Goal: Information Seeking & Learning: Learn about a topic

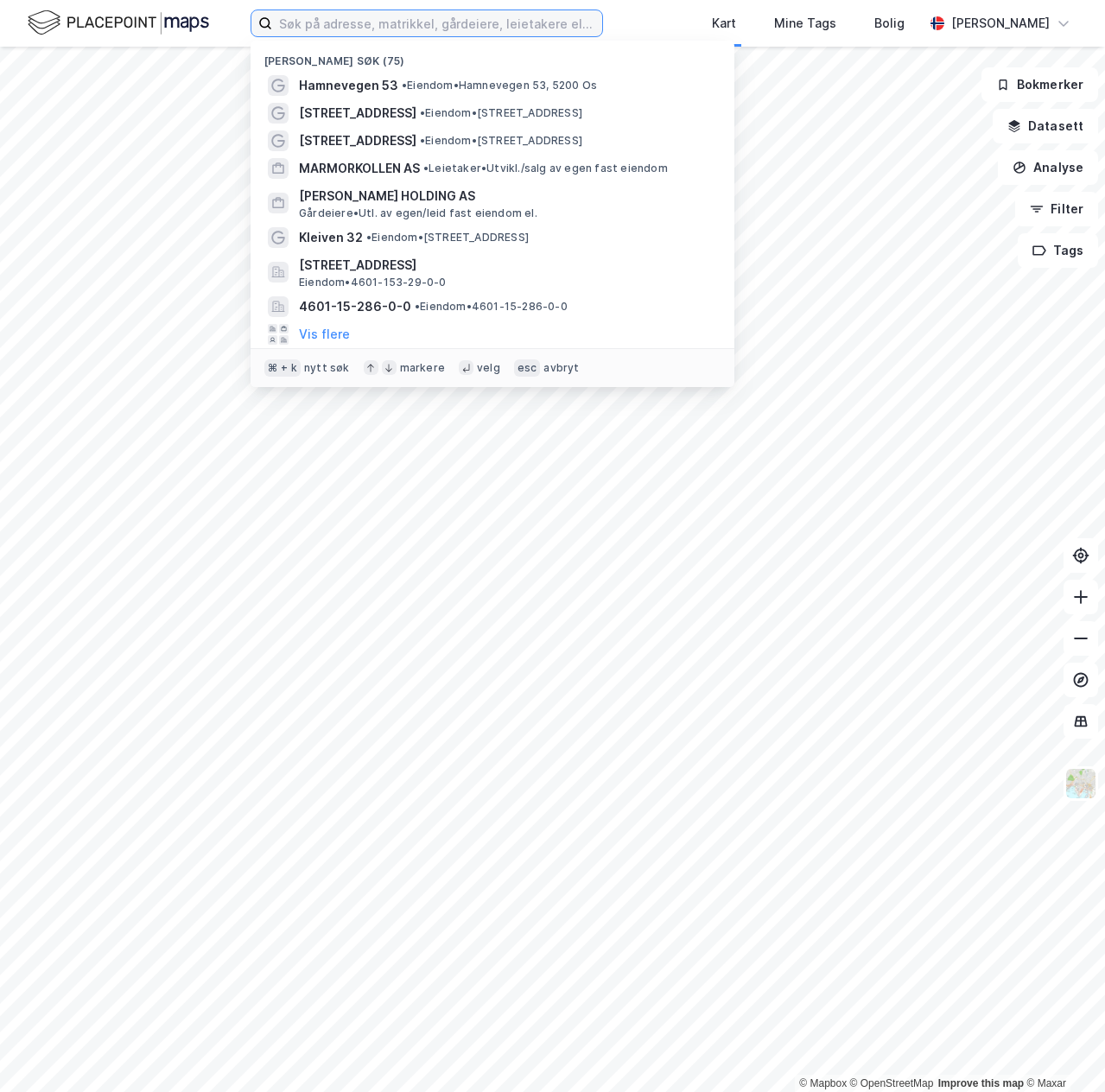
click at [335, 29] on input at bounding box center [437, 23] width 330 height 26
paste input "[STREET_ADDRESS]"
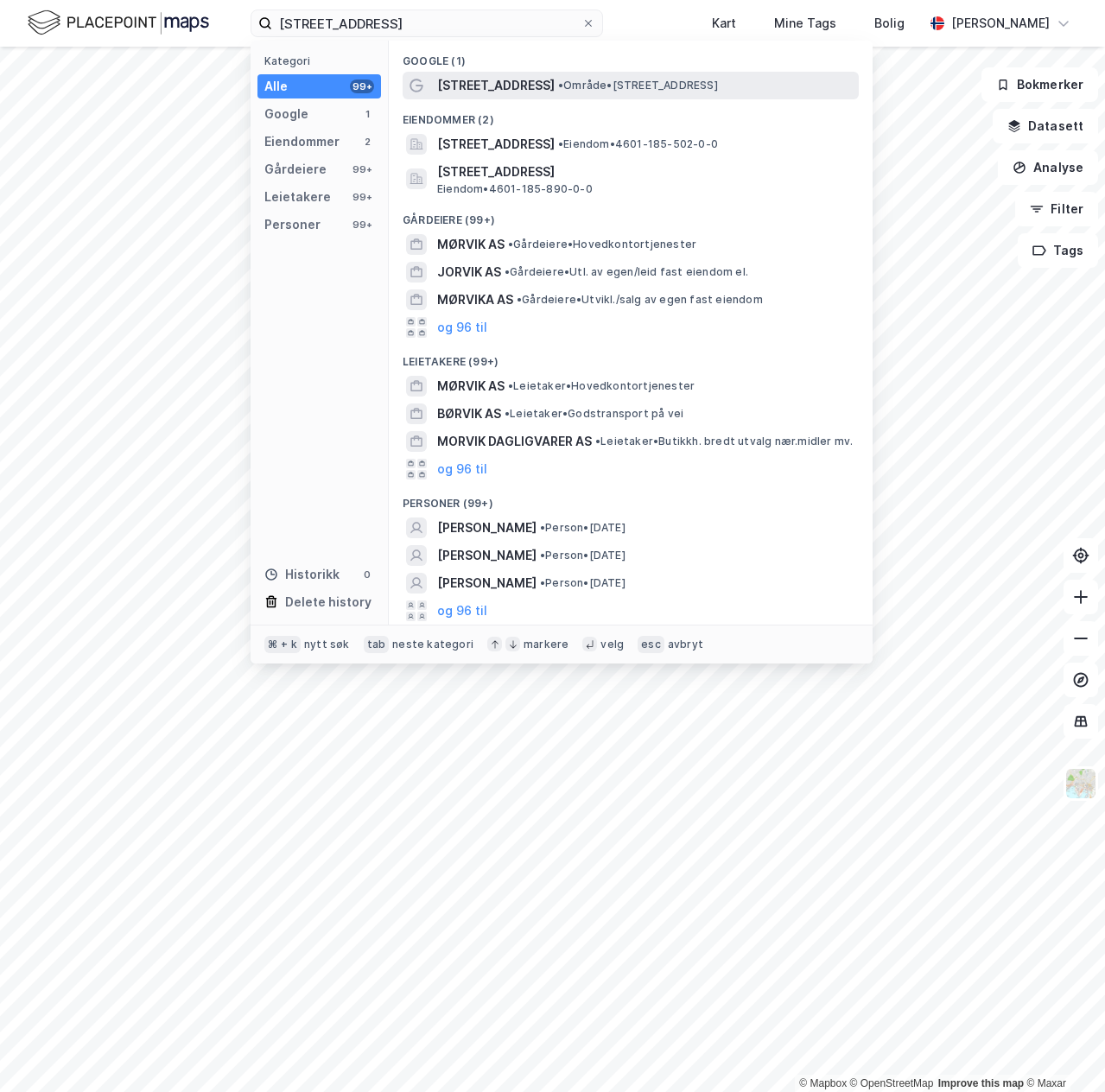
click at [465, 89] on span "Slettevikvegen 27" at bounding box center [495, 85] width 117 height 21
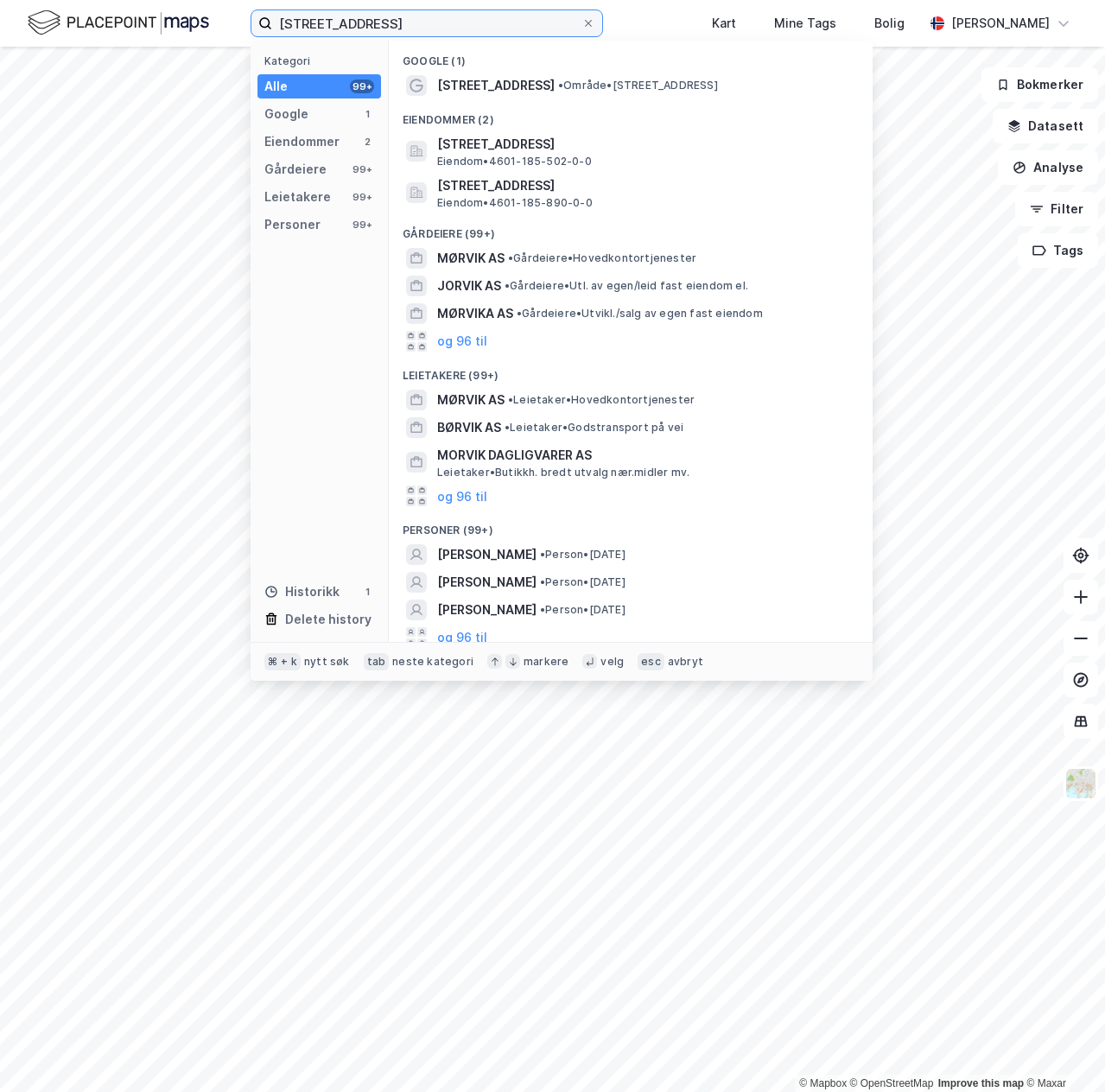
click at [520, 27] on input "Slettevikvegen 27, 5124 Morvik" at bounding box center [426, 23] width 309 height 26
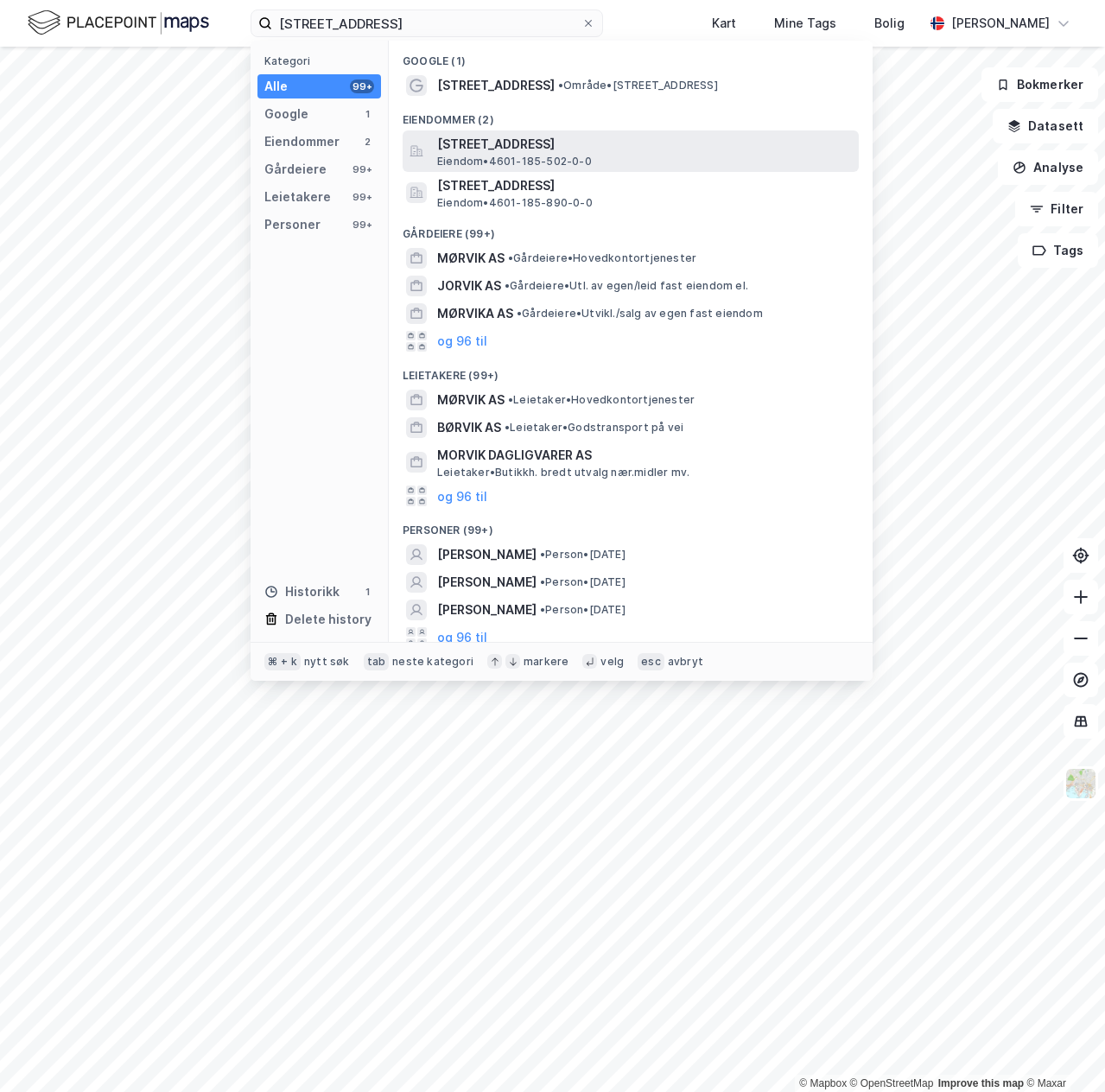
click at [598, 142] on span "Slettevikvegen 27, 5124, MORVIK, BERGEN" at bounding box center [644, 144] width 414 height 21
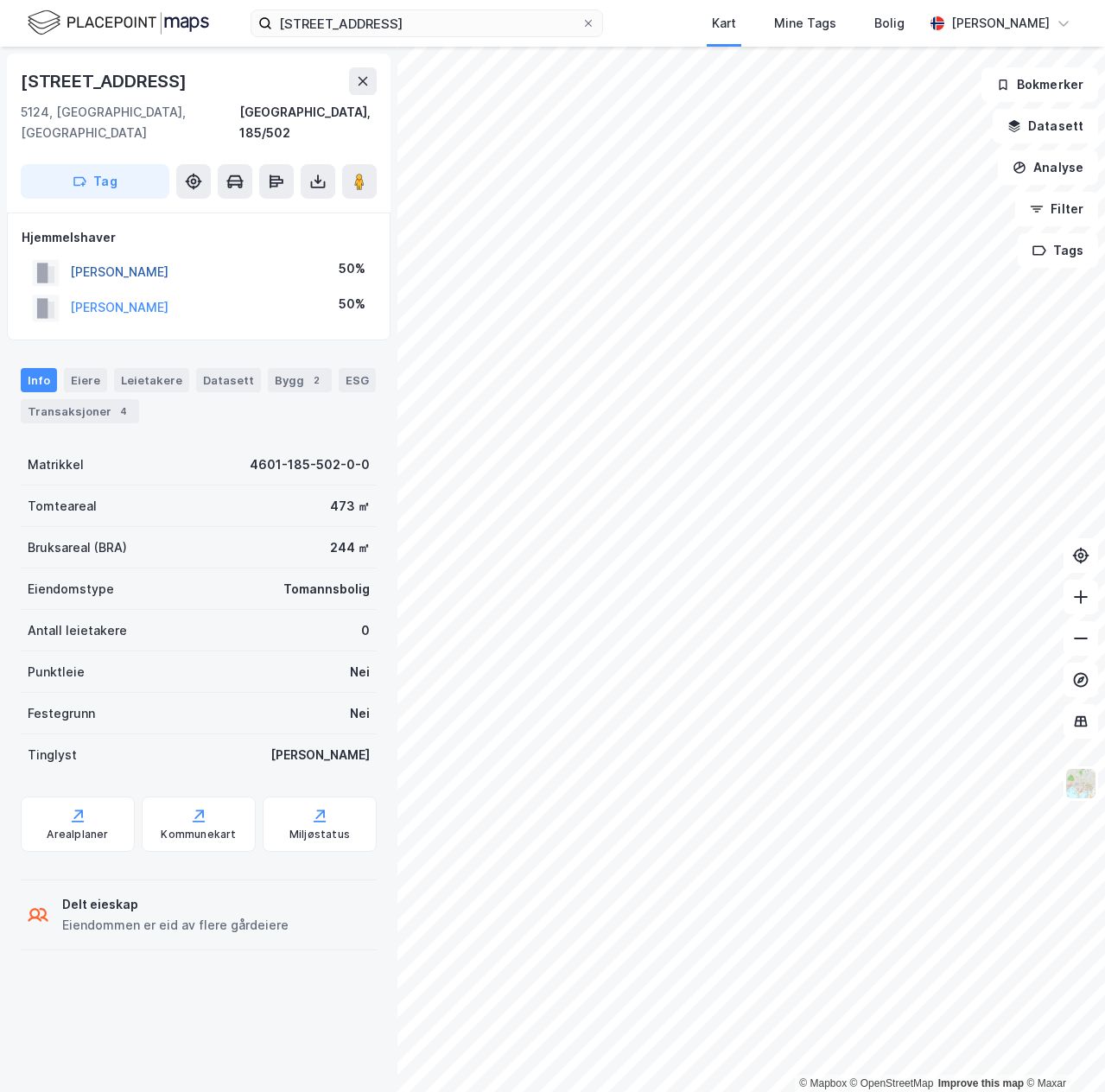
click at [0, 0] on button "BOGE GRO KRISTIN" at bounding box center [0, 0] width 0 height 0
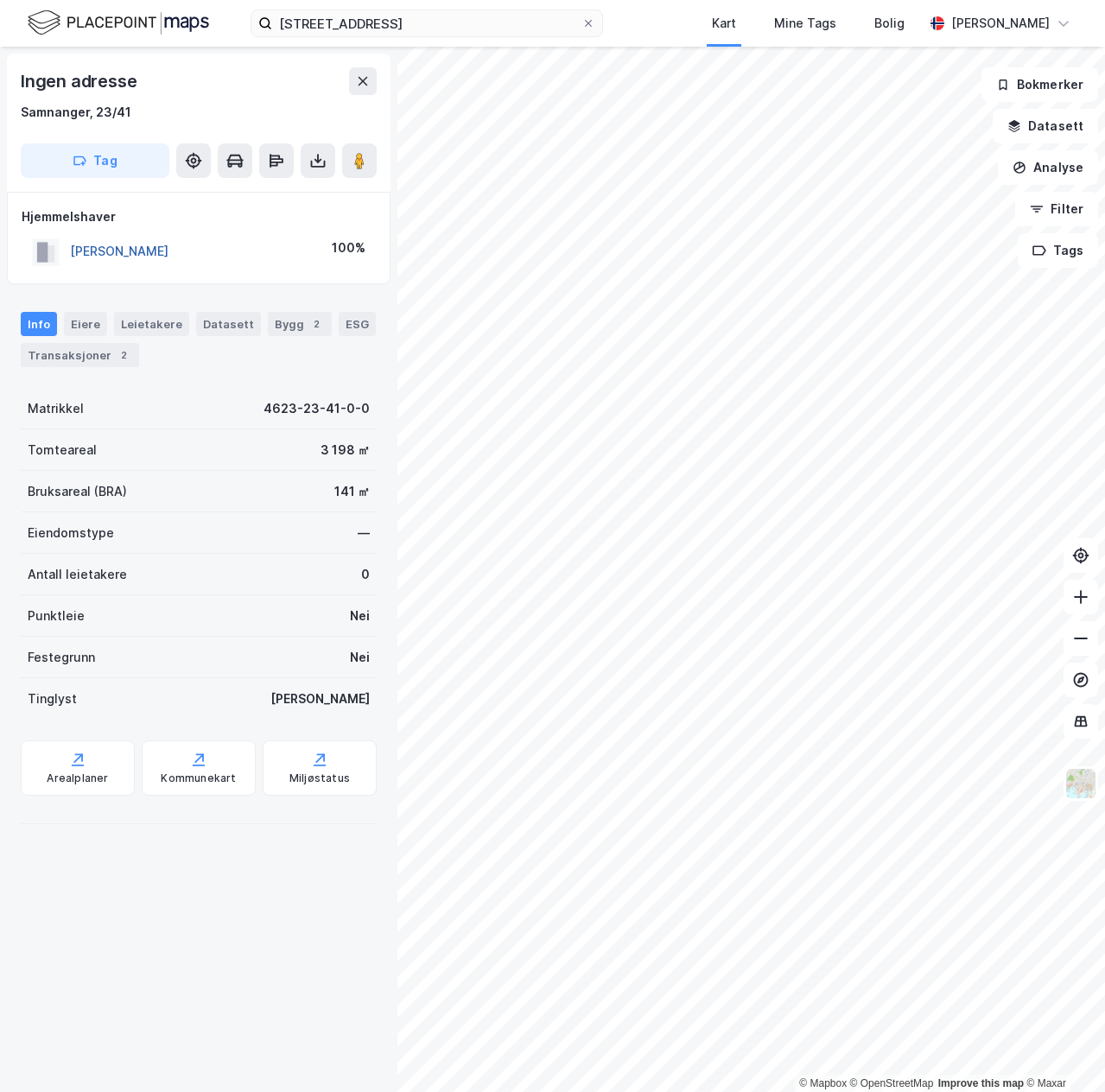
click at [0, 0] on button "BOGE GRO KRISTIN" at bounding box center [0, 0] width 0 height 0
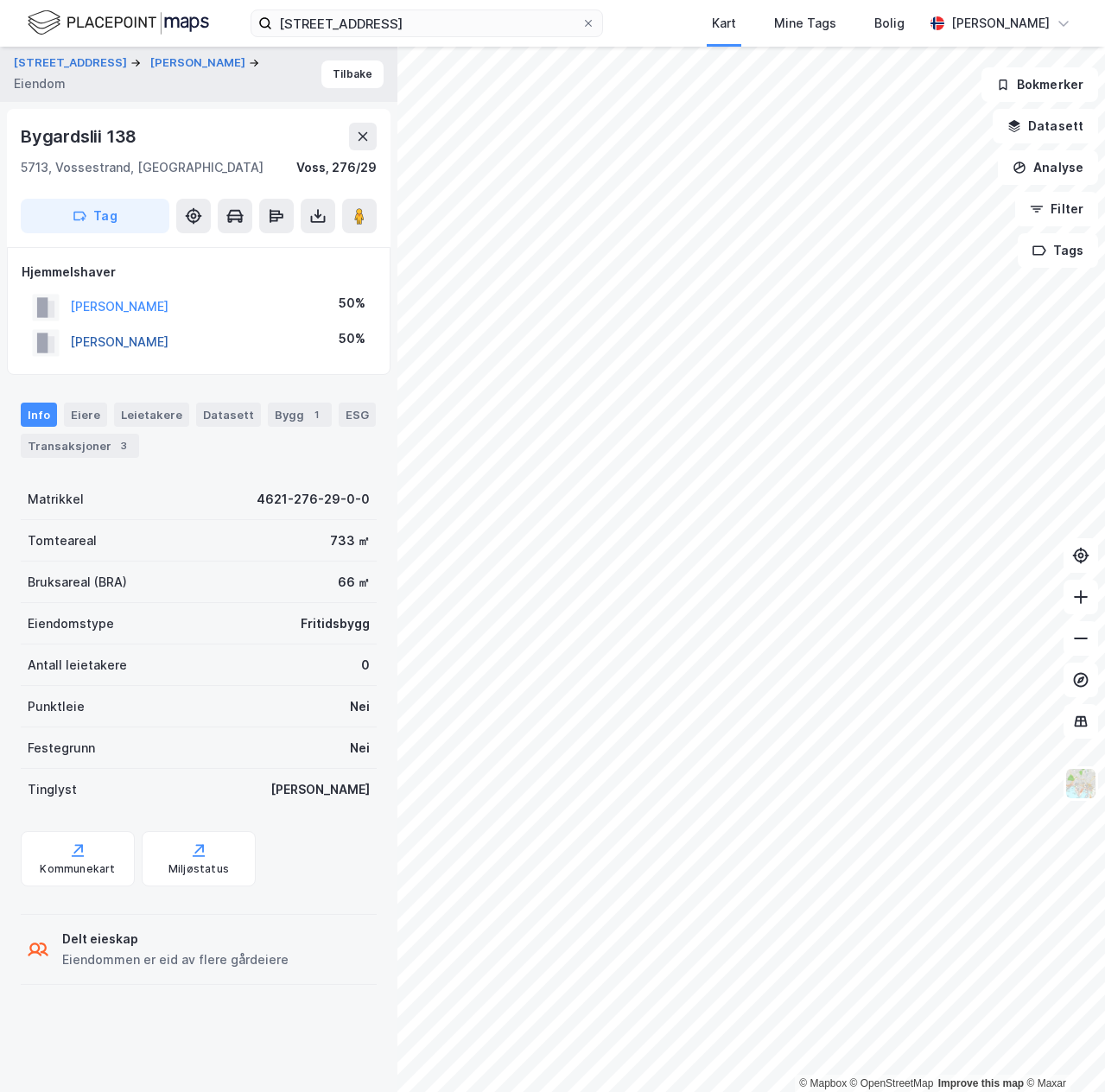
click at [0, 0] on button "BOGE GRO KRISTIN" at bounding box center [0, 0] width 0 height 0
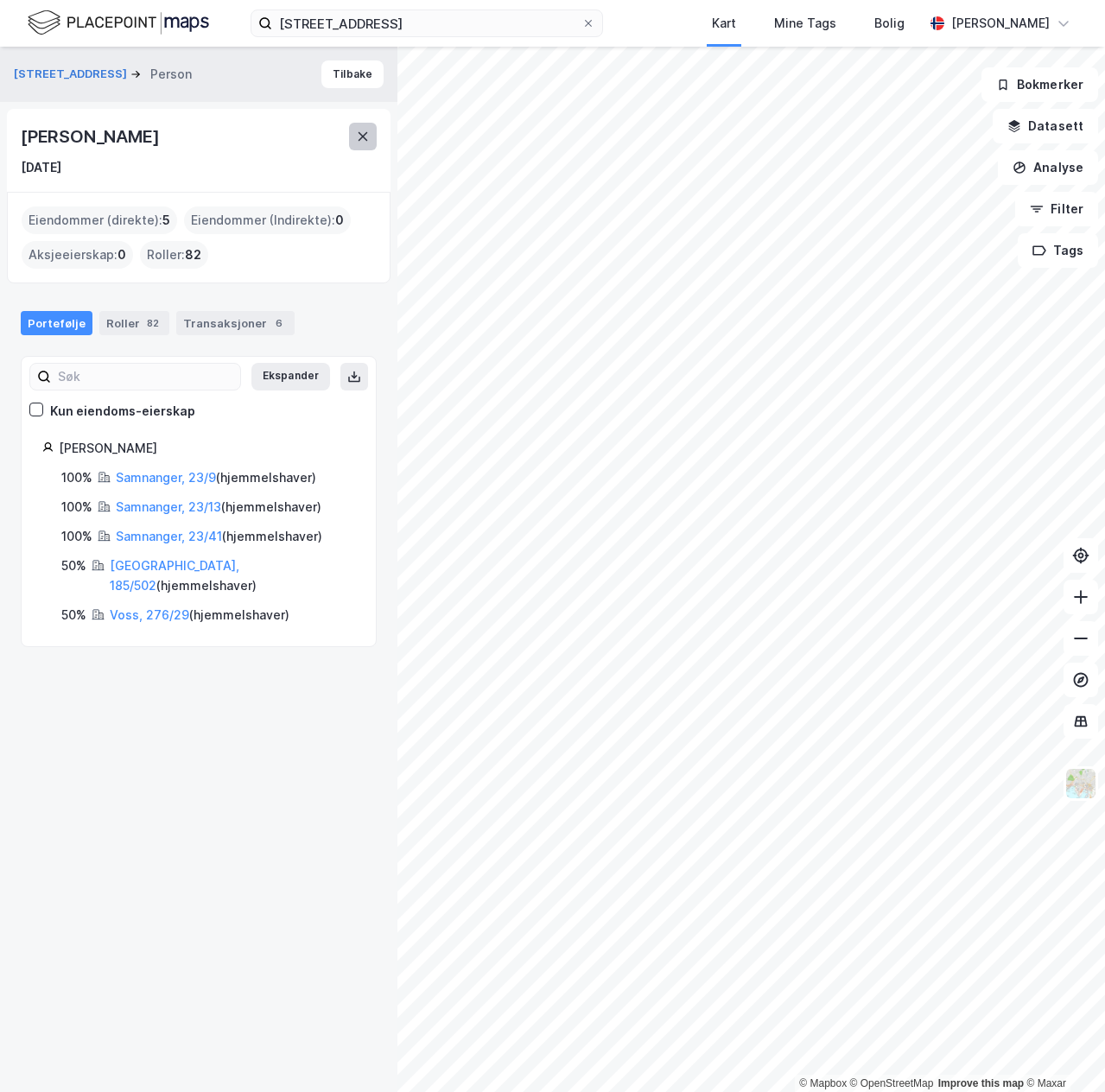
click at [359, 133] on icon at bounding box center [364, 136] width 9 height 8
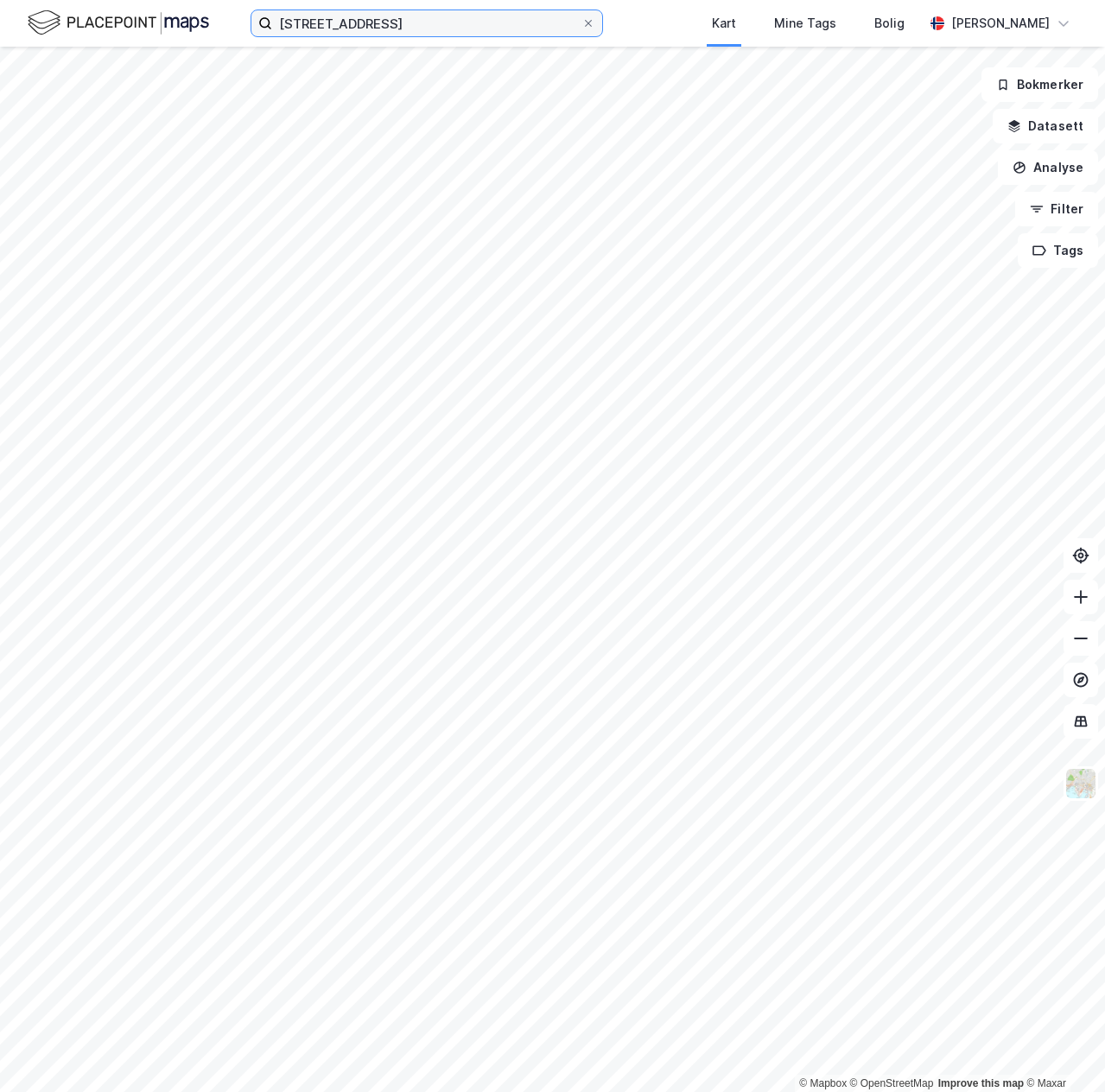
click at [501, 17] on input "Slettevikvegen 27, 5124 Morvik" at bounding box center [426, 23] width 309 height 26
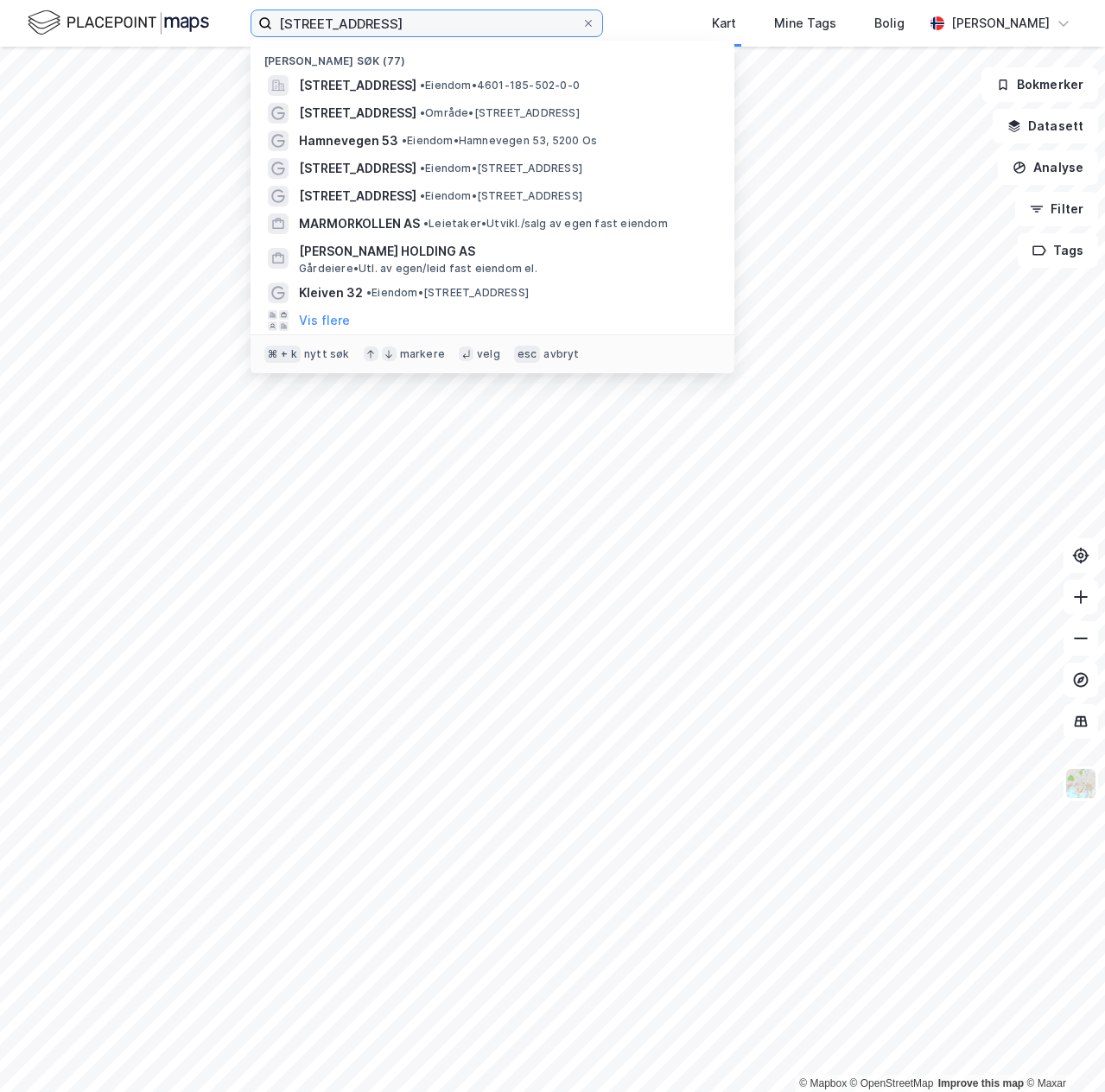
drag, startPoint x: 462, startPoint y: 23, endPoint x: 252, endPoint y: 5, distance: 210.8
click at [252, 5] on div "Slettevikvegen 27, 5124 Morvik Nylige søk (77) Slettevikvegen 27, 5124, MORVIK,…" at bounding box center [552, 23] width 1105 height 47
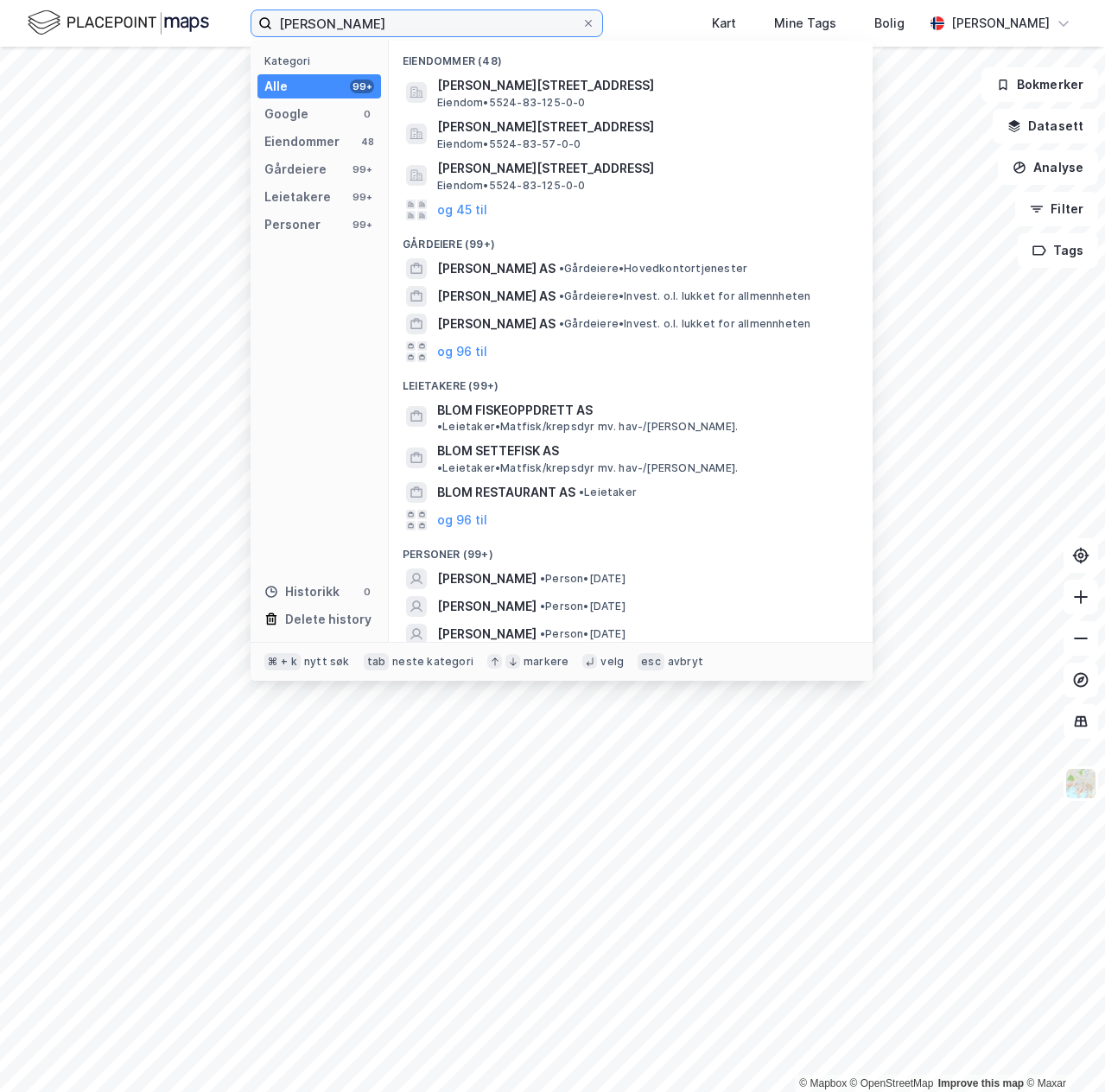
type input "thomas blomberg langli"
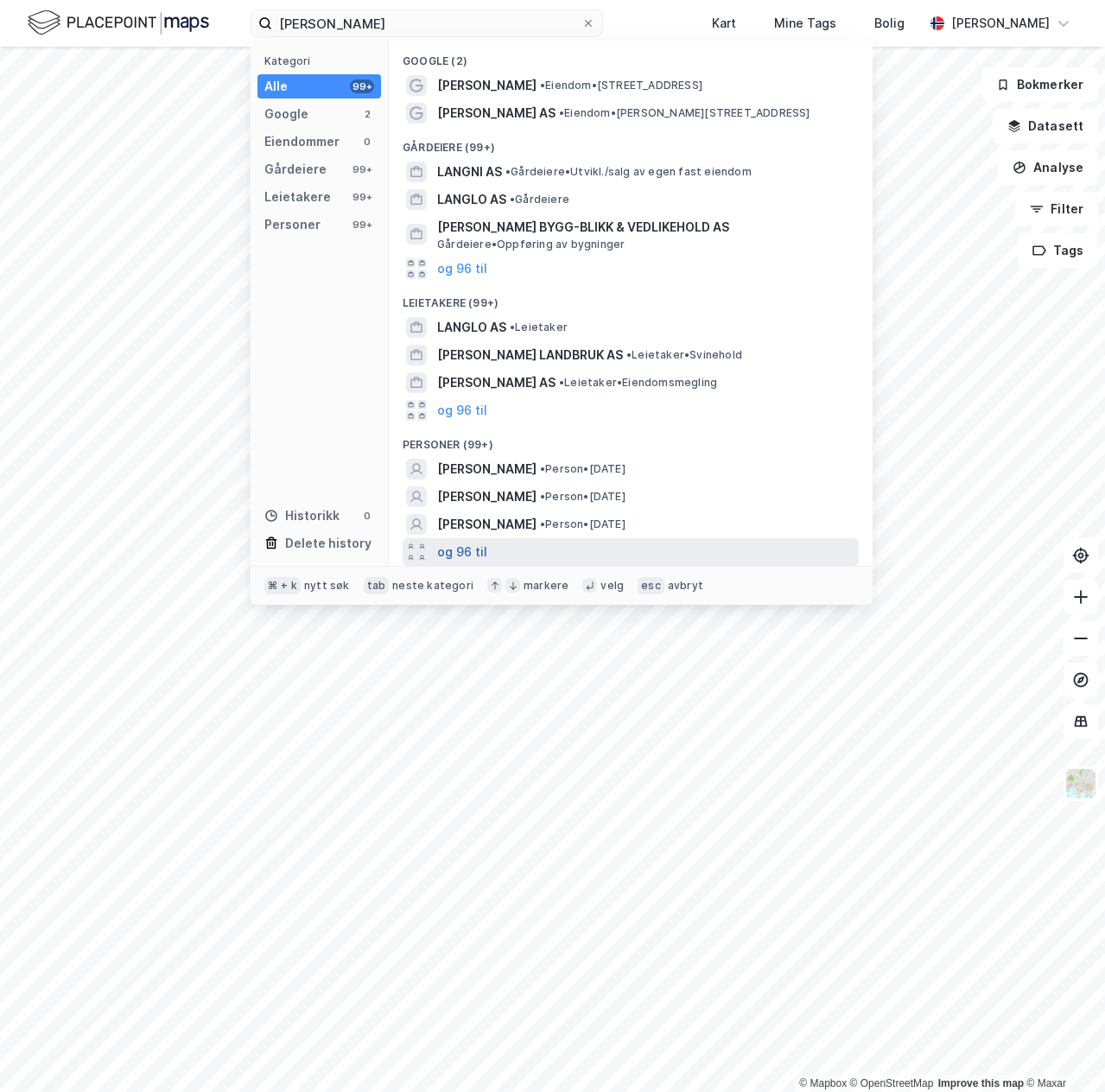
click at [460, 545] on button "og 96 til" at bounding box center [461, 552] width 50 height 21
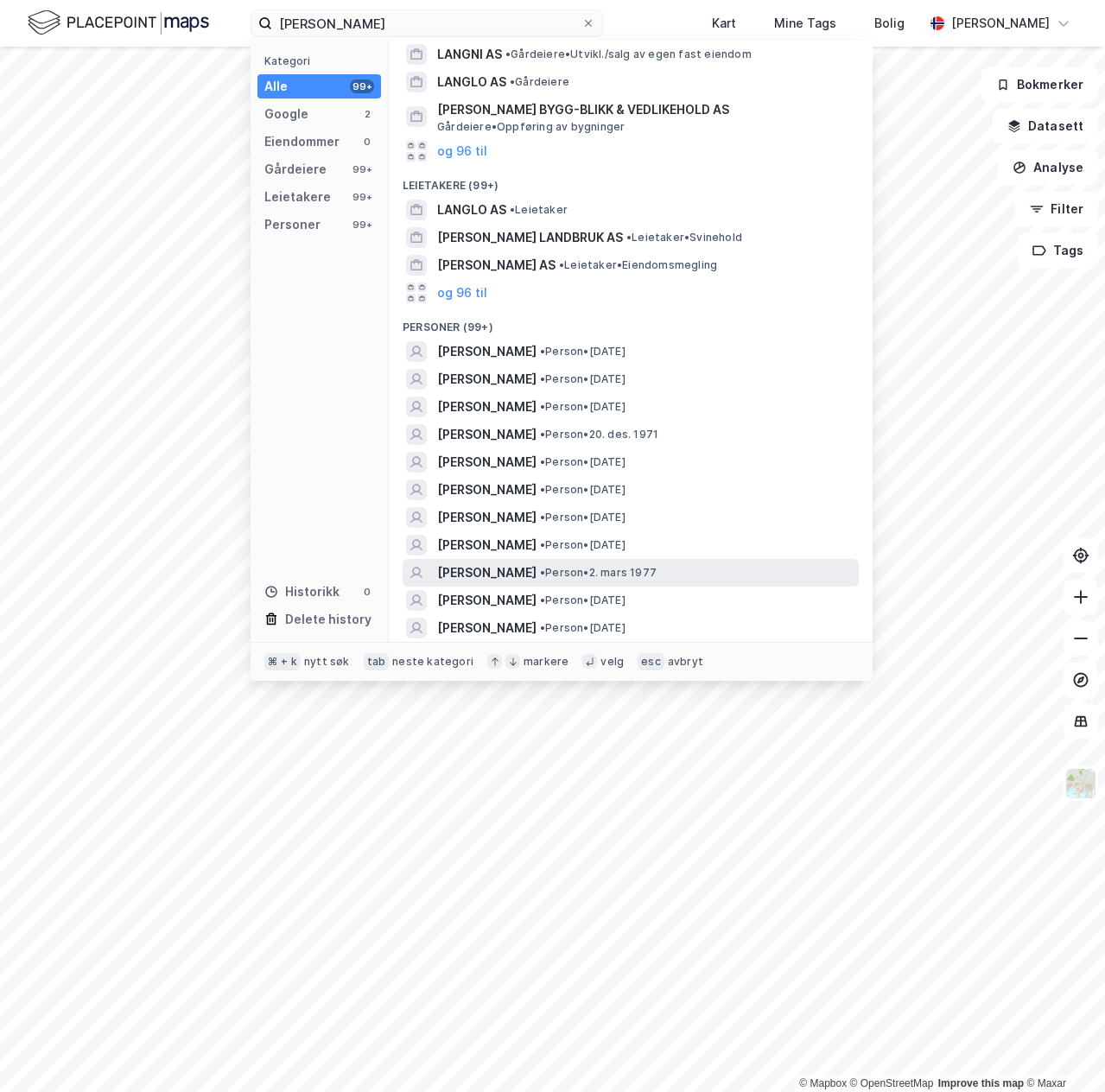
scroll to position [117, 0]
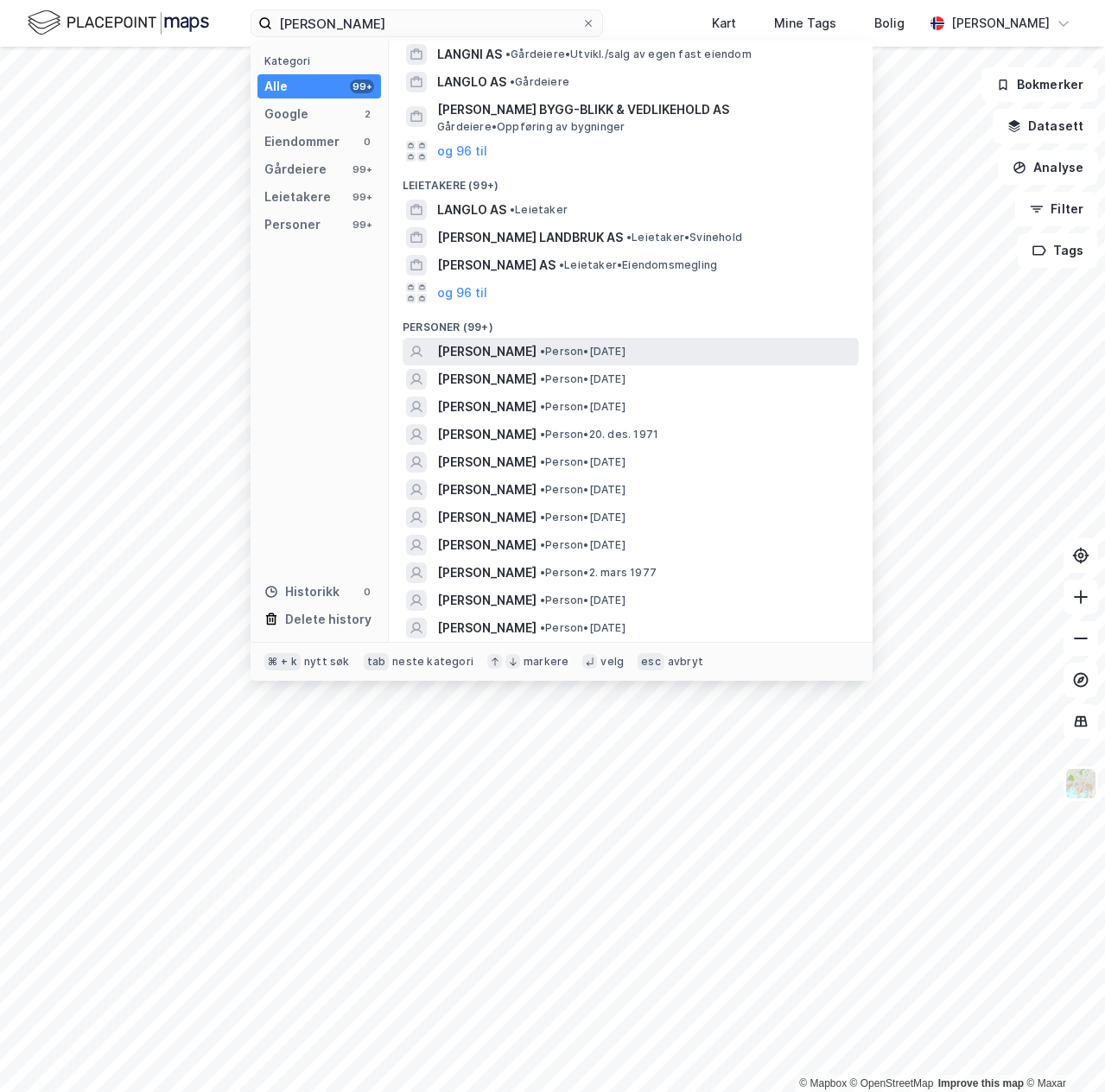
click at [532, 345] on span "THOMAS BLOMBERG LANGLI" at bounding box center [486, 352] width 99 height 21
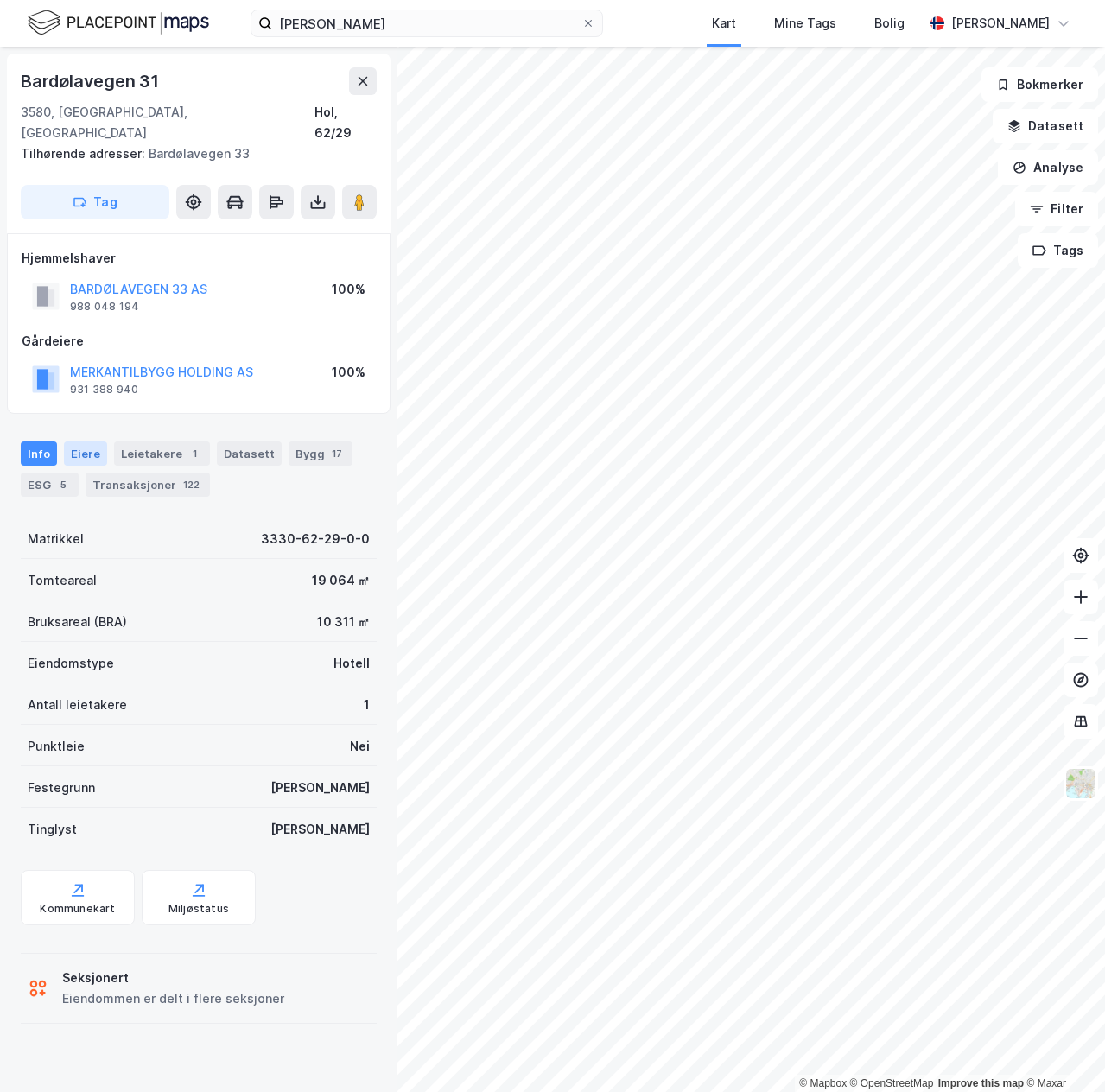
click at [82, 441] on div "Eiere" at bounding box center [85, 454] width 43 height 24
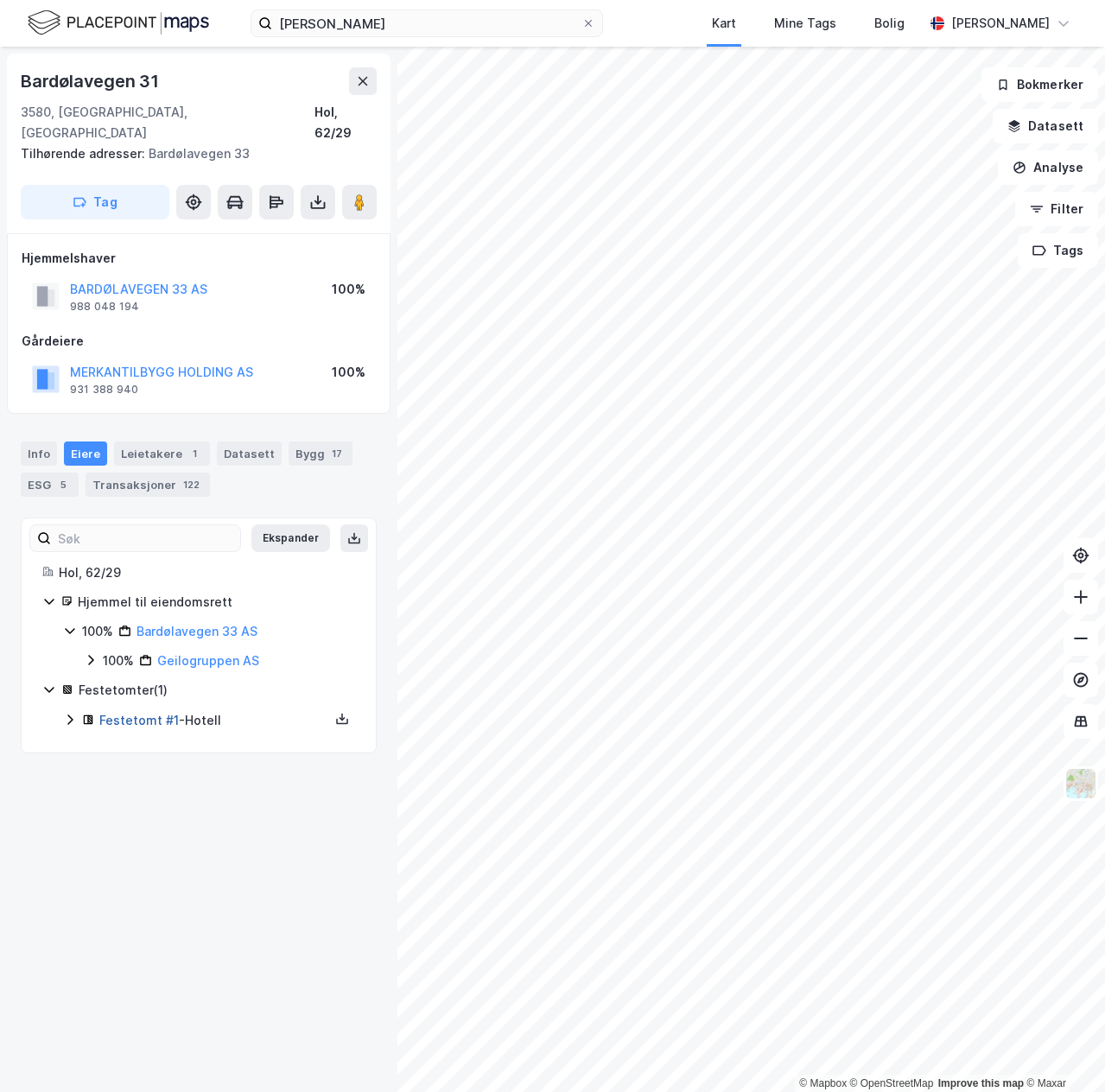
click at [156, 712] on link "Festetomt #1" at bounding box center [139, 720] width 80 height 15
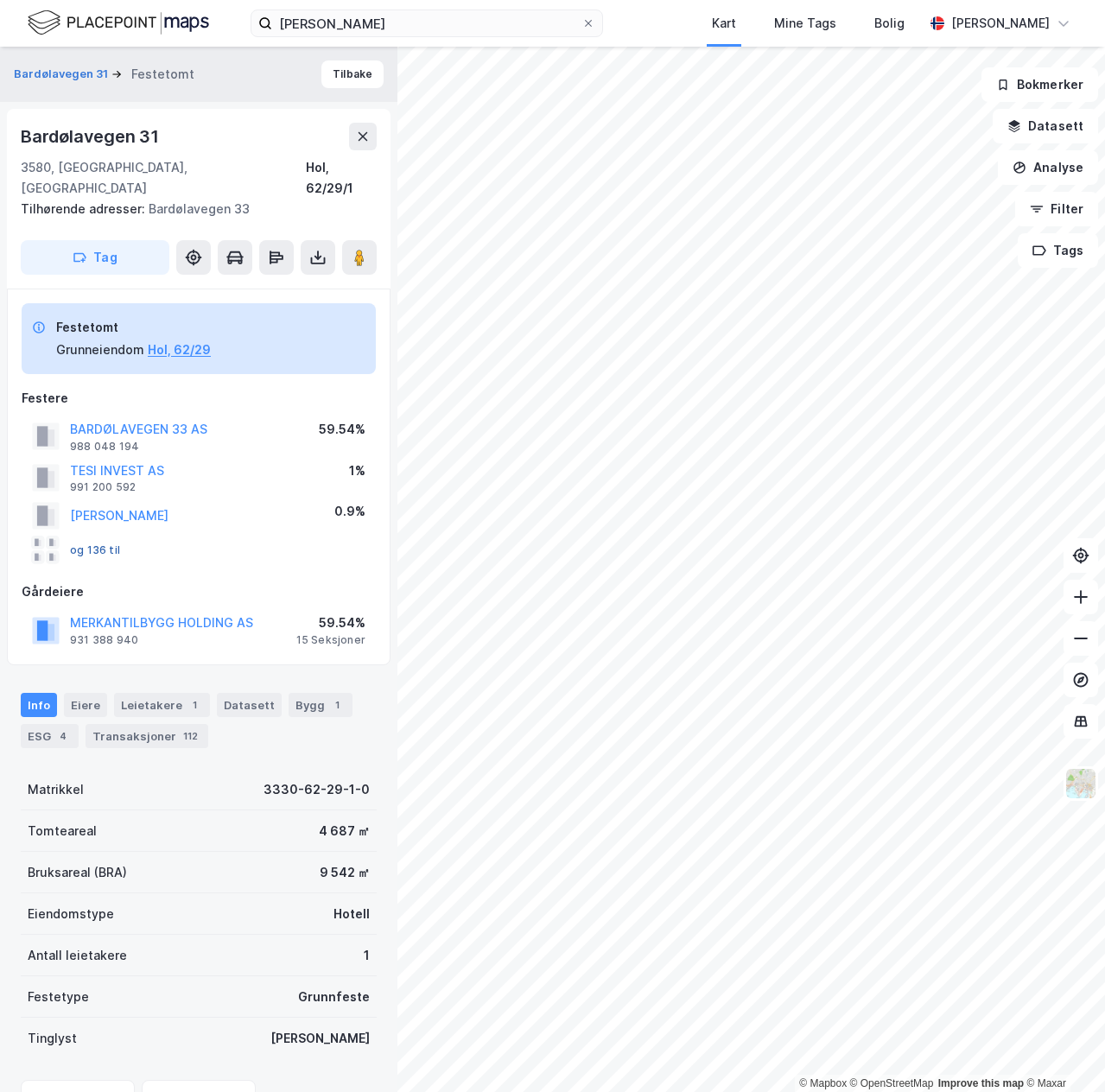
click at [0, 0] on button "og 136 til" at bounding box center [0, 0] width 0 height 0
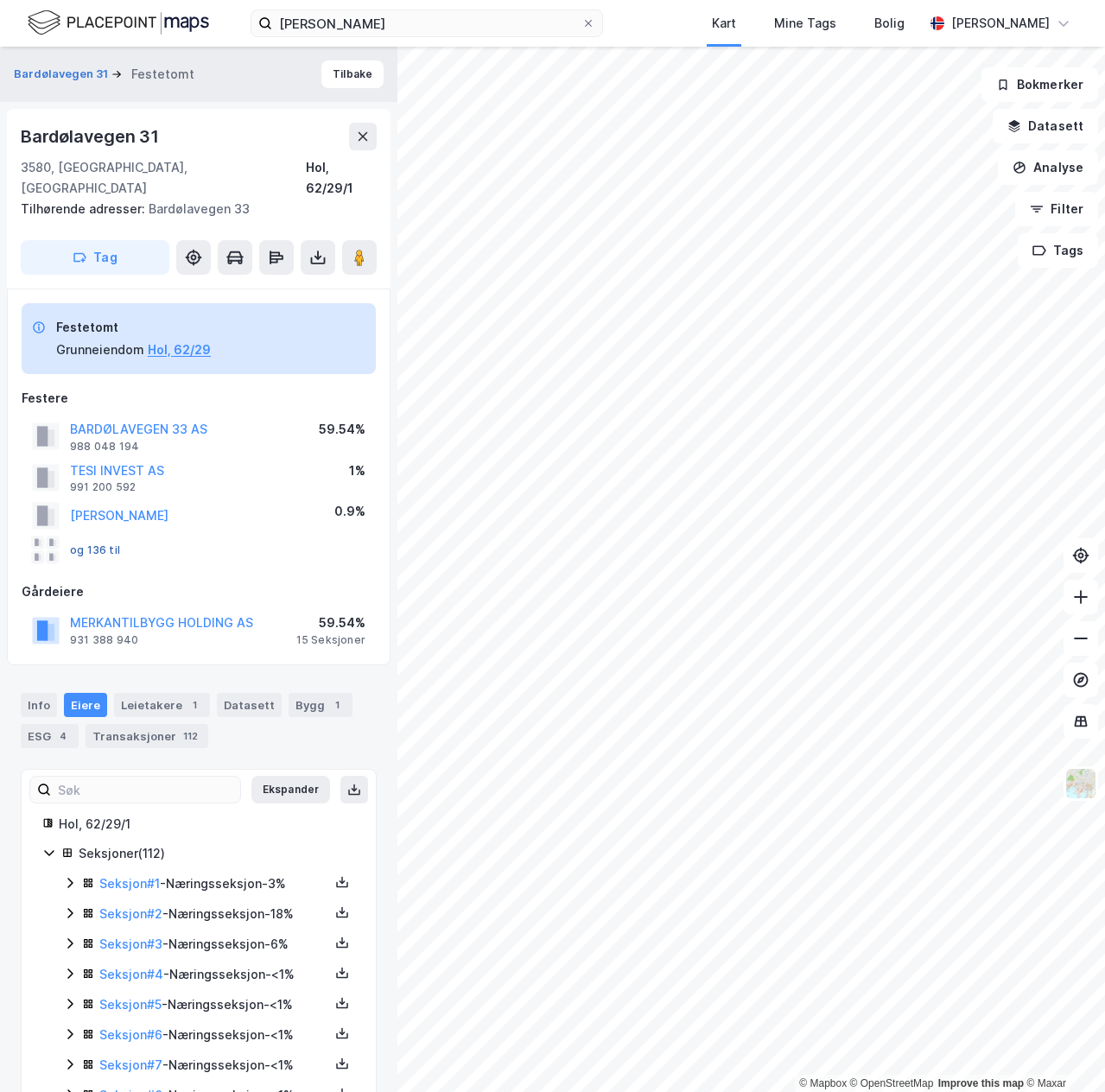
click at [0, 0] on button "og 136 til" at bounding box center [0, 0] width 0 height 0
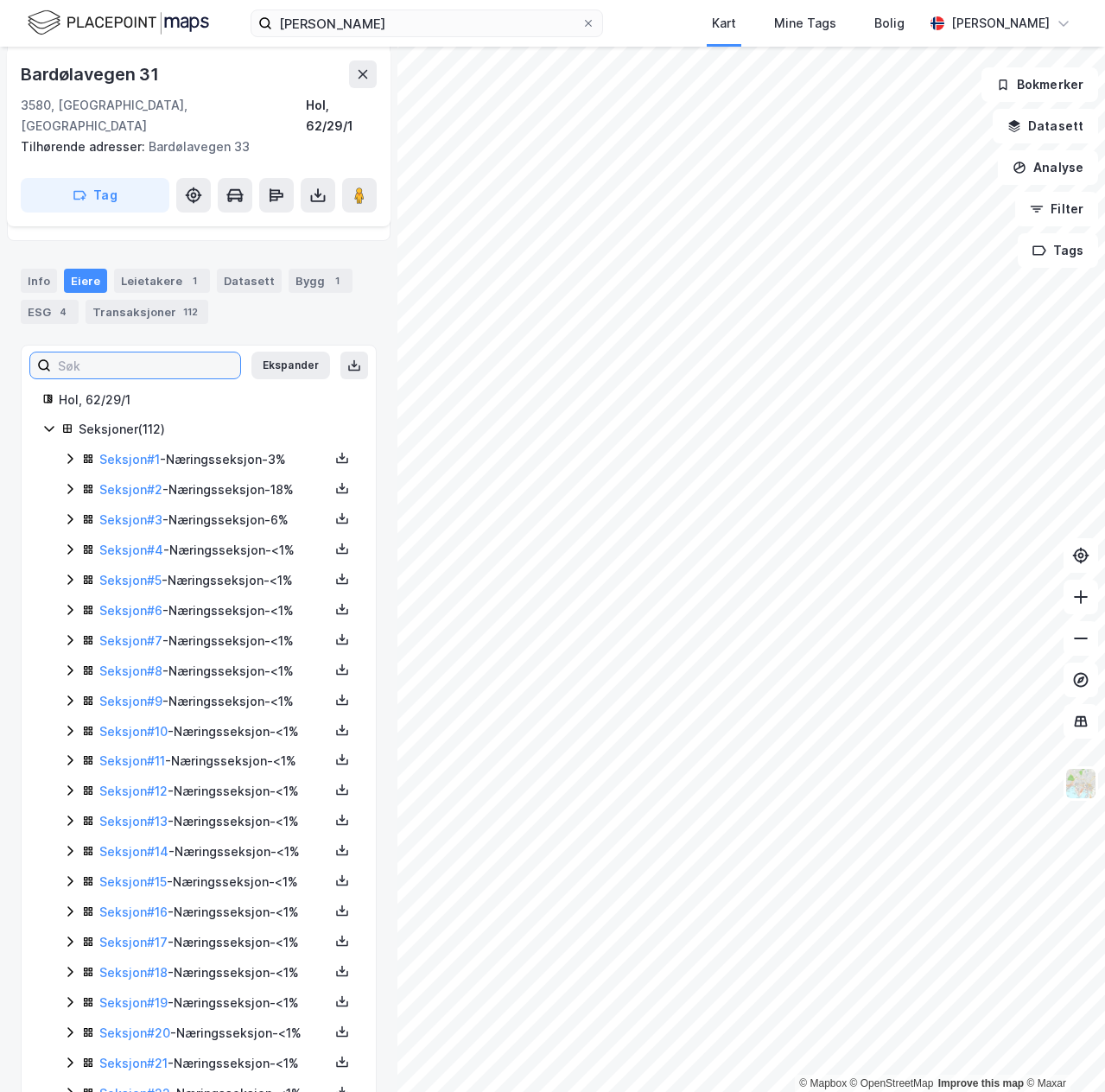
click at [94, 352] on input at bounding box center [145, 366] width 189 height 26
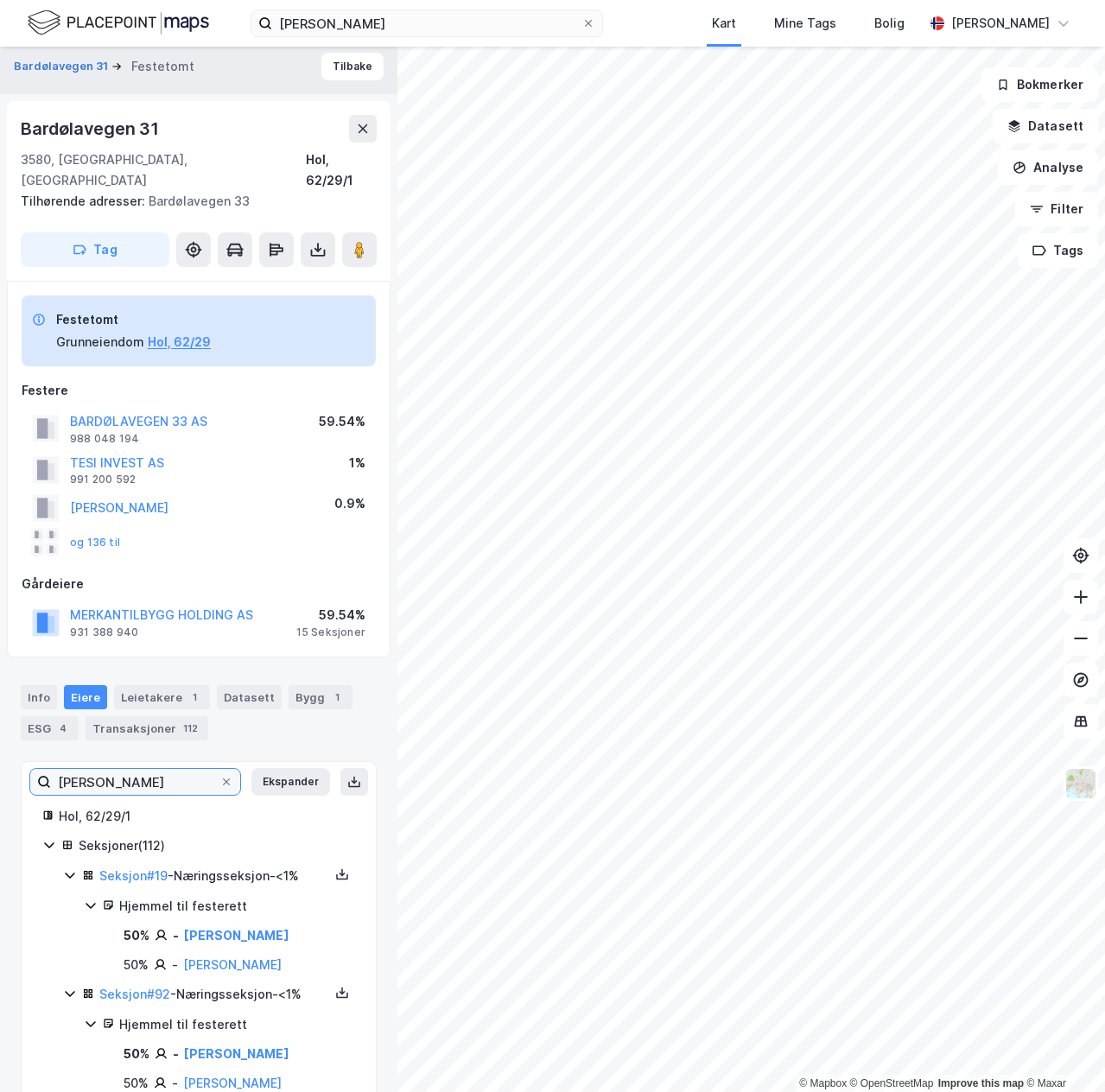
scroll to position [13, 0]
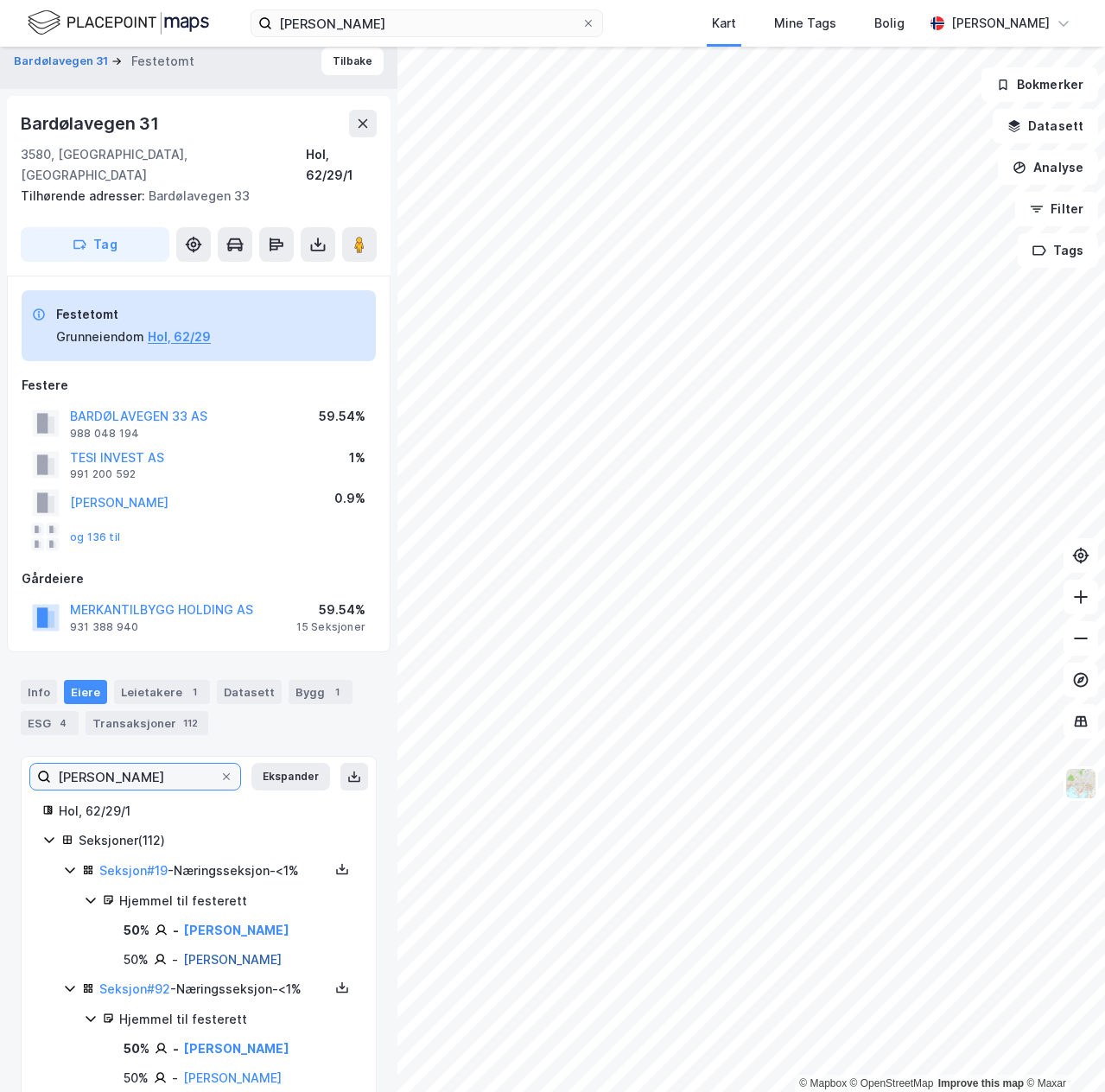
type input "thomas"
click at [217, 952] on link "Åkernes Hanne Louise" at bounding box center [231, 960] width 98 height 15
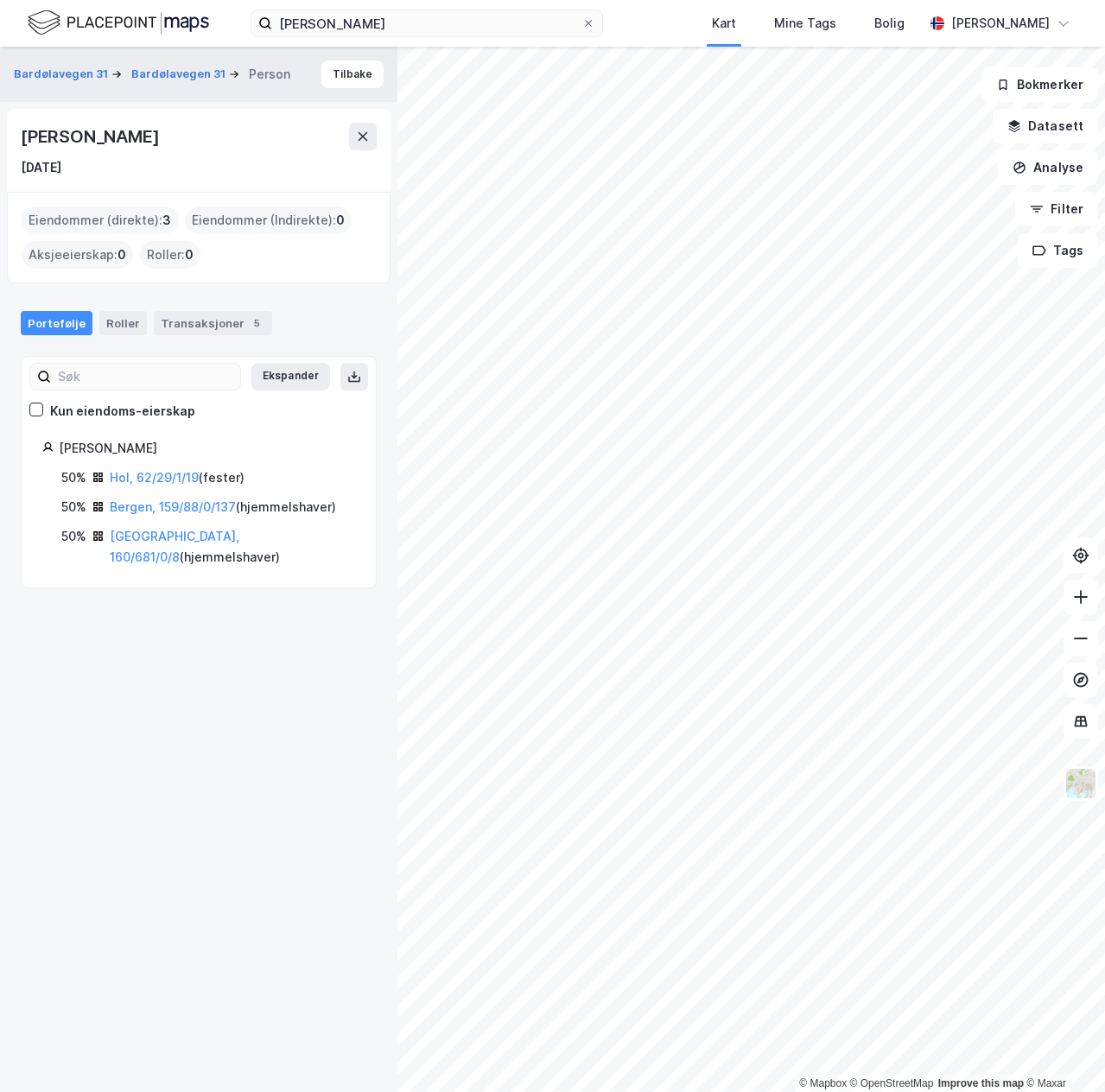
click at [50, 138] on div "Hanne Louise Åkernes" at bounding box center [91, 136] width 142 height 27
drag, startPoint x: 50, startPoint y: 138, endPoint x: 206, endPoint y: 133, distance: 156.1
click at [162, 133] on div "Hanne Louise Åkernes" at bounding box center [91, 136] width 142 height 27
copy div "Hanne Louise Åkernes"
click at [152, 504] on link "Bergen, 159/88/0/137" at bounding box center [172, 507] width 127 height 15
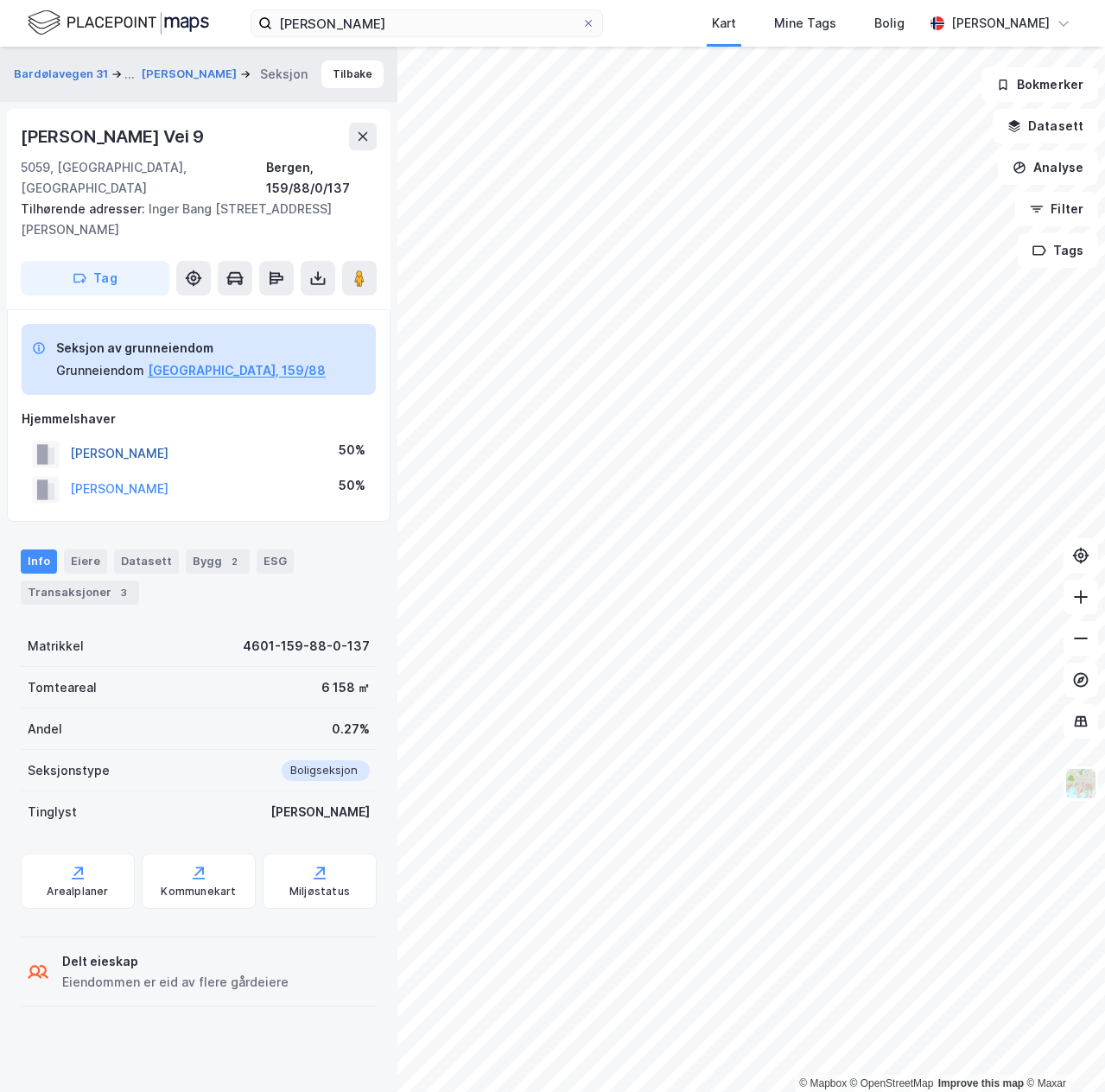
click at [0, 0] on button "LANGLI THOMAS BLOMBERG" at bounding box center [0, 0] width 0 height 0
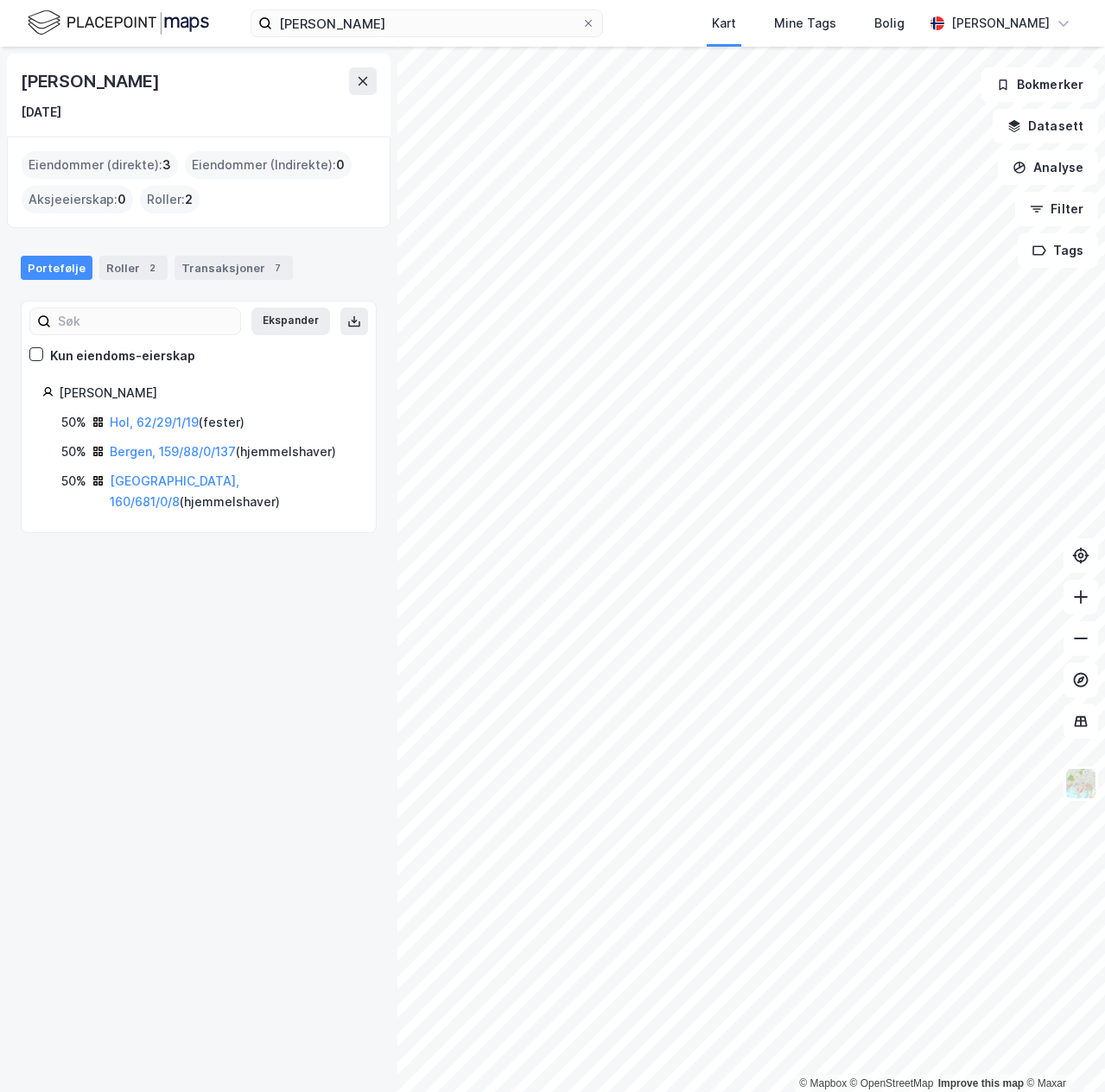
click at [377, 81] on div "Thomas Blomberg Langli 23. jan. 1986" at bounding box center [198, 95] width 383 height 82
click at [370, 69] on button at bounding box center [362, 81] width 27 height 27
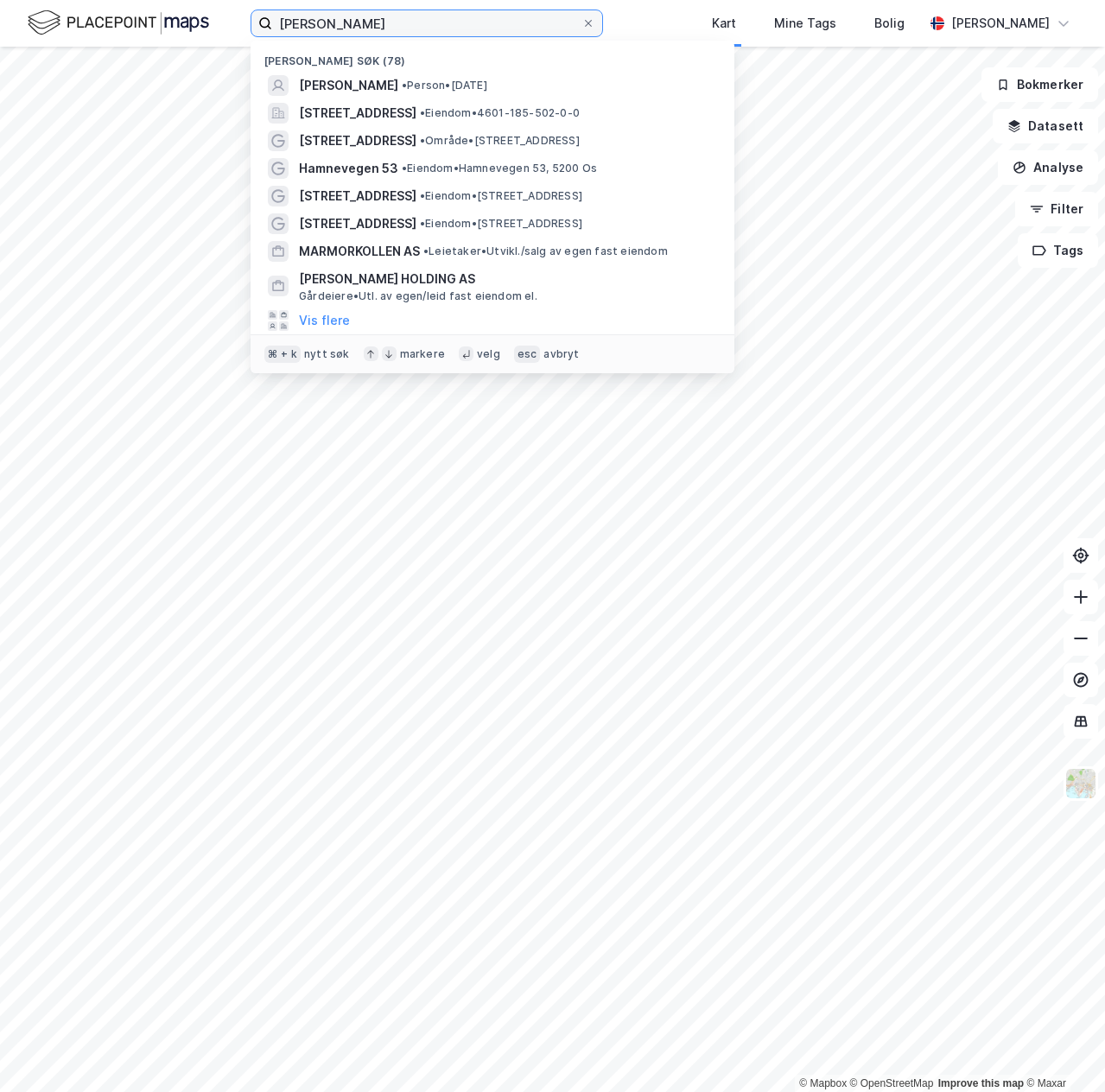
drag, startPoint x: 460, startPoint y: 24, endPoint x: 234, endPoint y: 21, distance: 226.0
click at [234, 22] on div "thomas blomberg langli Nylige søk (78) THOMAS BLOMBERG LANGLI • Person • 23. ja…" at bounding box center [552, 23] width 1105 height 47
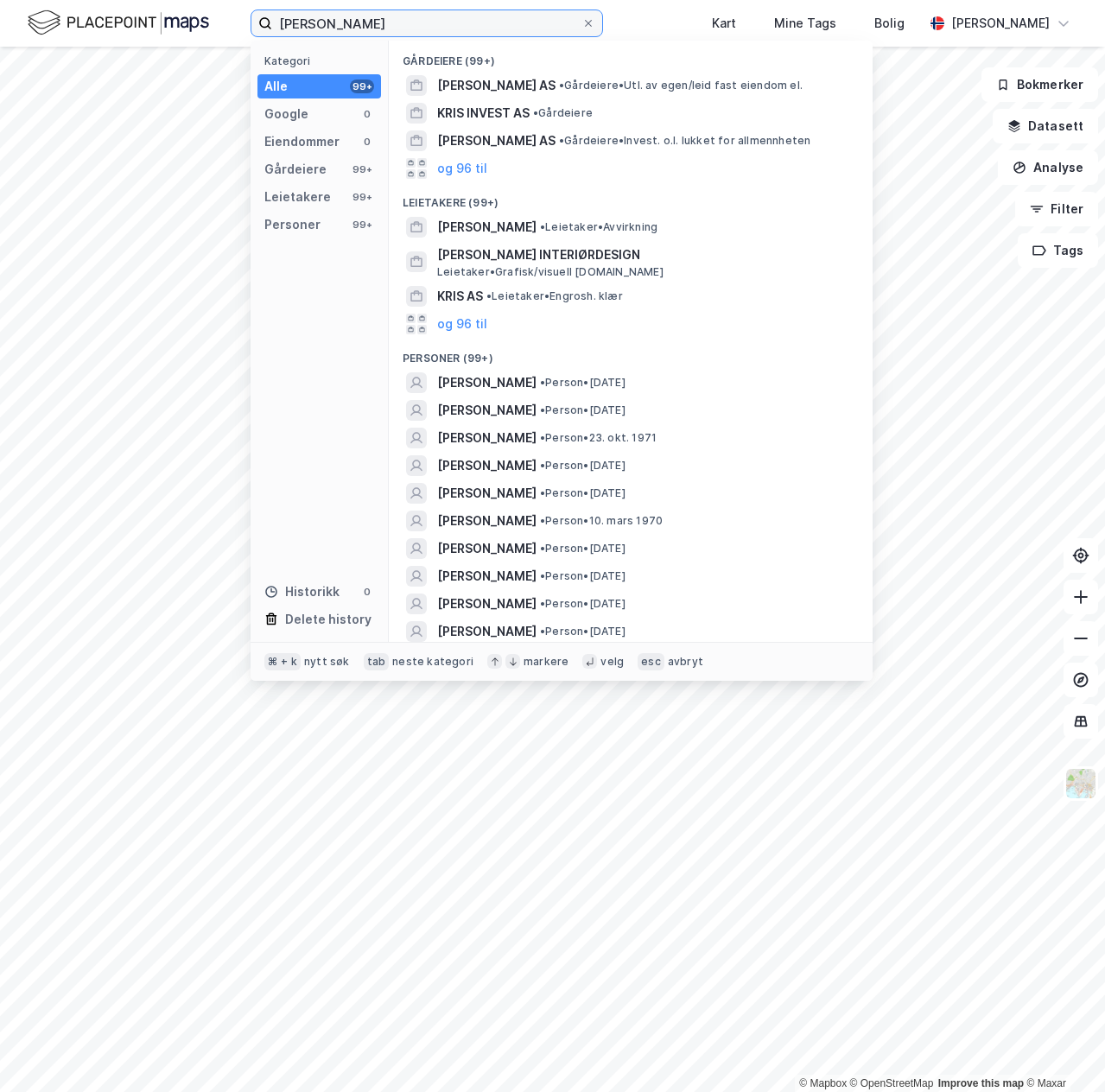
type input "gro kristin boge"
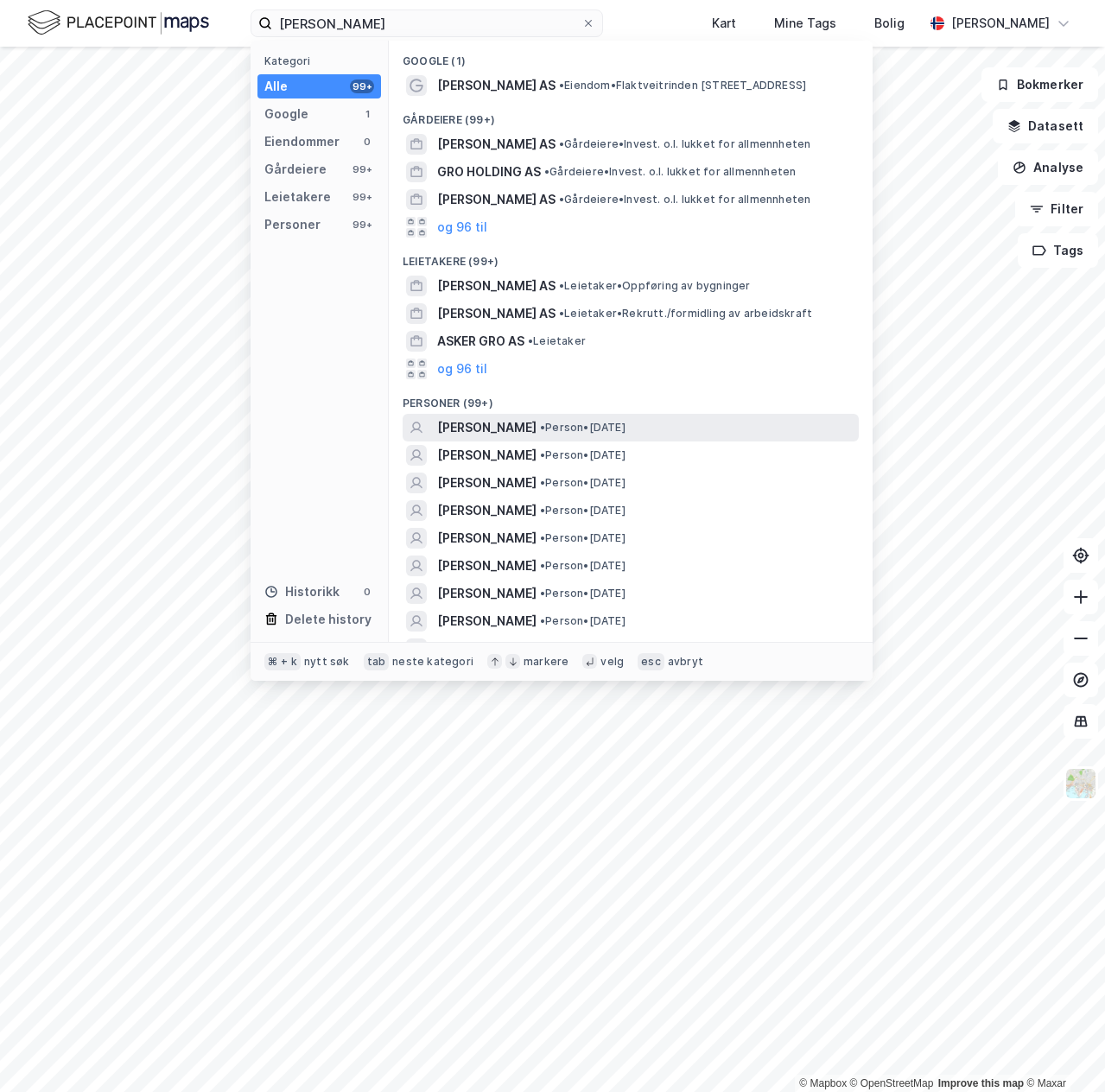
click at [494, 417] on span "GRO KRISTIN BOGE" at bounding box center [486, 427] width 99 height 21
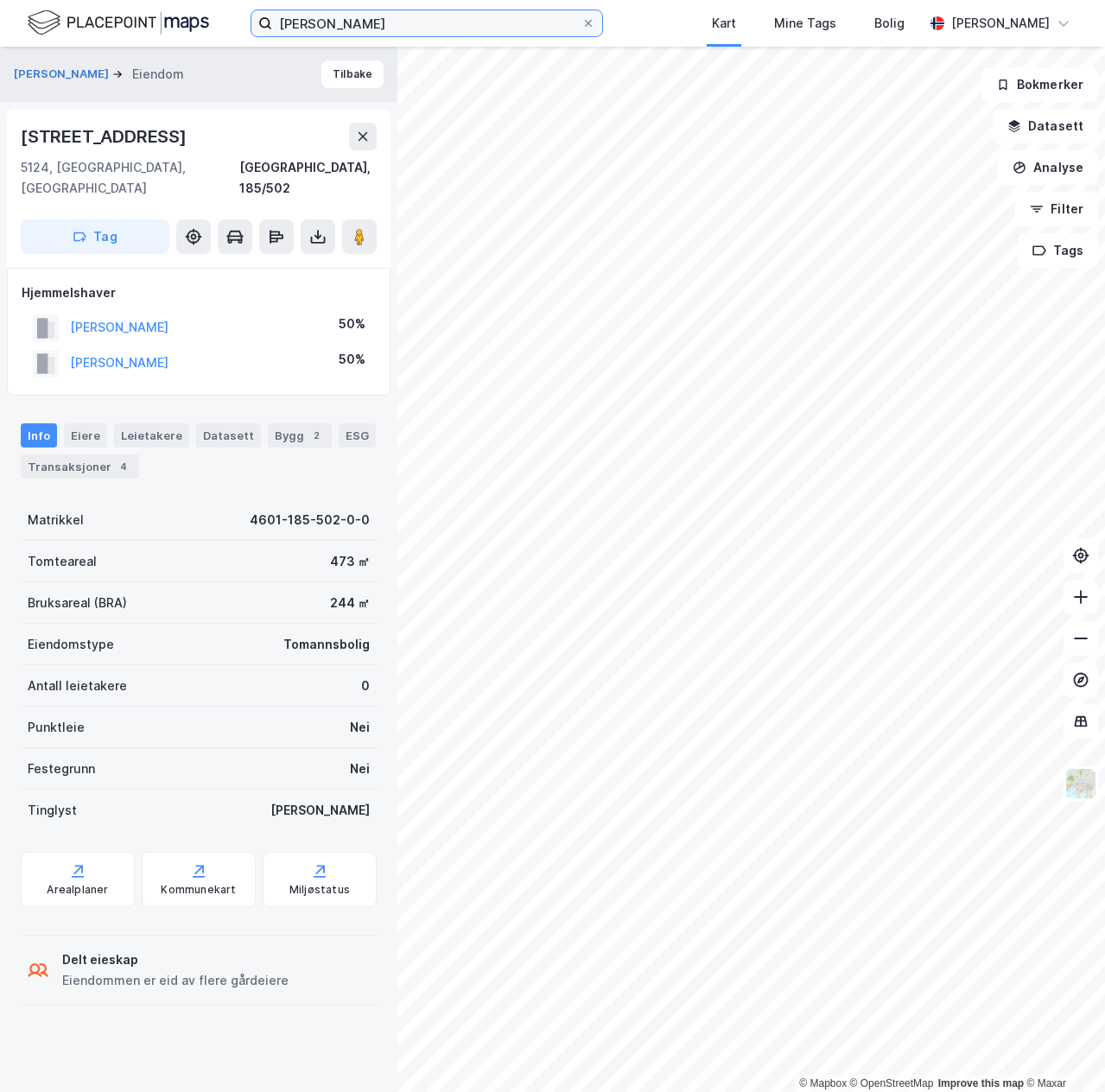
click at [411, 25] on input "gro kristin boge" at bounding box center [426, 23] width 309 height 26
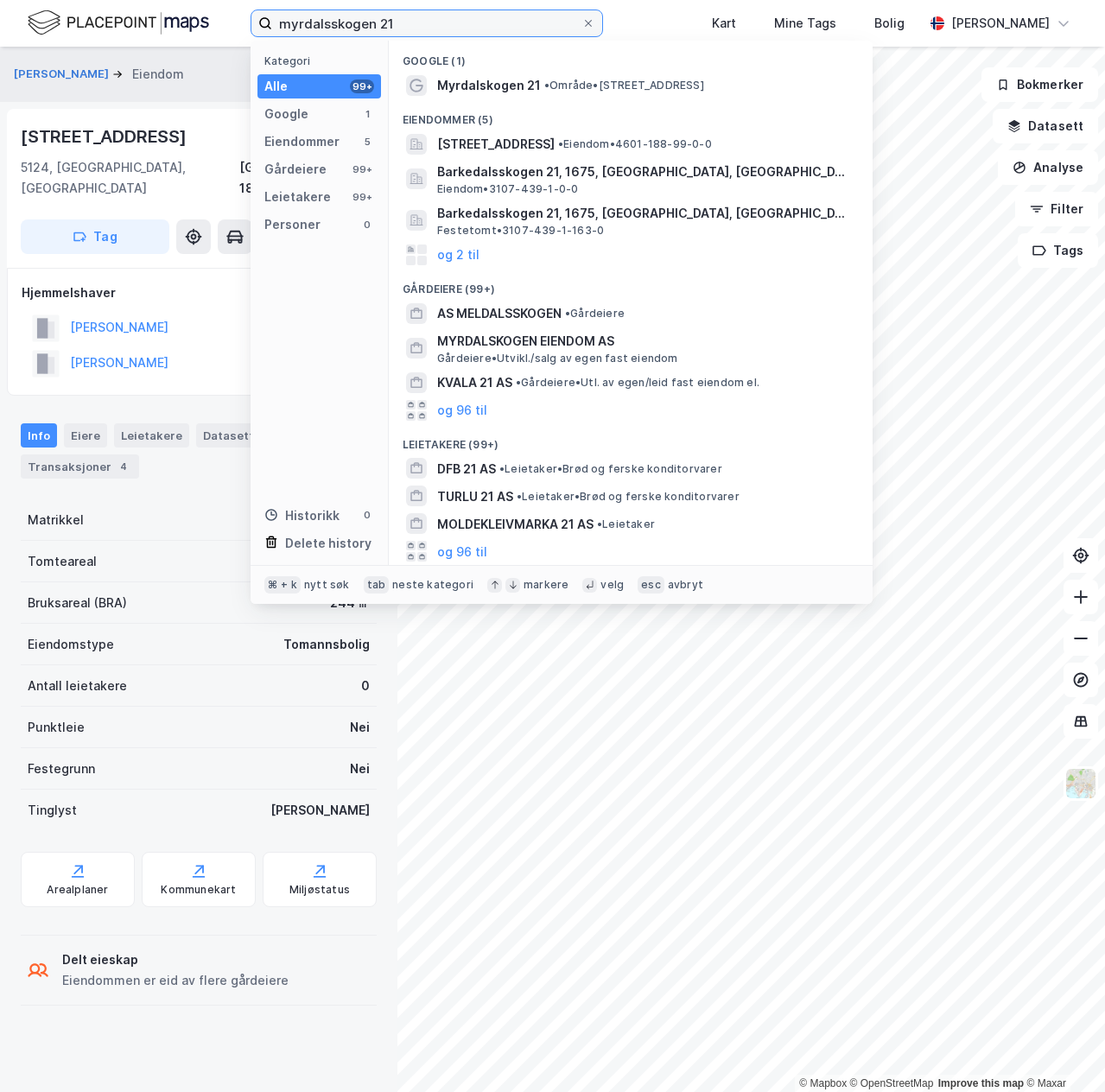
click at [329, 27] on input "myrdalsskogen 21" at bounding box center [426, 23] width 309 height 26
type input "myrdalsskogen 21"
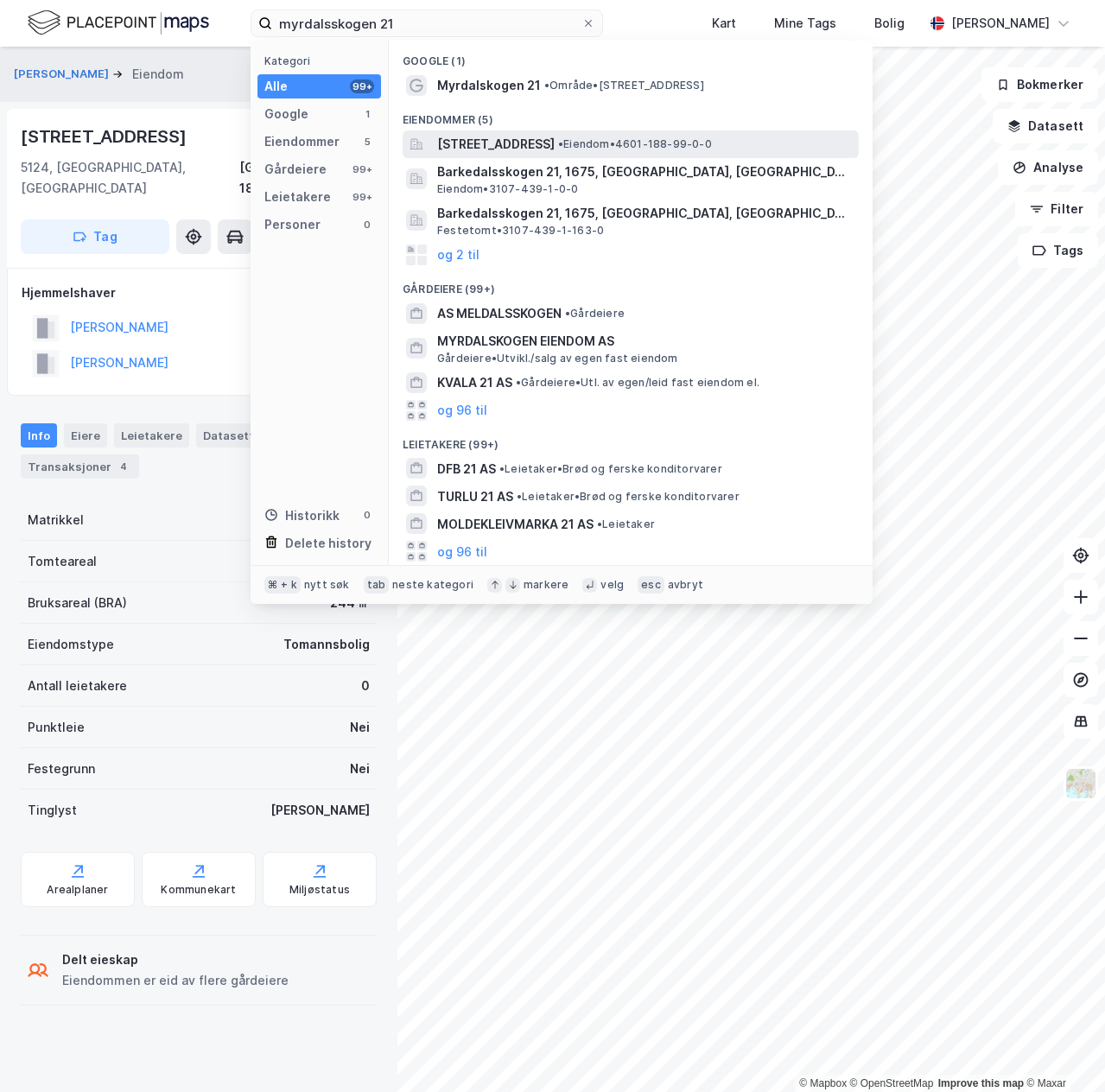
click at [513, 141] on span "Myrdalskogen 21, 5118, ULSET, BERGEN" at bounding box center [495, 144] width 117 height 21
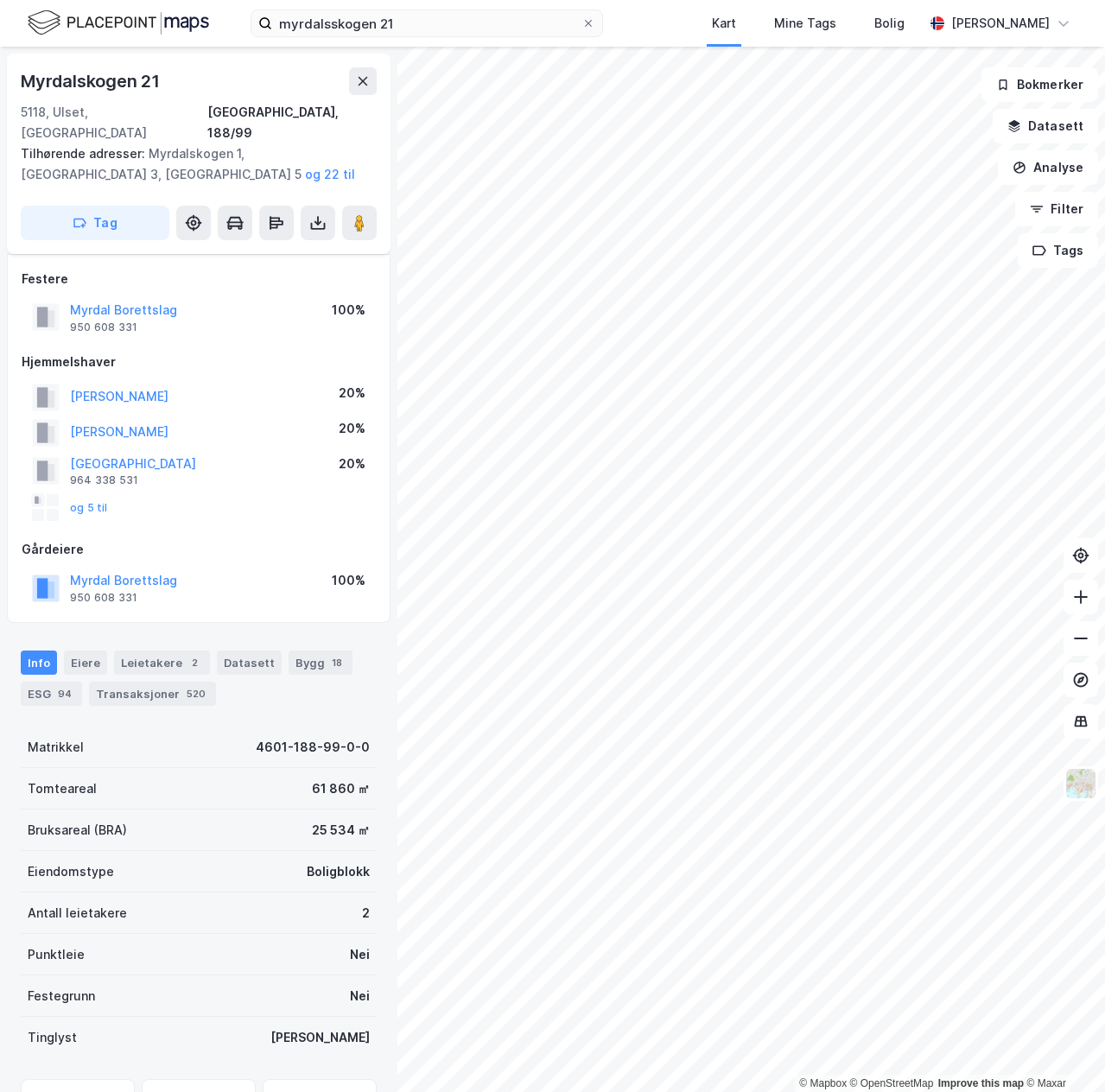
scroll to position [13, 0]
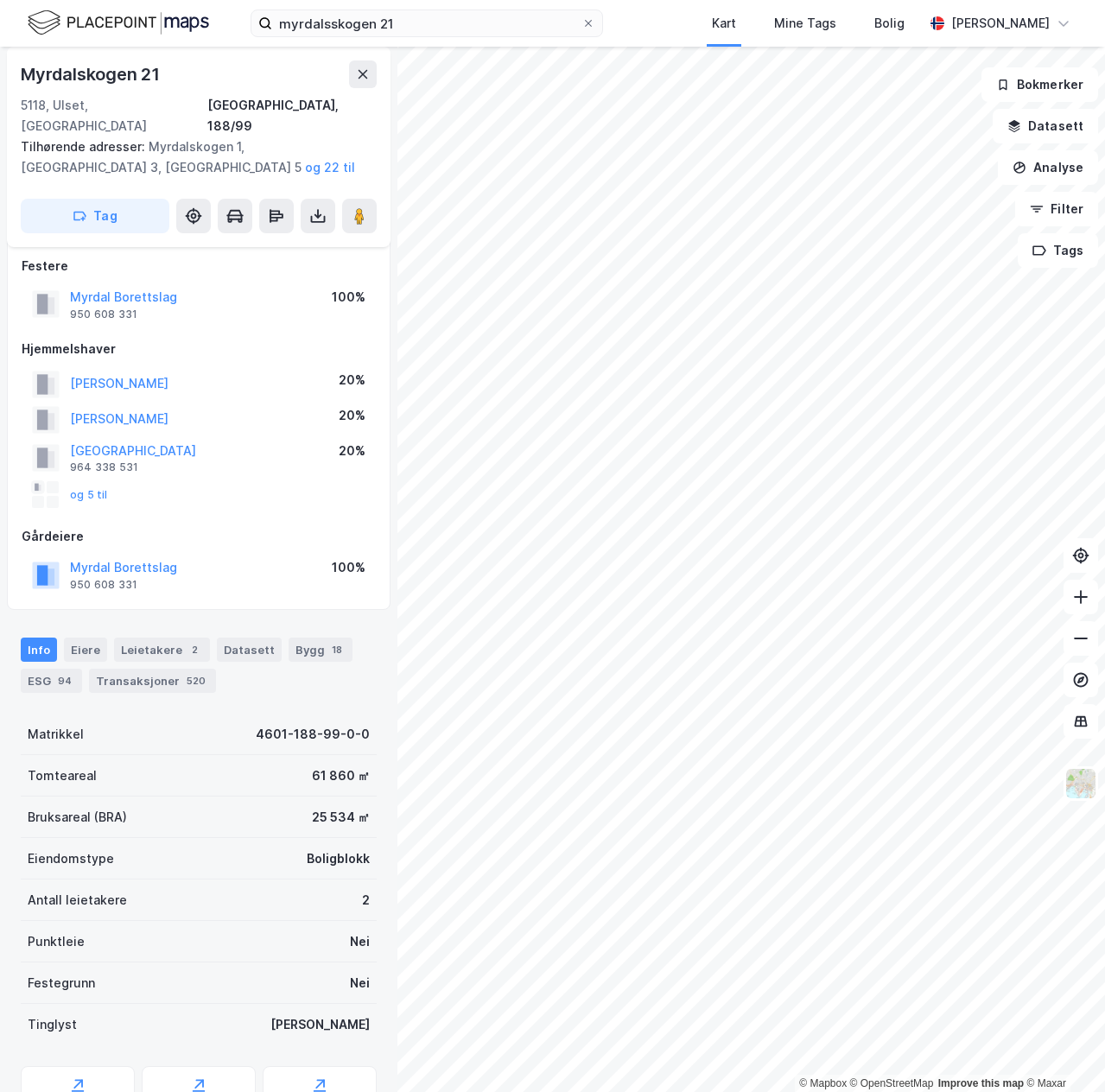
click at [0, 0] on button "og 5 til" at bounding box center [0, 0] width 0 height 0
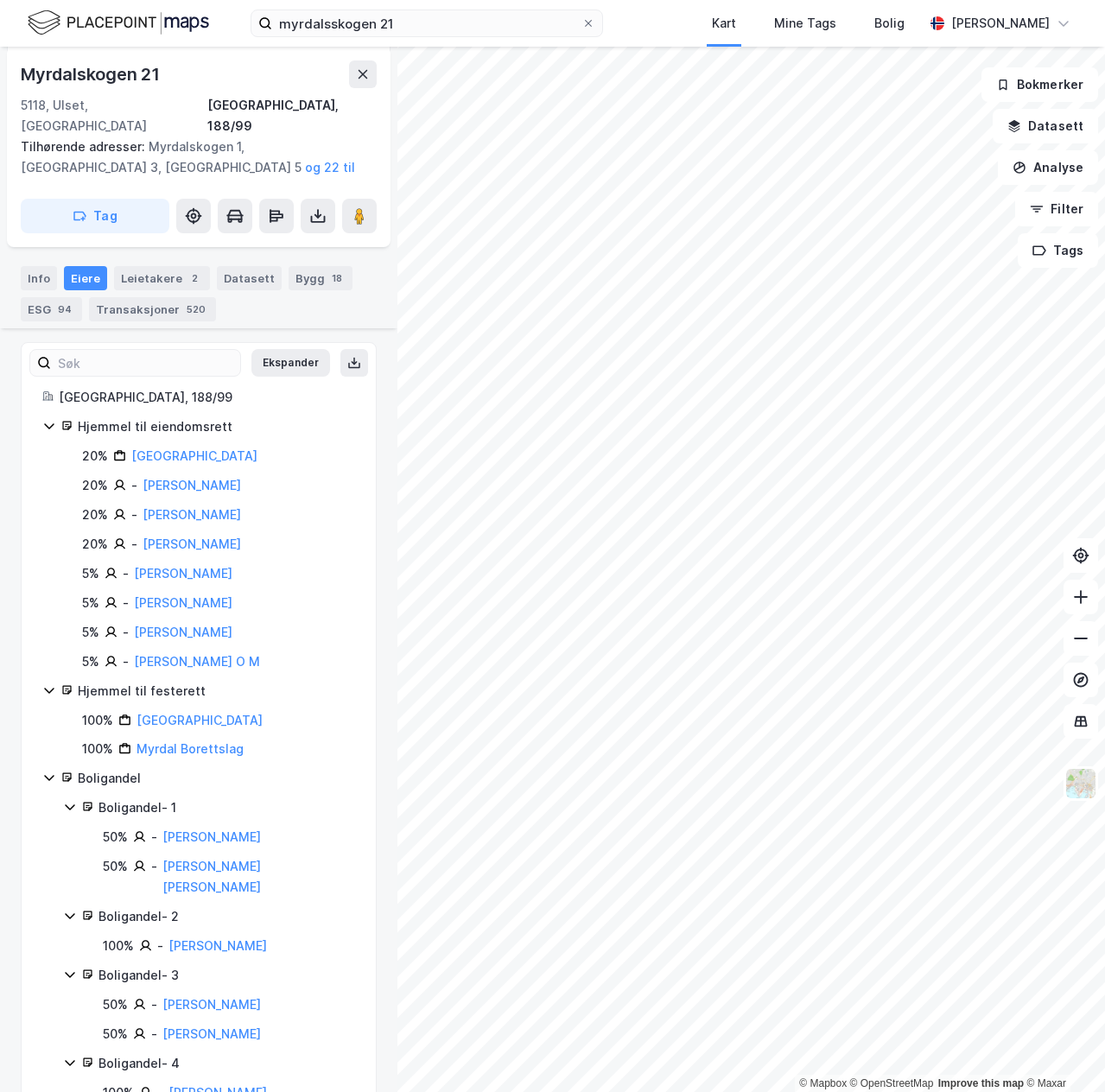
scroll to position [388, 0]
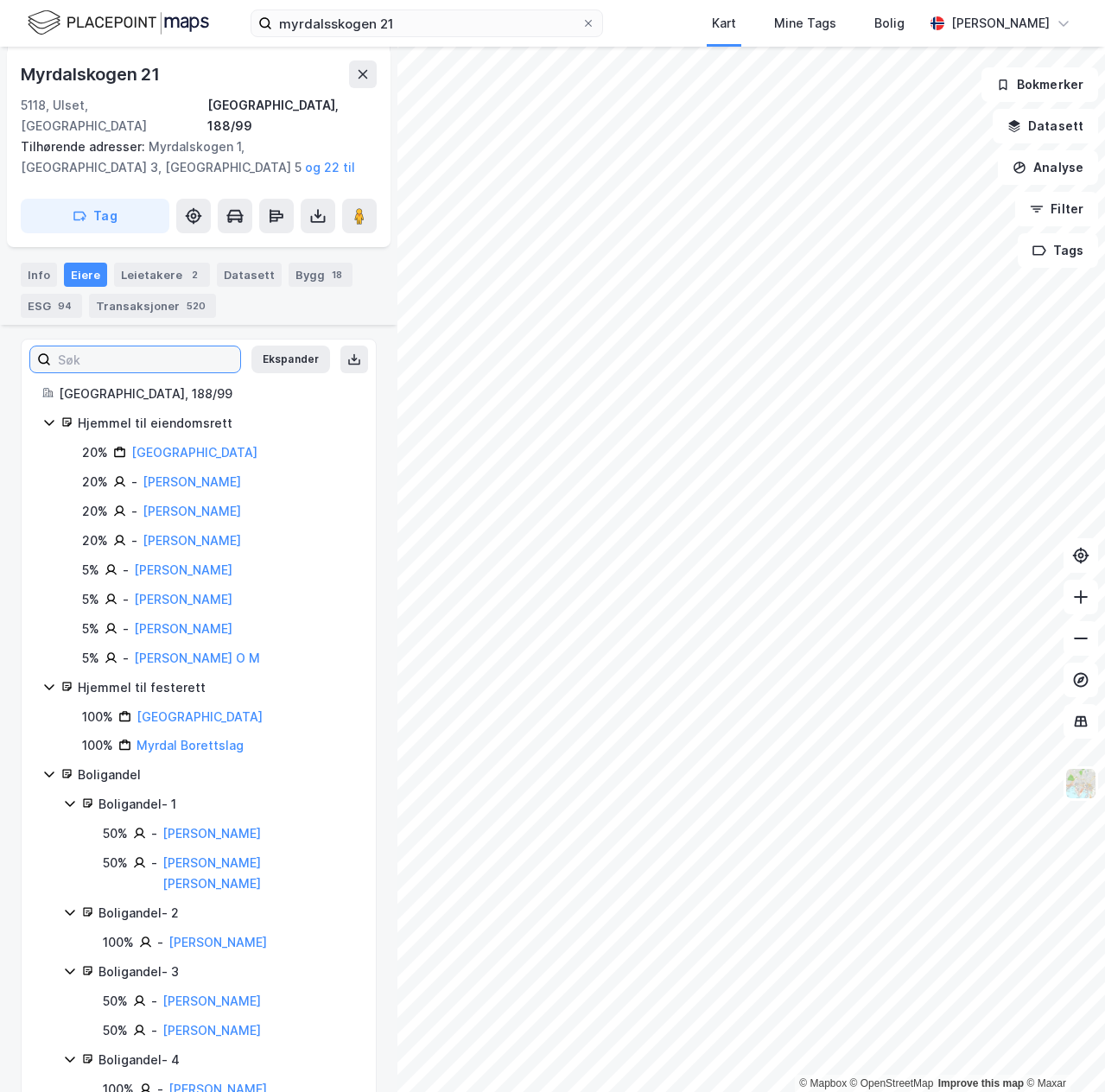
click at [127, 347] on input at bounding box center [145, 360] width 189 height 26
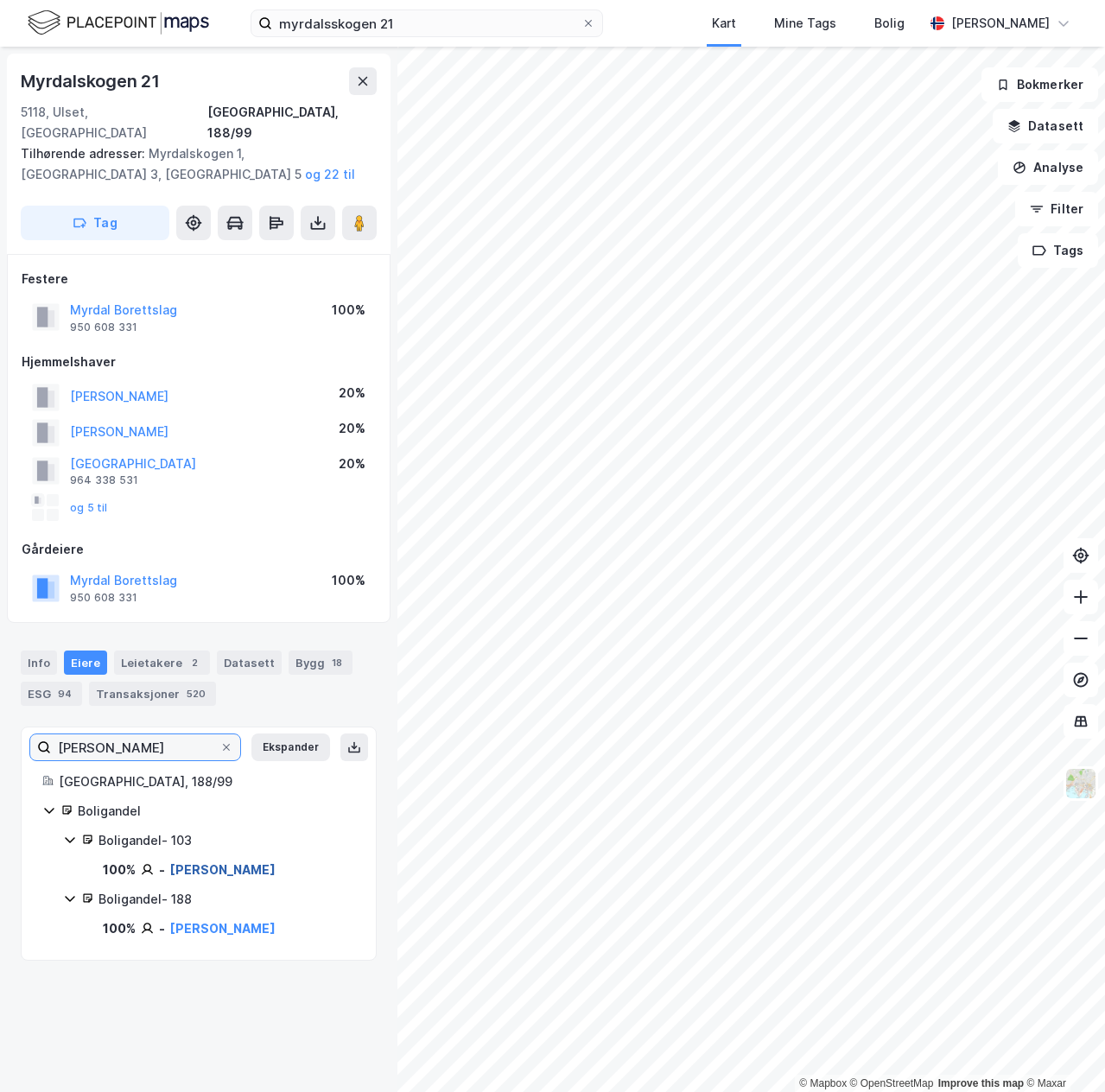
type input "ivar"
click at [234, 862] on link "Tykhelle Ivar Boge" at bounding box center [223, 870] width 105 height 15
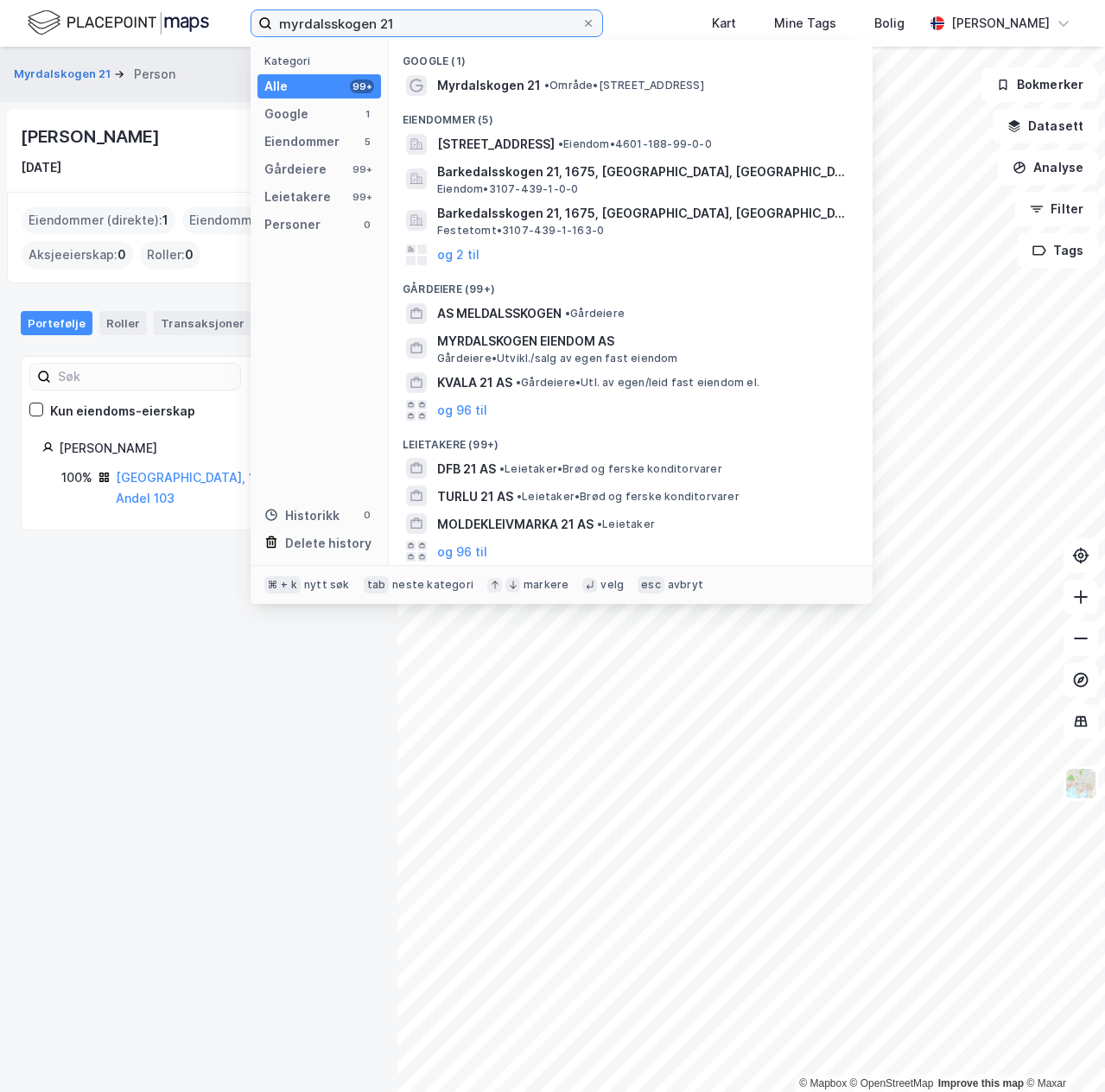
drag, startPoint x: 444, startPoint y: 27, endPoint x: 152, endPoint y: 10, distance: 292.5
click at [151, 11] on div "myrdalsskogen 21 Kategori Alle 99+ Google 1 Eiendommer 5 Gårdeiere 99+ Leietake…" at bounding box center [552, 23] width 1105 height 47
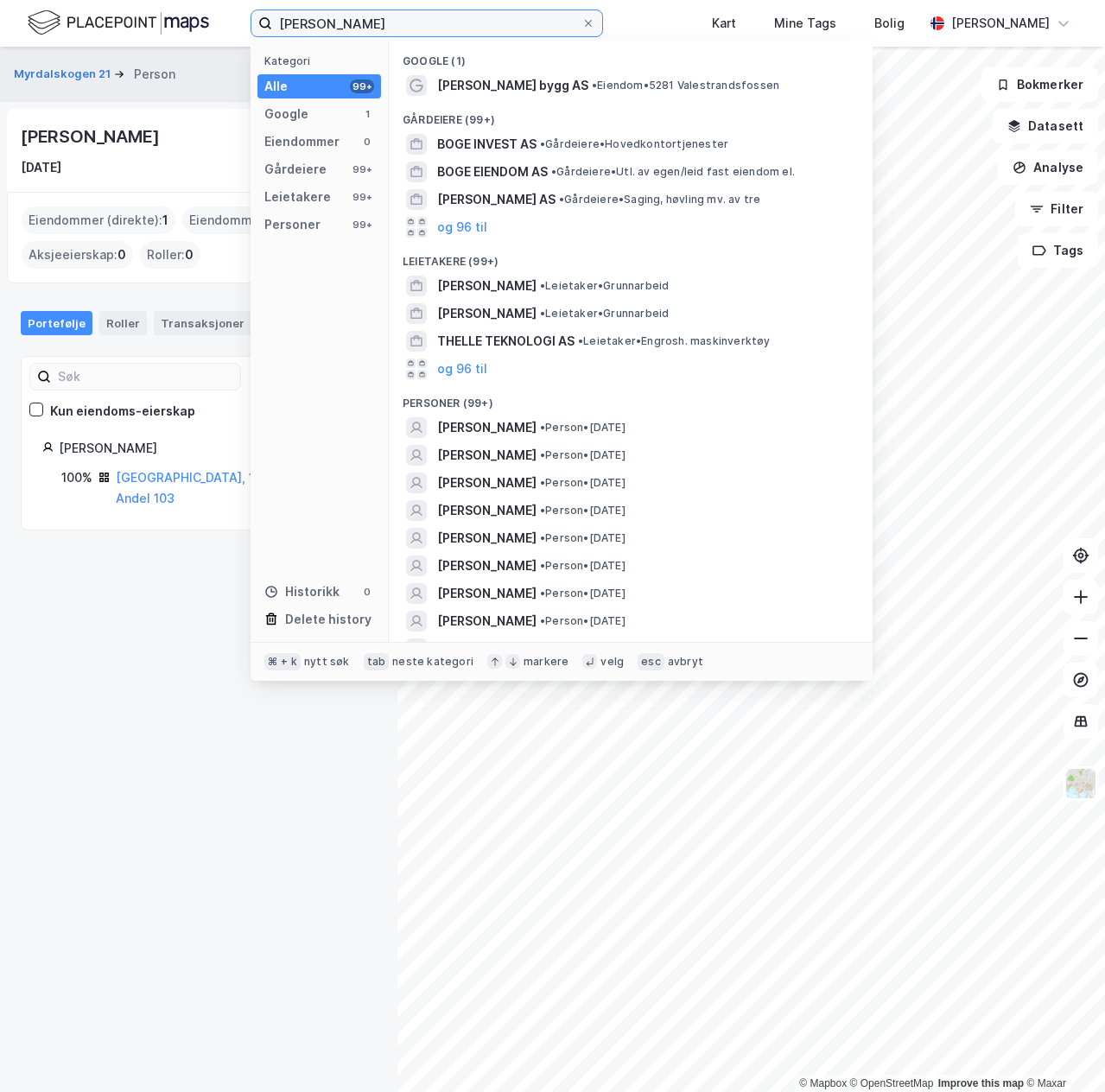
drag, startPoint x: 392, startPoint y: 33, endPoint x: 411, endPoint y: 20, distance: 23.0
click at [411, 19] on input "Olav boge tykhhelle" at bounding box center [426, 23] width 309 height 26
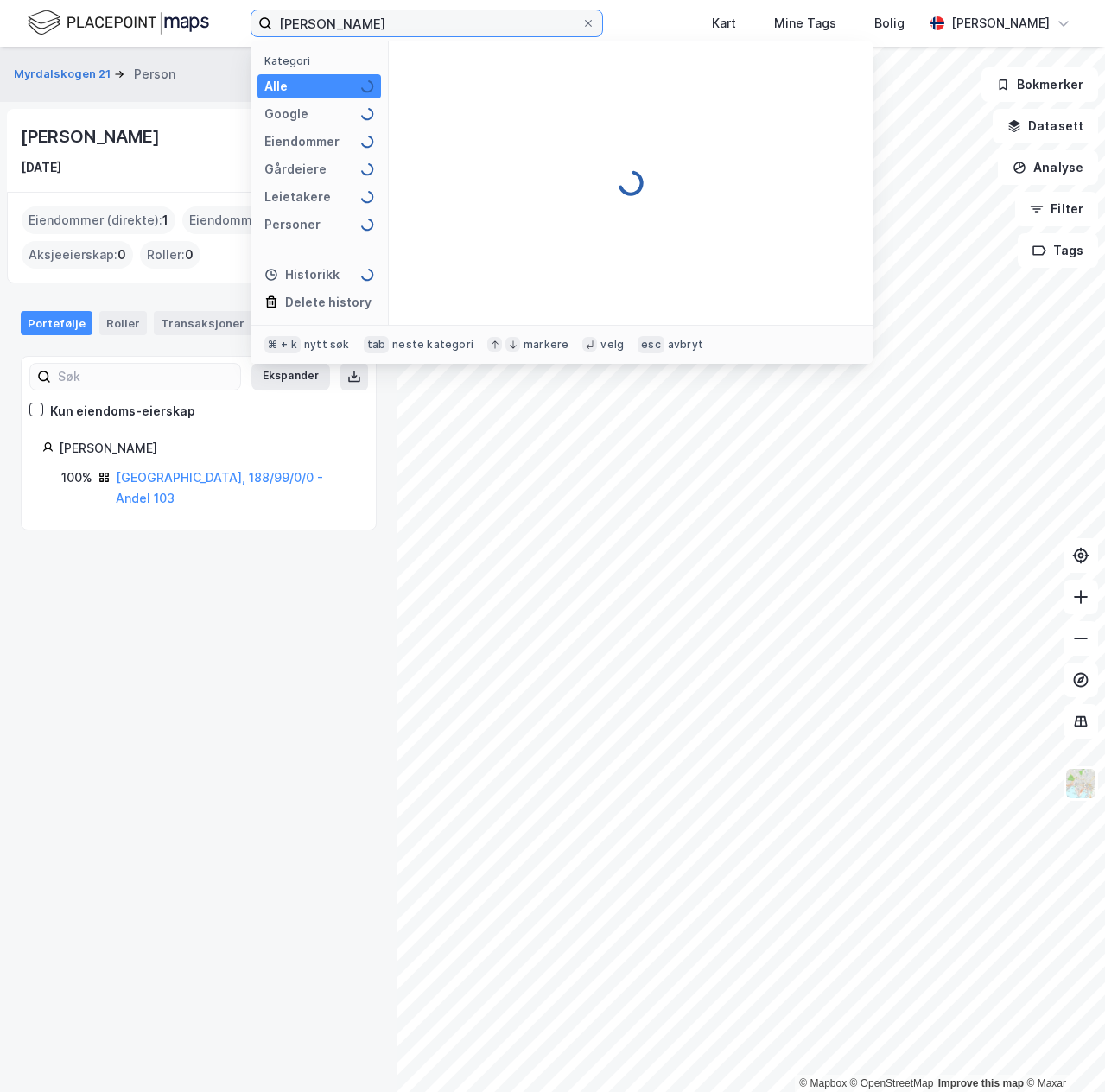
click at [380, 21] on input "Olav boge tykhhelle" at bounding box center [426, 23] width 309 height 26
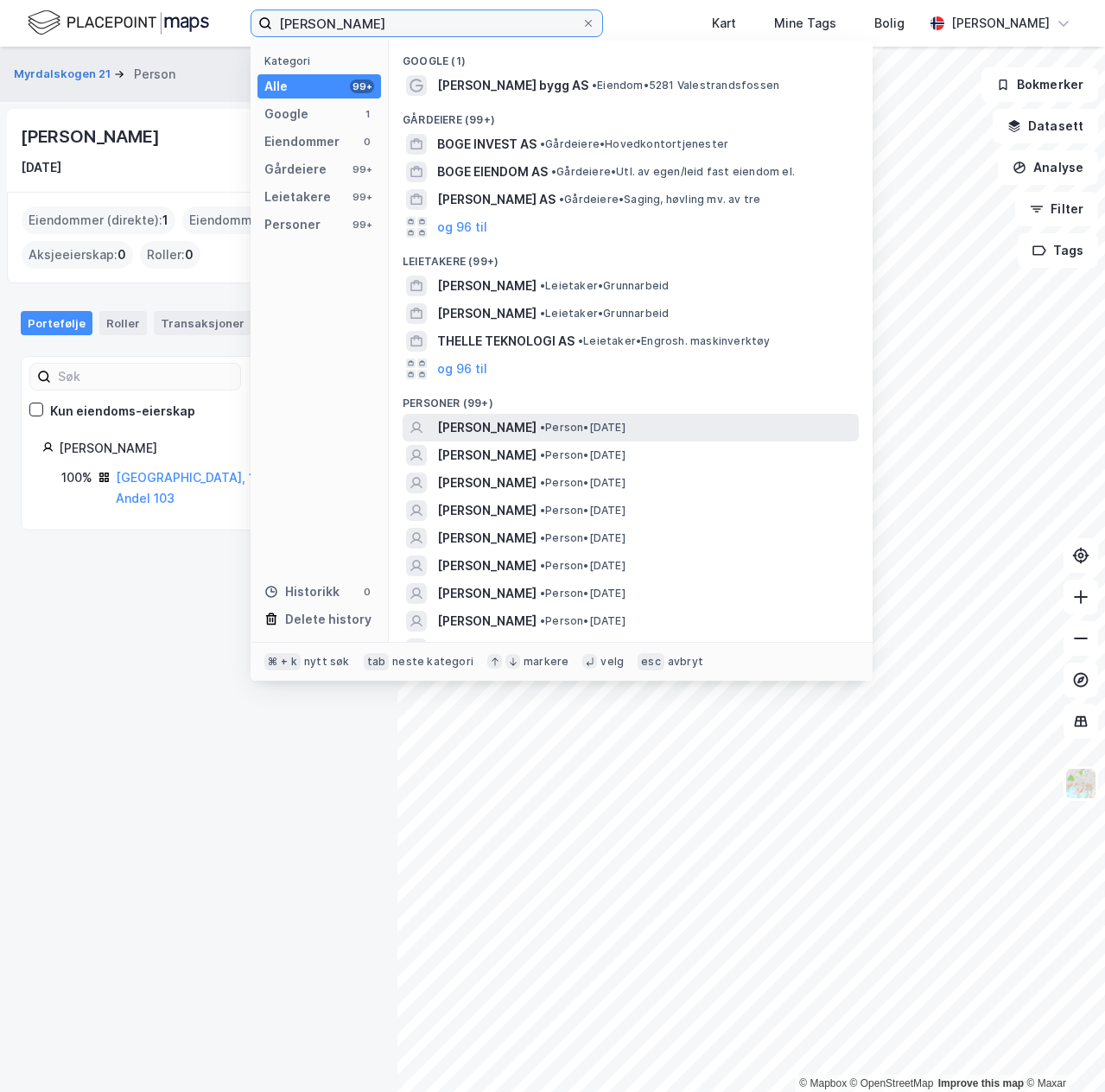
type input "Olav boge tykhelle"
click at [536, 422] on span "OLAV BOGE TYKHELLE" at bounding box center [486, 427] width 99 height 21
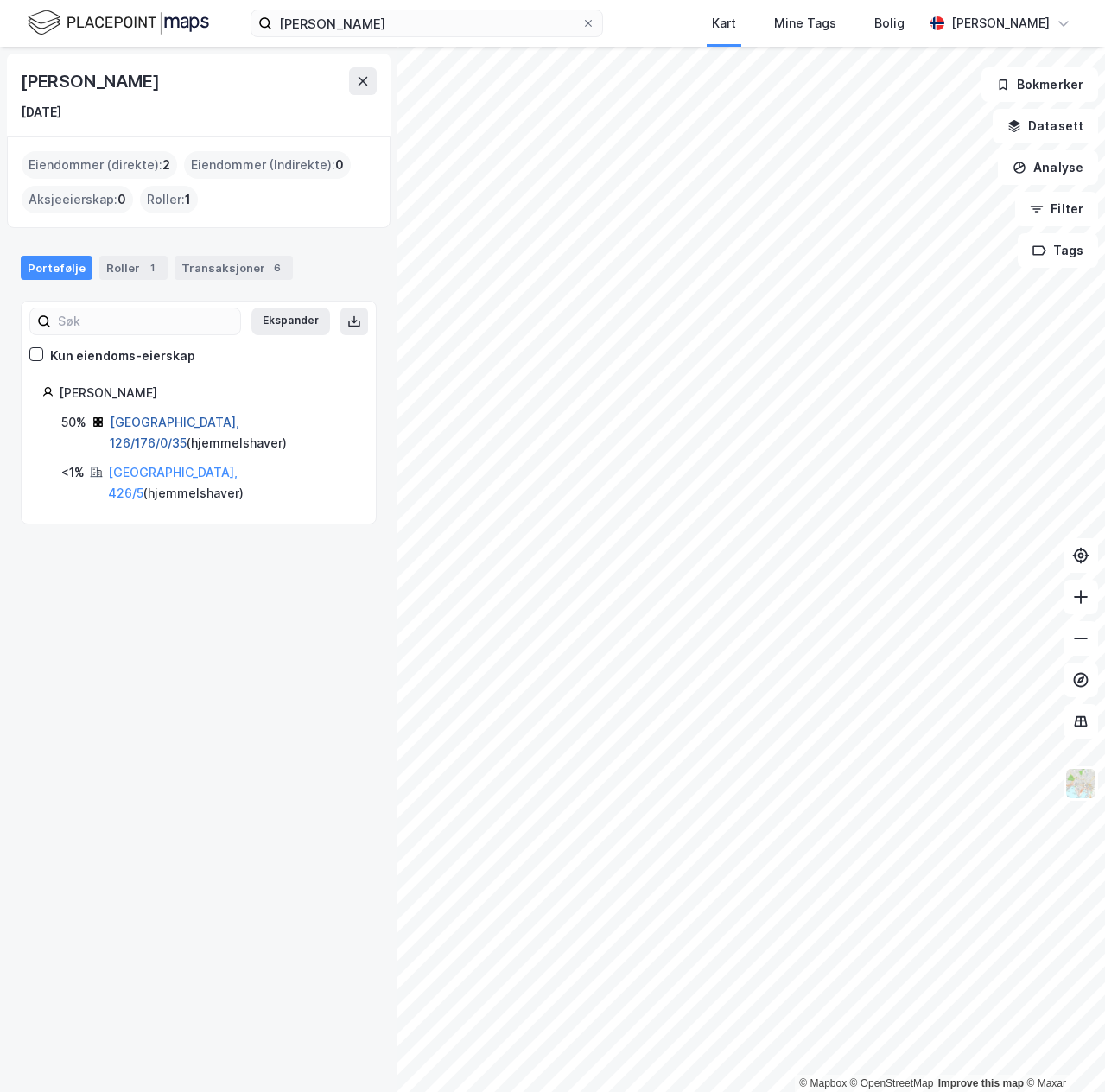
click at [178, 418] on link "Oslo, 126/176/0/35" at bounding box center [174, 432] width 129 height 36
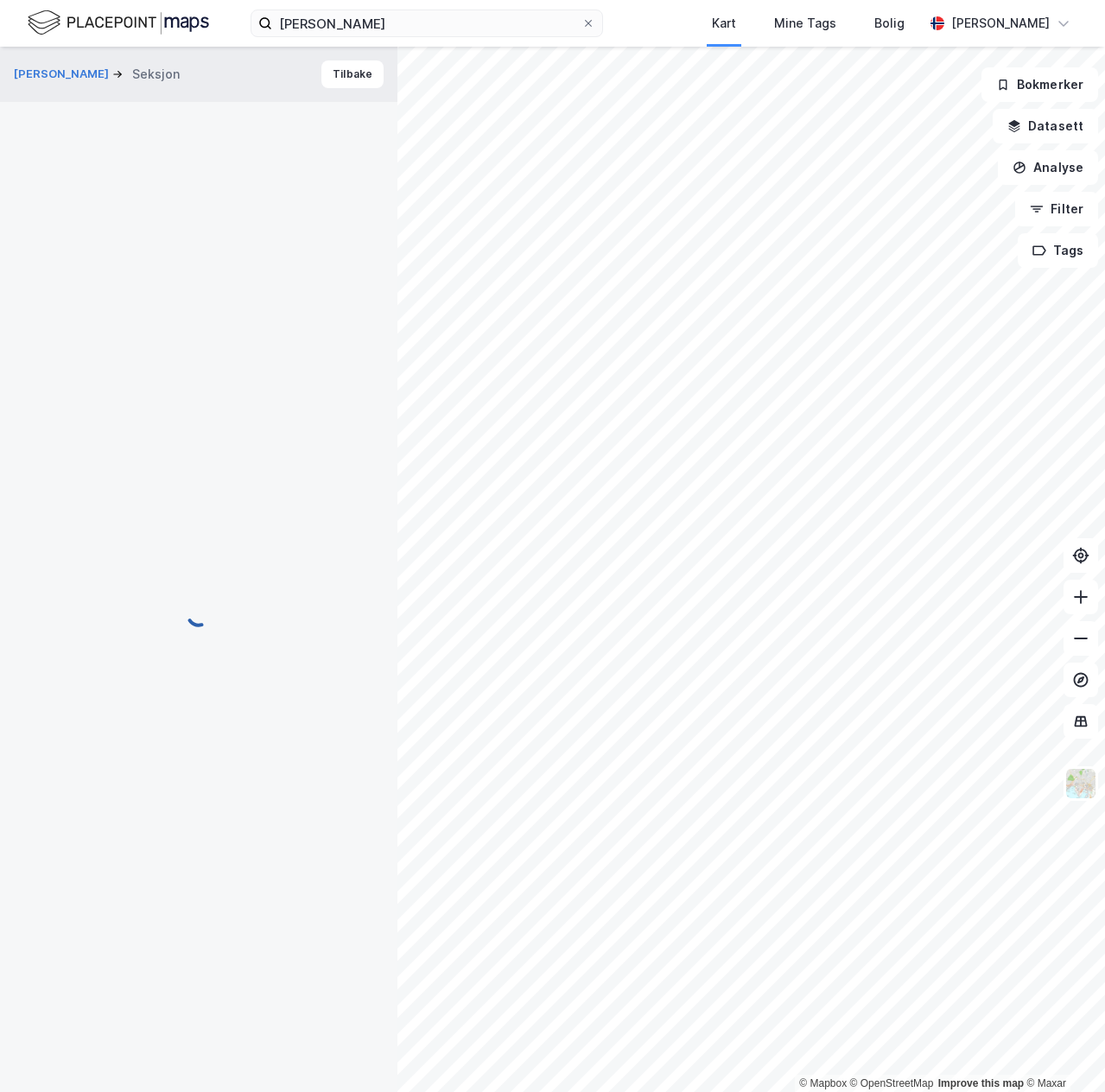
scroll to position [86, 0]
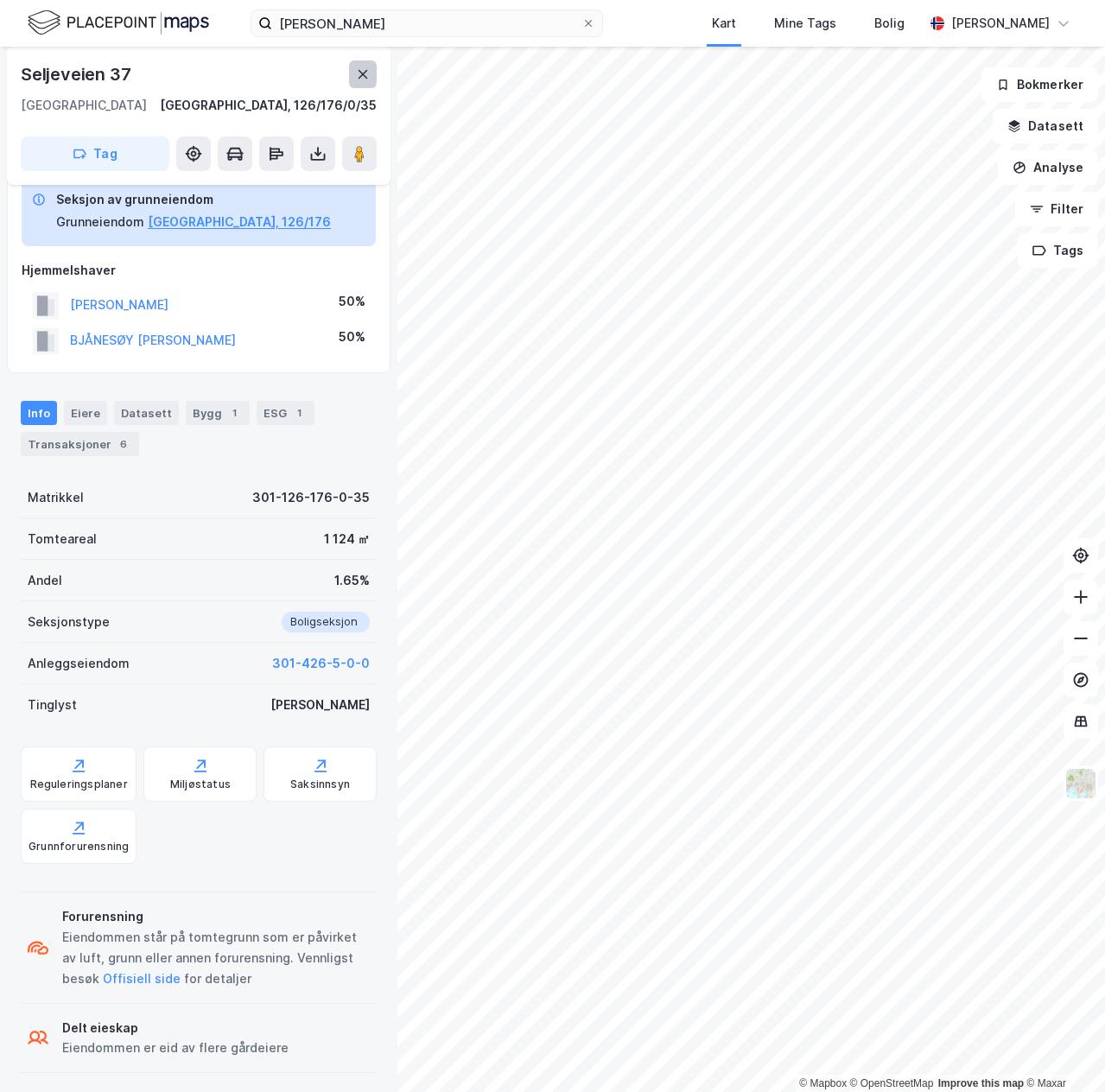
click at [357, 76] on icon at bounding box center [363, 74] width 14 height 14
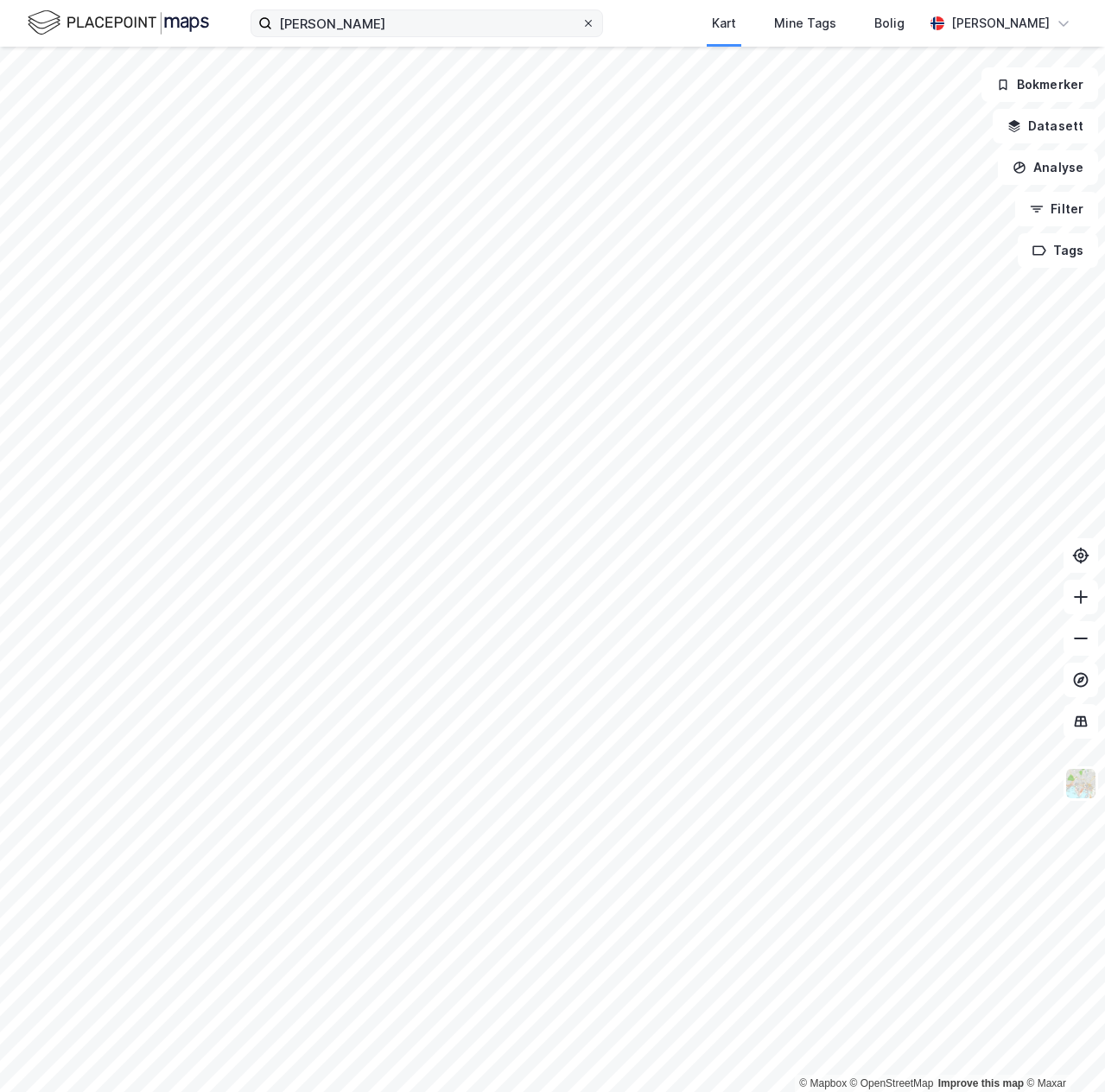
click at [593, 22] on icon at bounding box center [588, 22] width 10 height 10
click at [581, 22] on input "Olav boge tykhelle" at bounding box center [426, 23] width 309 height 26
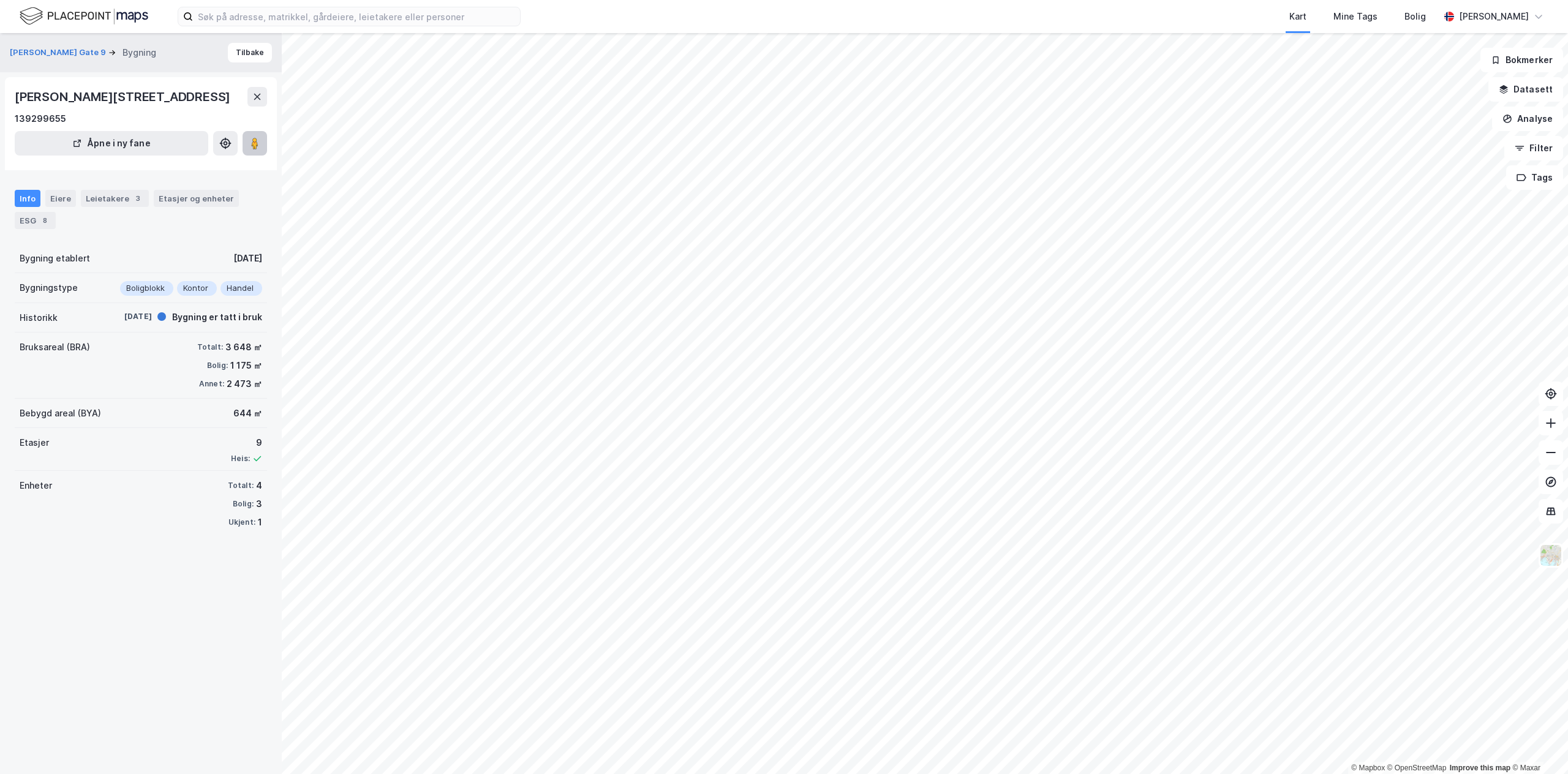
click at [252, 145] on image at bounding box center [254, 143] width 7 height 12
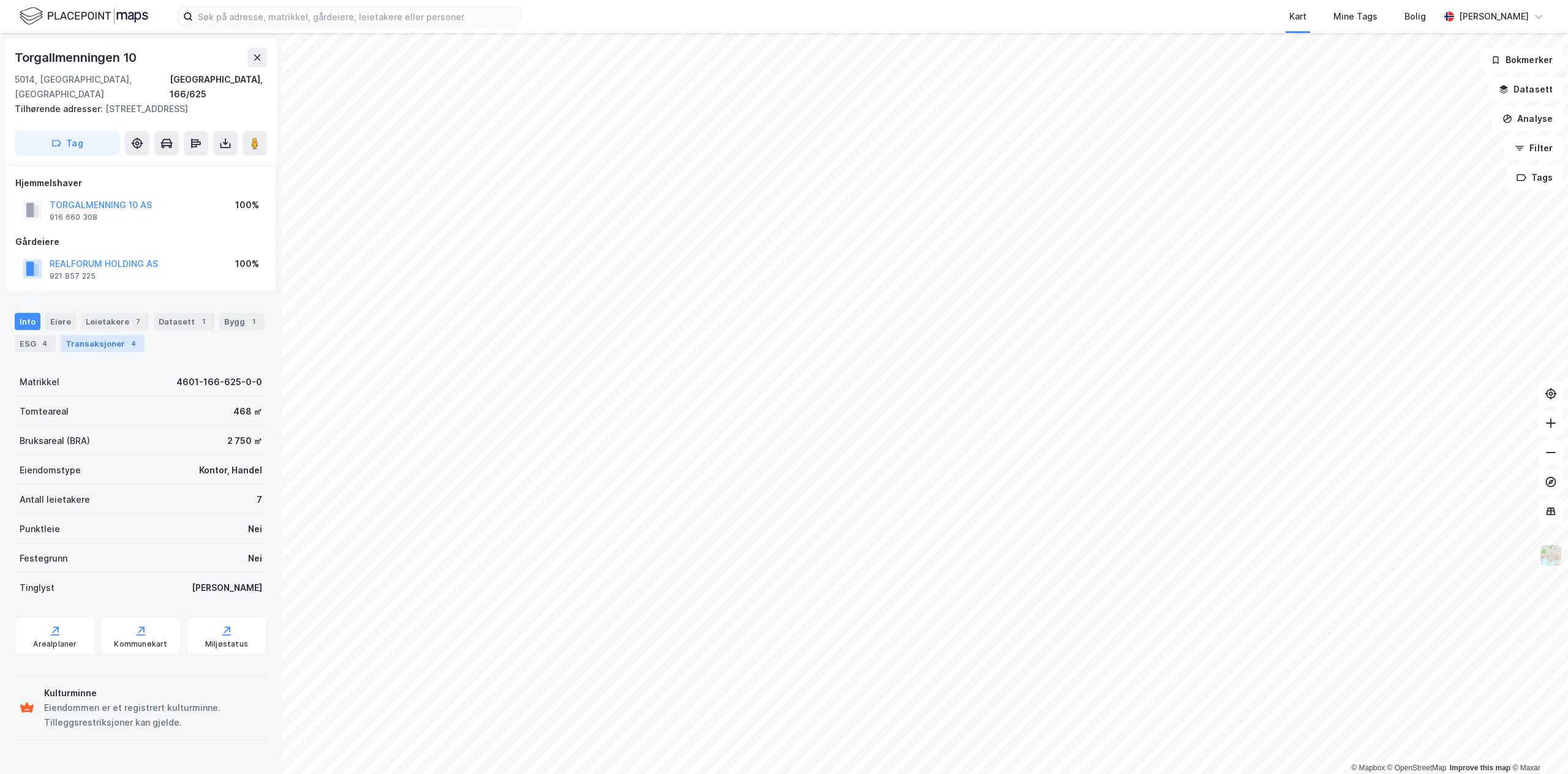
click at [128, 338] on div "4" at bounding box center [134, 343] width 12 height 12
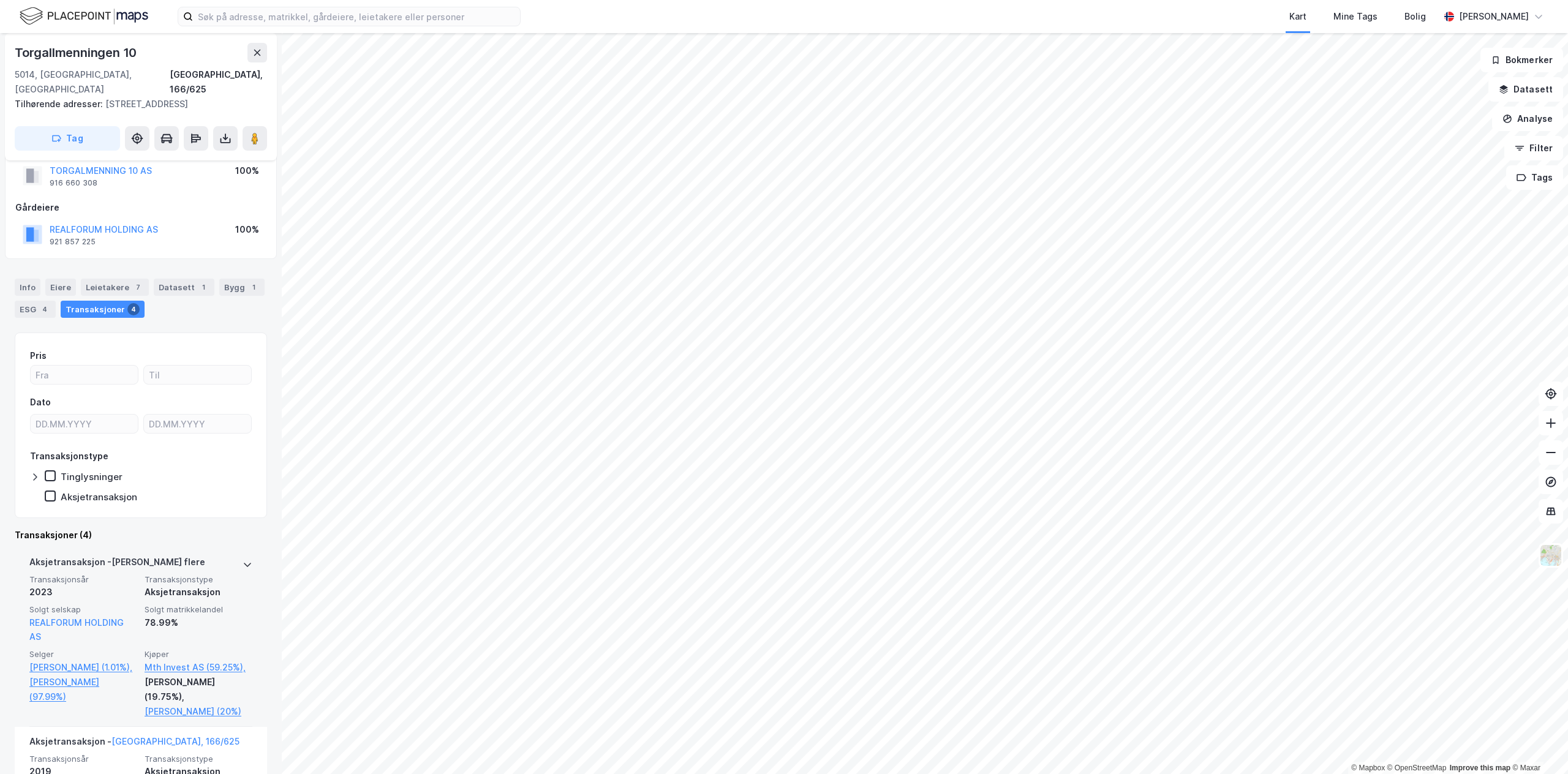
scroll to position [161, 0]
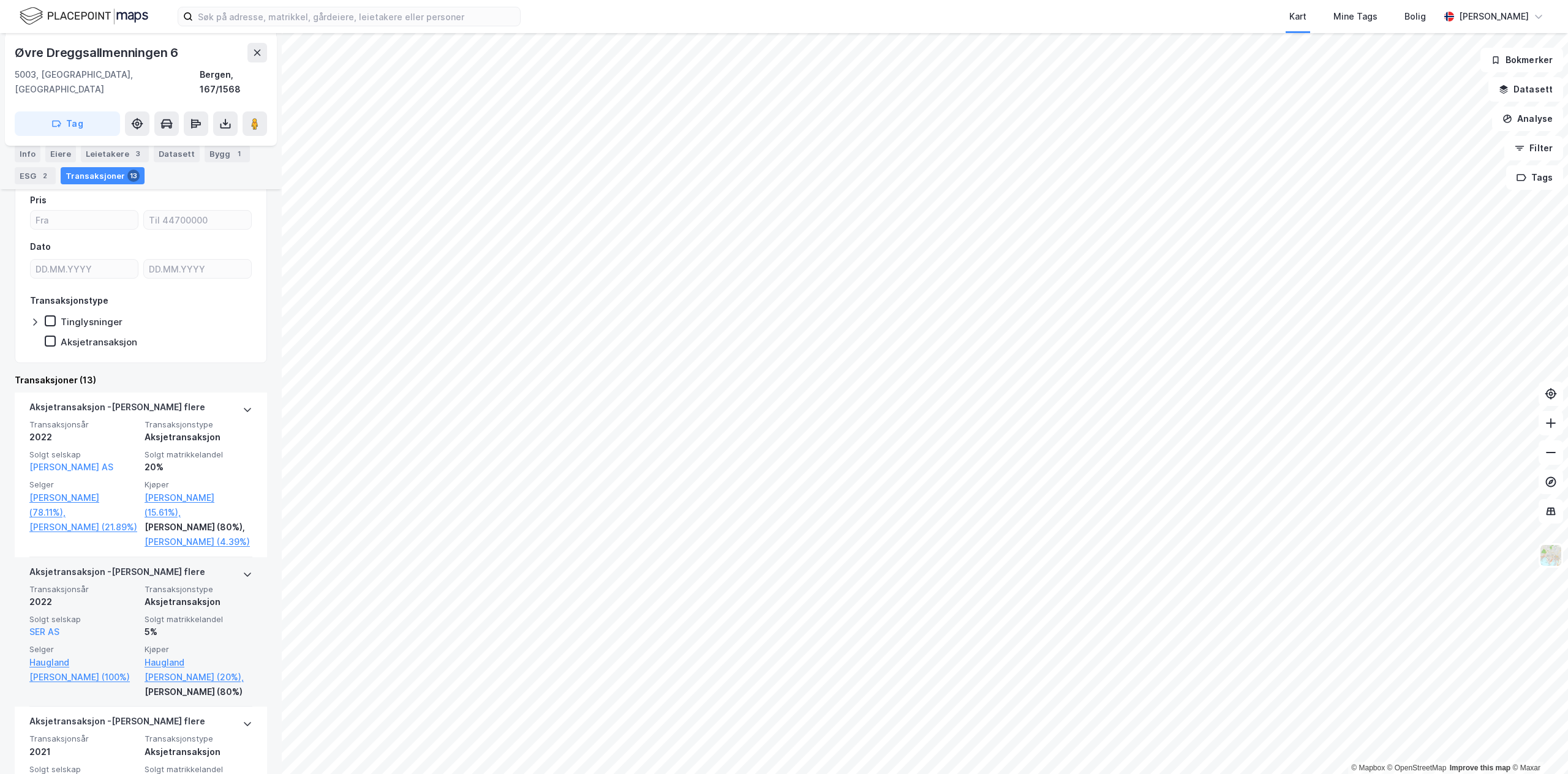
scroll to position [378, 0]
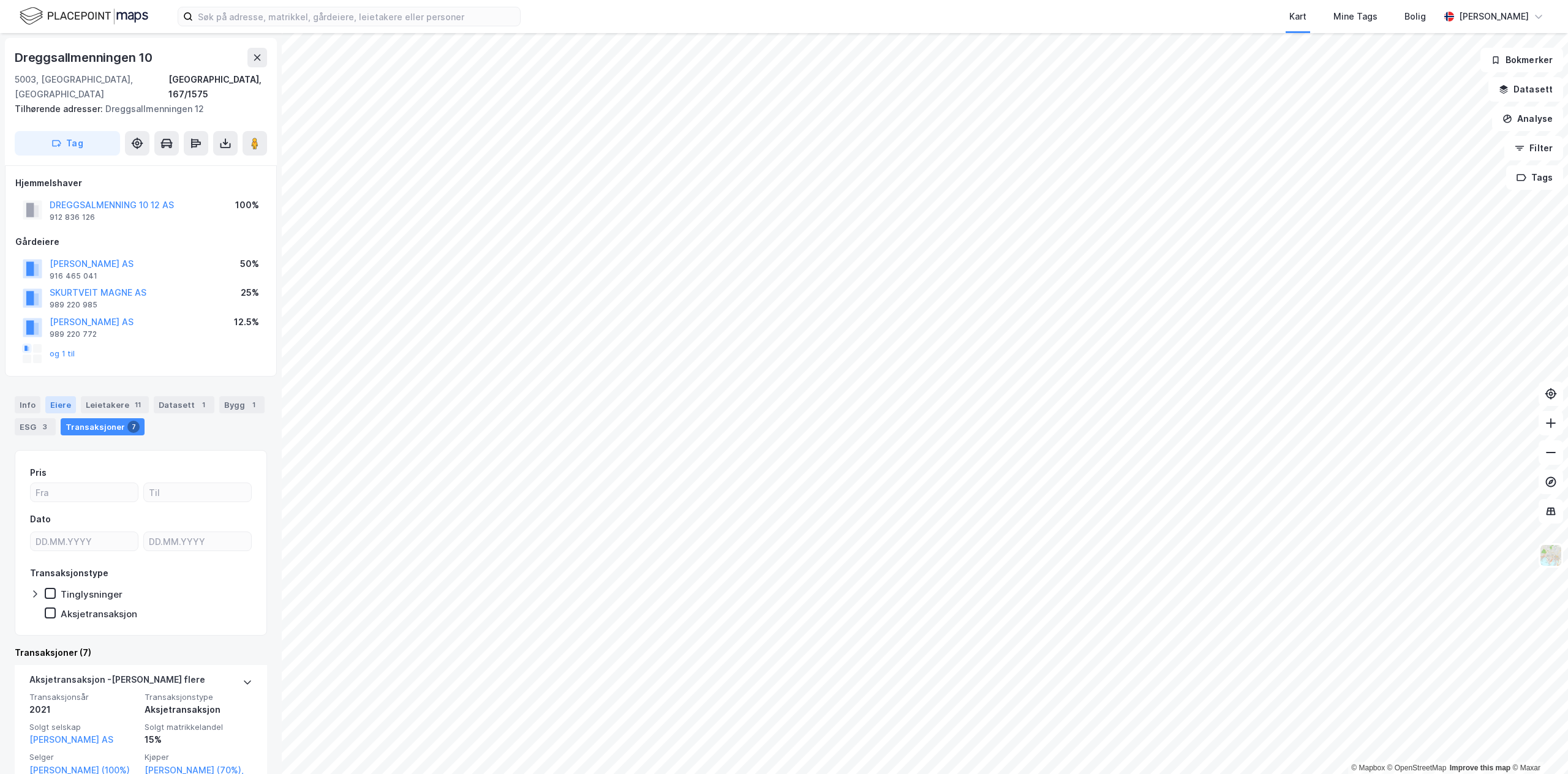
click at [71, 396] on div "Eiere" at bounding box center [60, 405] width 31 height 17
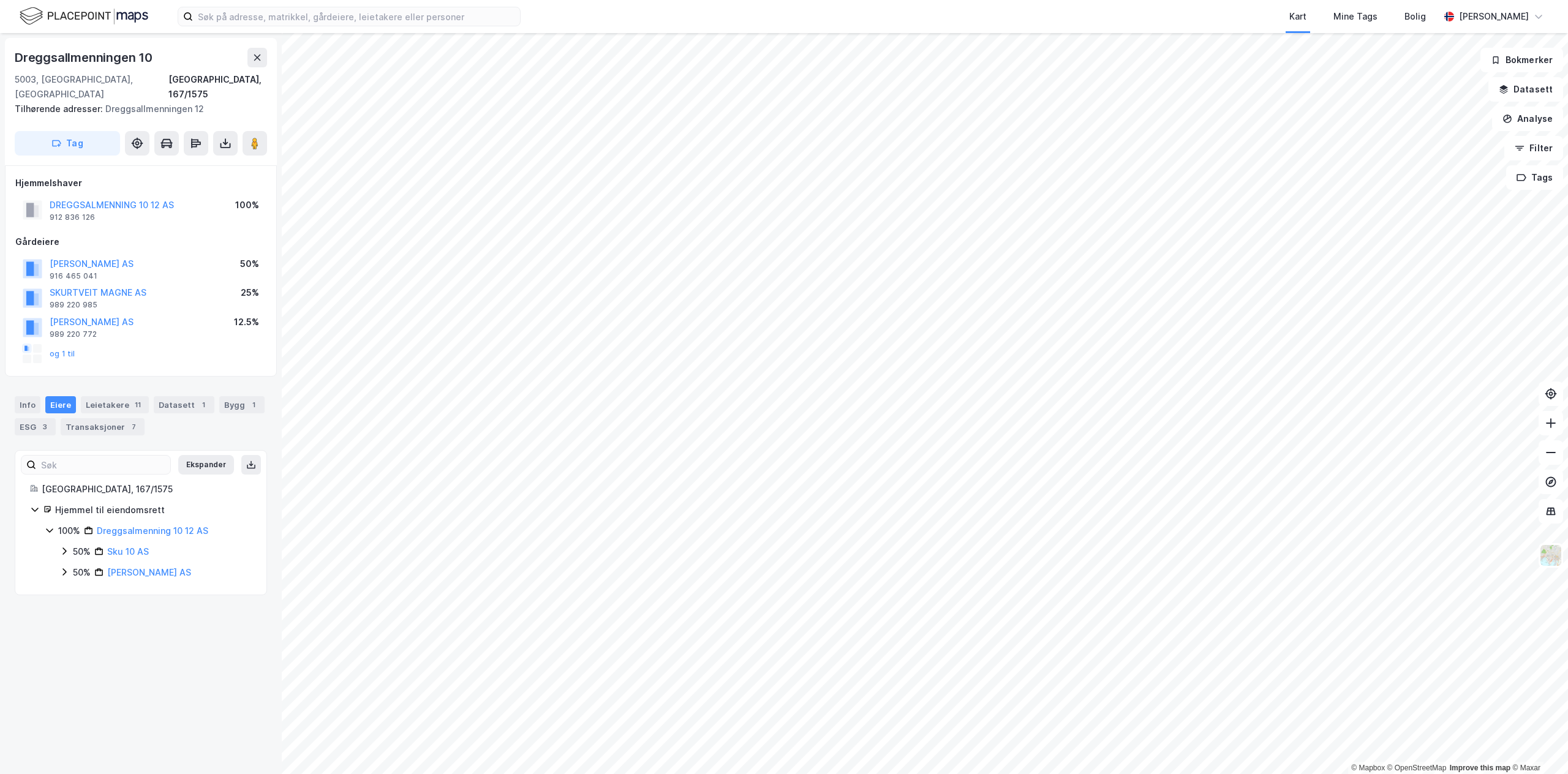
click at [185, 455] on button "Ekspander" at bounding box center [206, 464] width 56 height 19
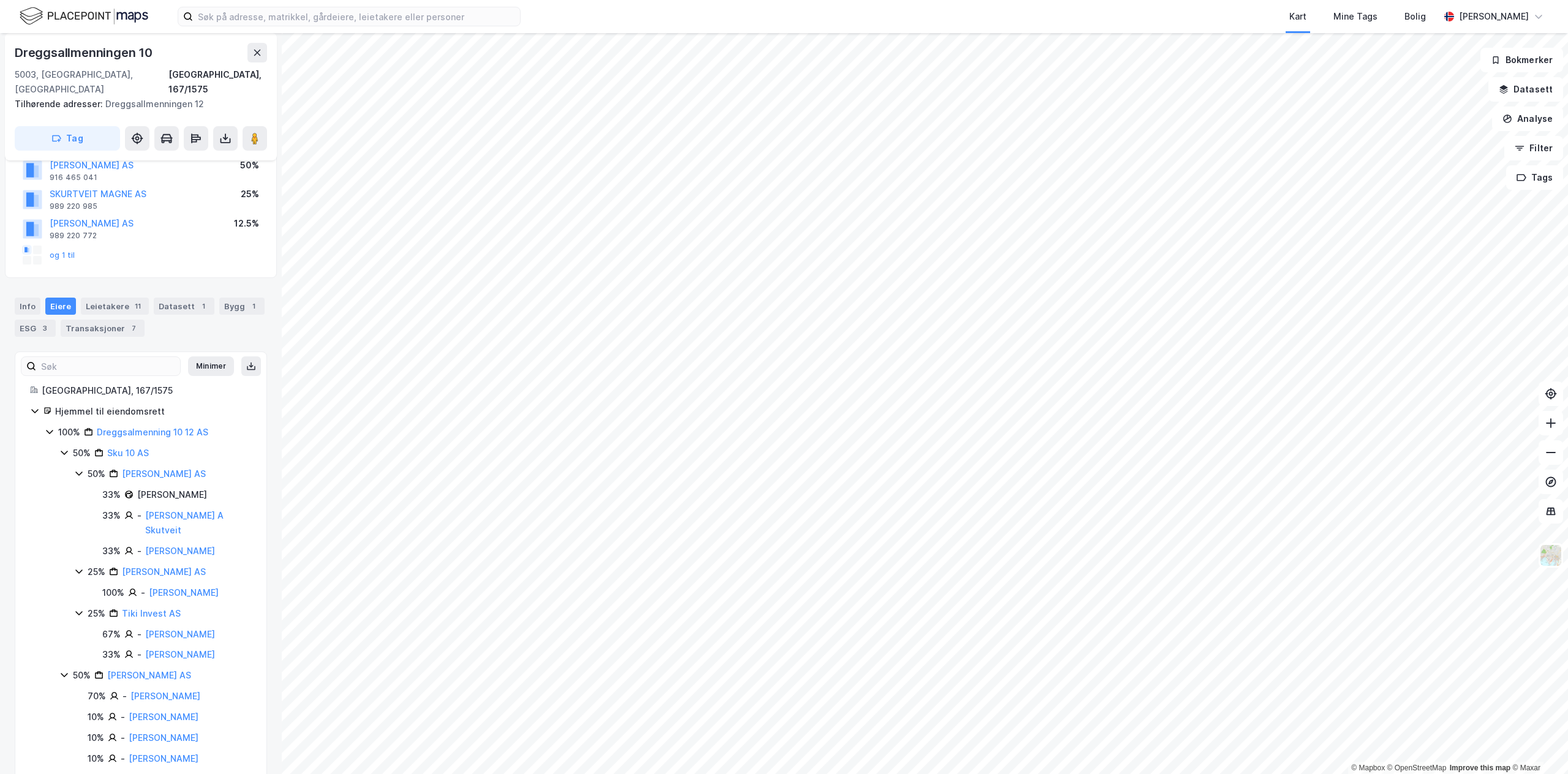
scroll to position [102, 0]
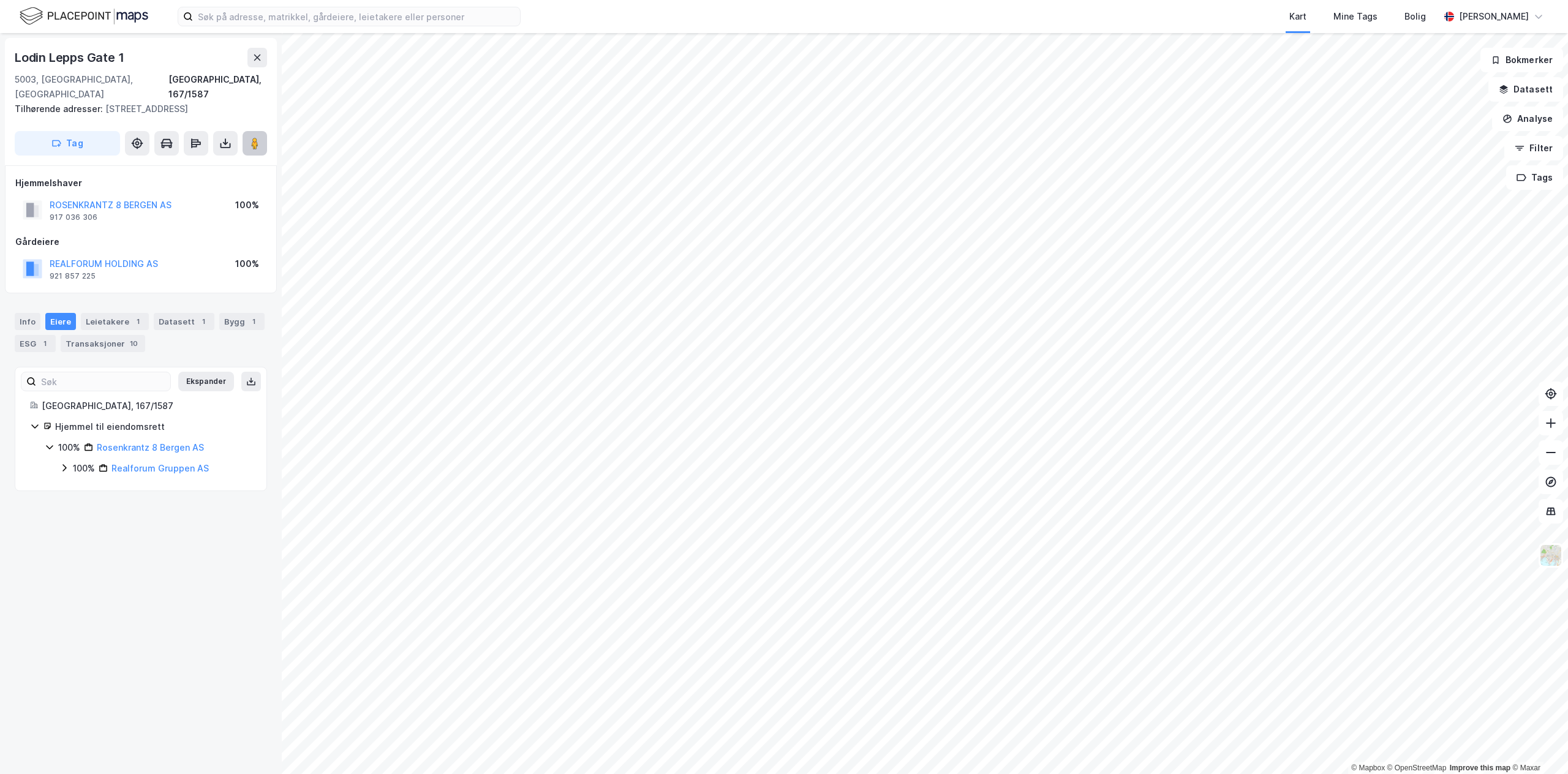
click at [256, 137] on image at bounding box center [254, 143] width 7 height 12
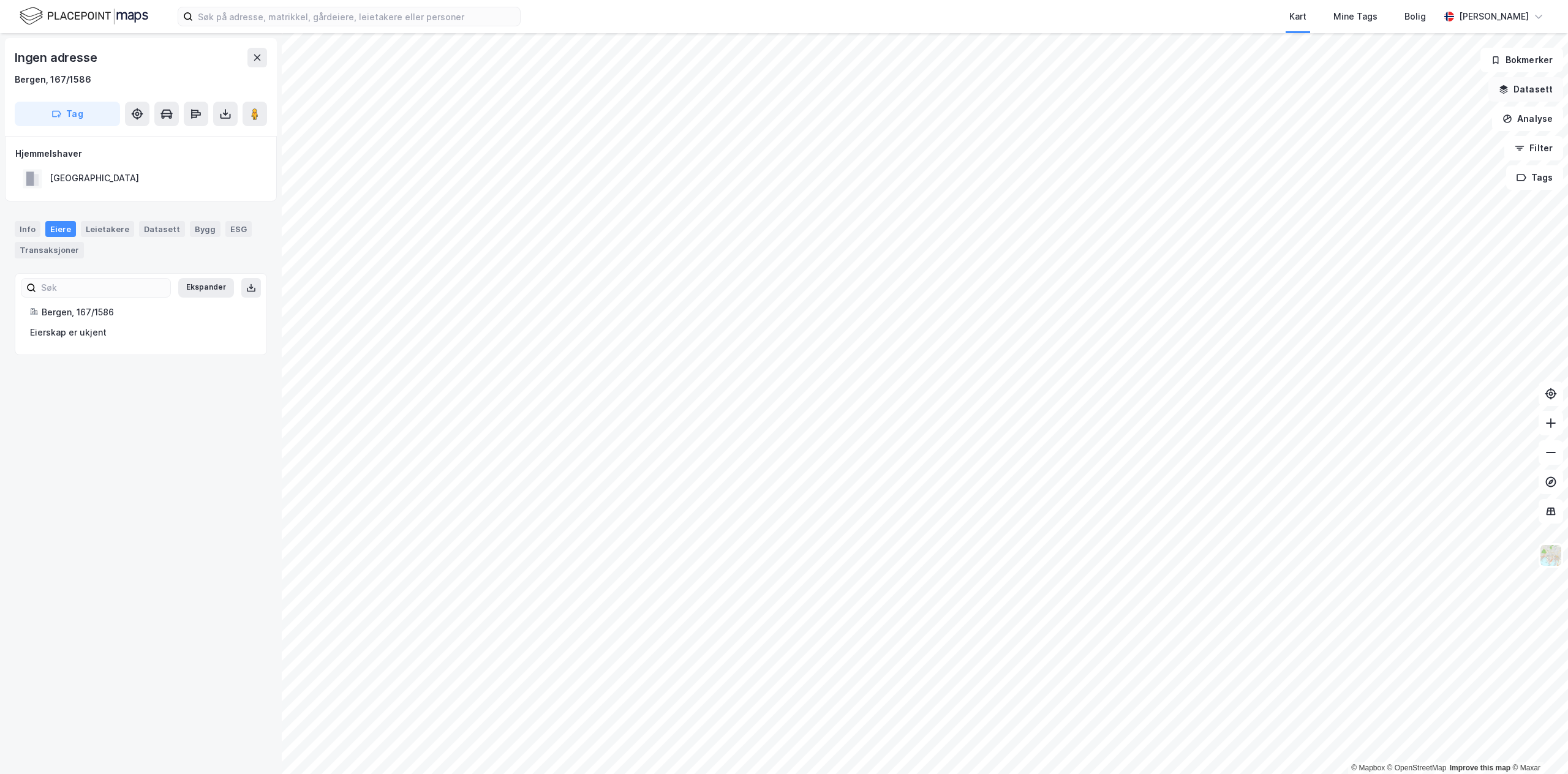
click at [783, 96] on button "Datasett" at bounding box center [1525, 89] width 74 height 25
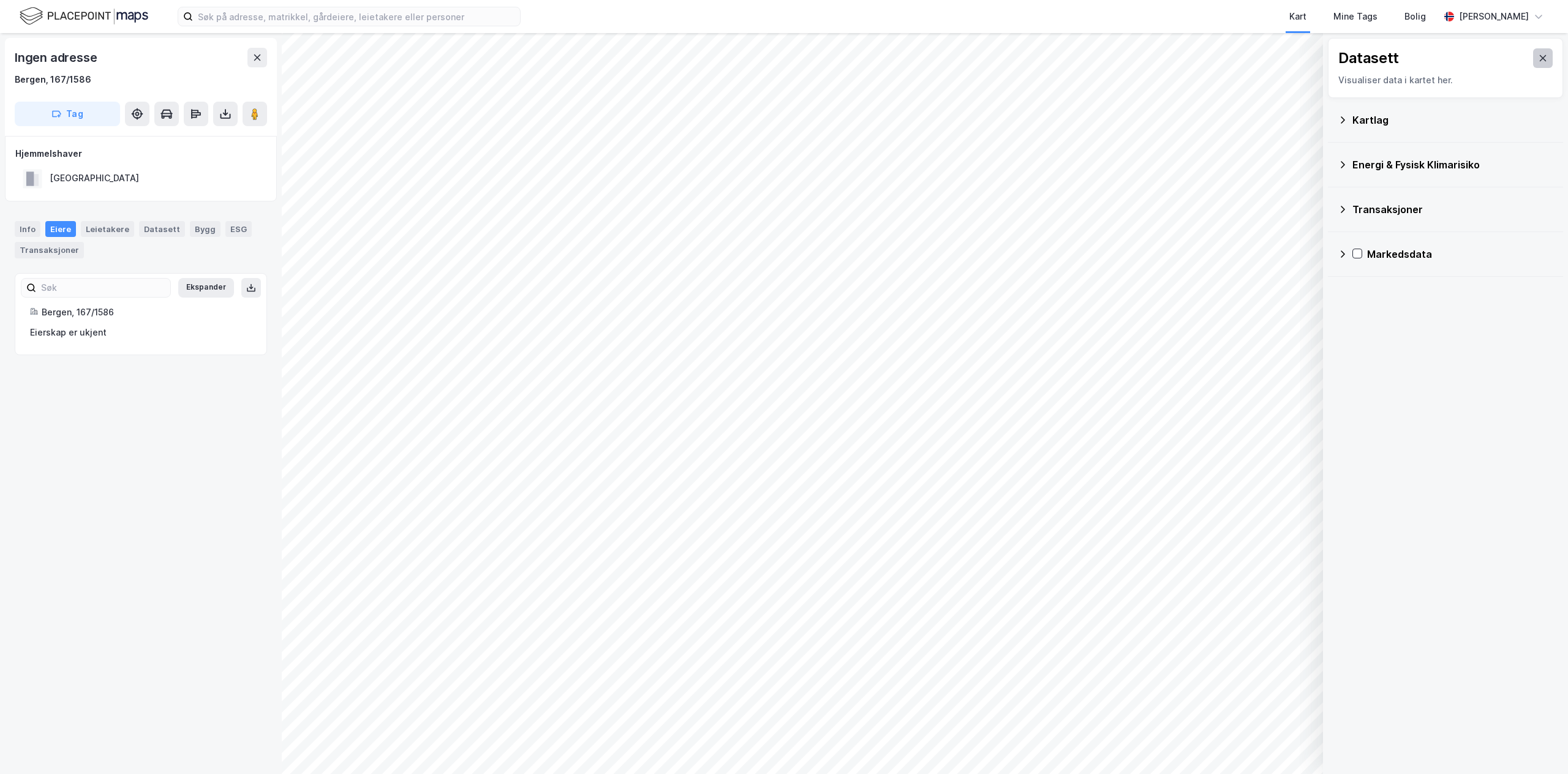
click at [783, 60] on icon at bounding box center [1543, 58] width 10 height 10
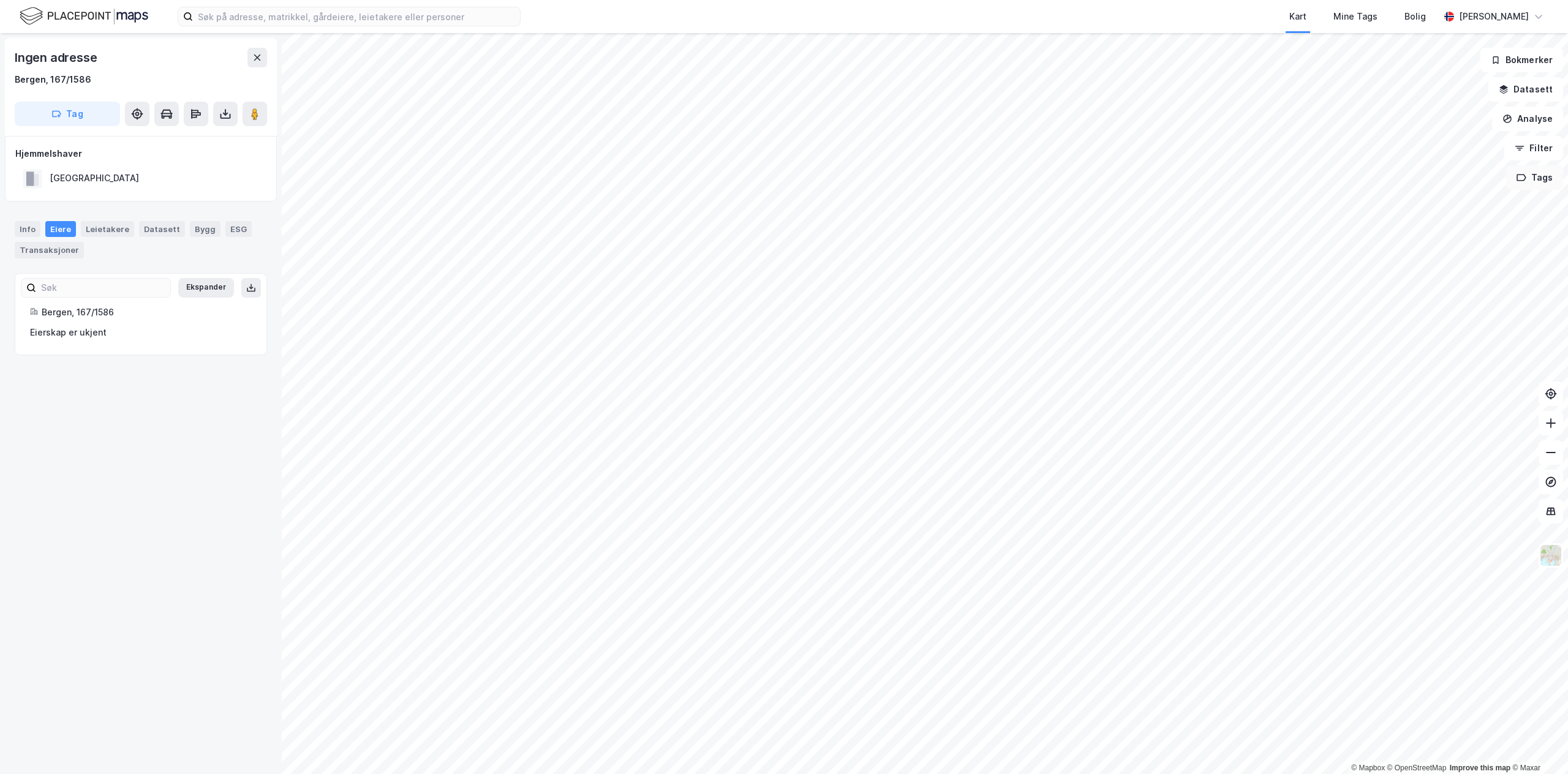
click at [783, 179] on button "Tags" at bounding box center [1535, 177] width 57 height 25
click at [783, 262] on div at bounding box center [1473, 261] width 7 height 7
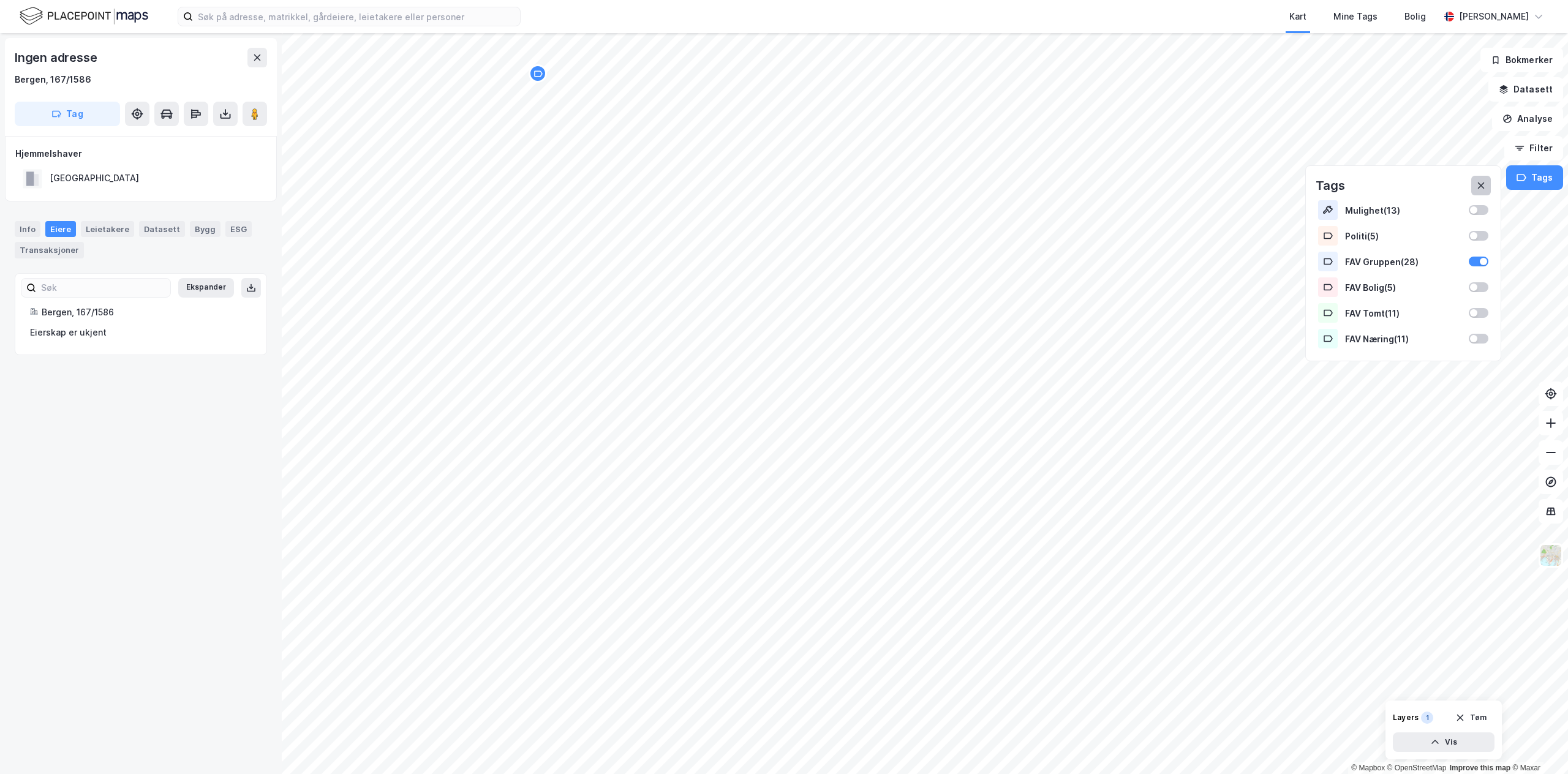
click at [783, 187] on icon at bounding box center [1480, 185] width 10 height 10
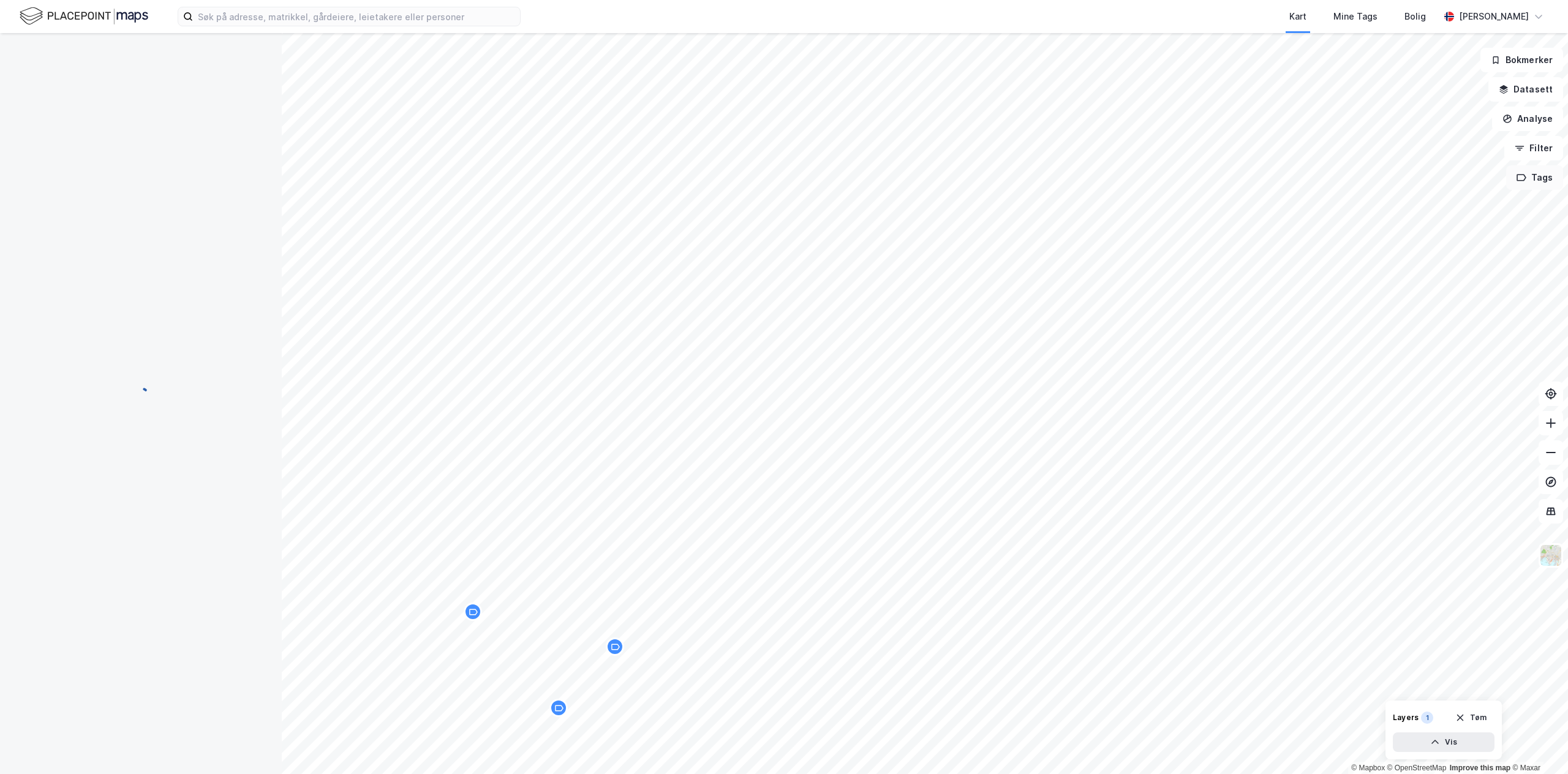
click at [783, 181] on button "Tags" at bounding box center [1535, 177] width 57 height 25
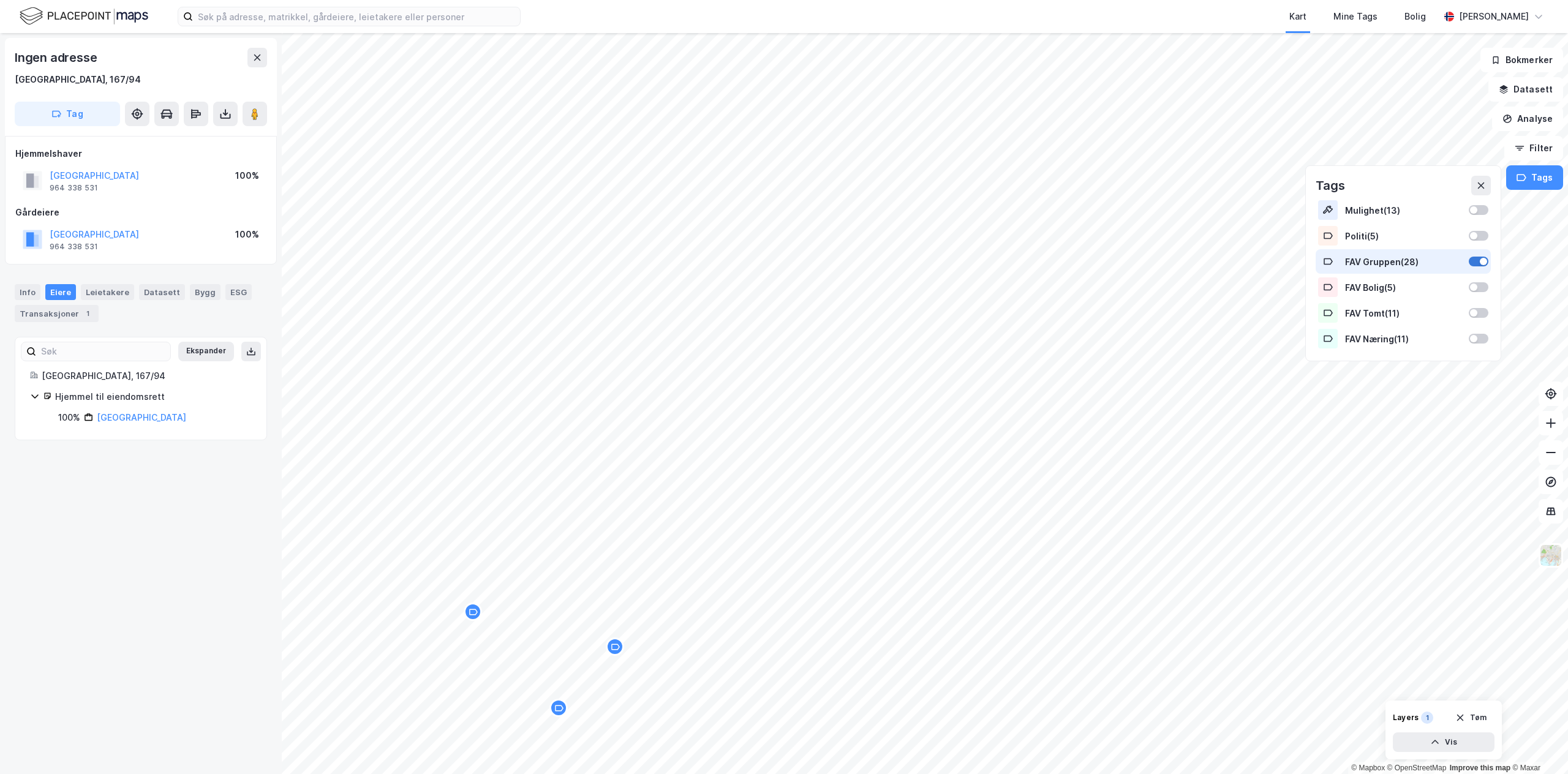
click at [783, 262] on div at bounding box center [1478, 261] width 19 height 10
click at [783, 187] on icon at bounding box center [1480, 185] width 10 height 10
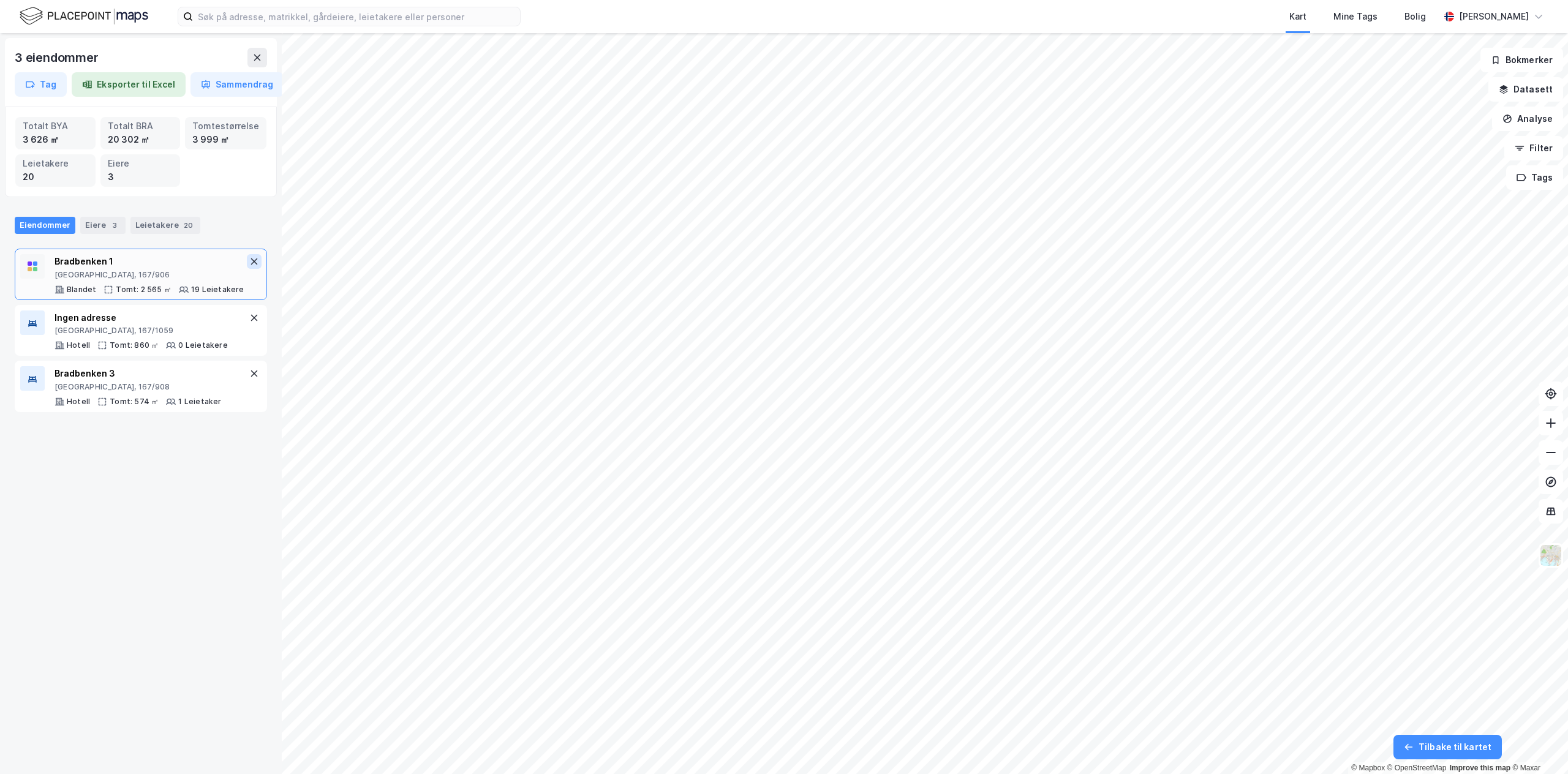
click at [249, 257] on icon at bounding box center [254, 261] width 10 height 10
click at [246, 308] on div "Bradbenken 3 Bergen, 167/908 Hotell Tomt: 574 ㎡ 1 Leietaker" at bounding box center [141, 330] width 252 height 51
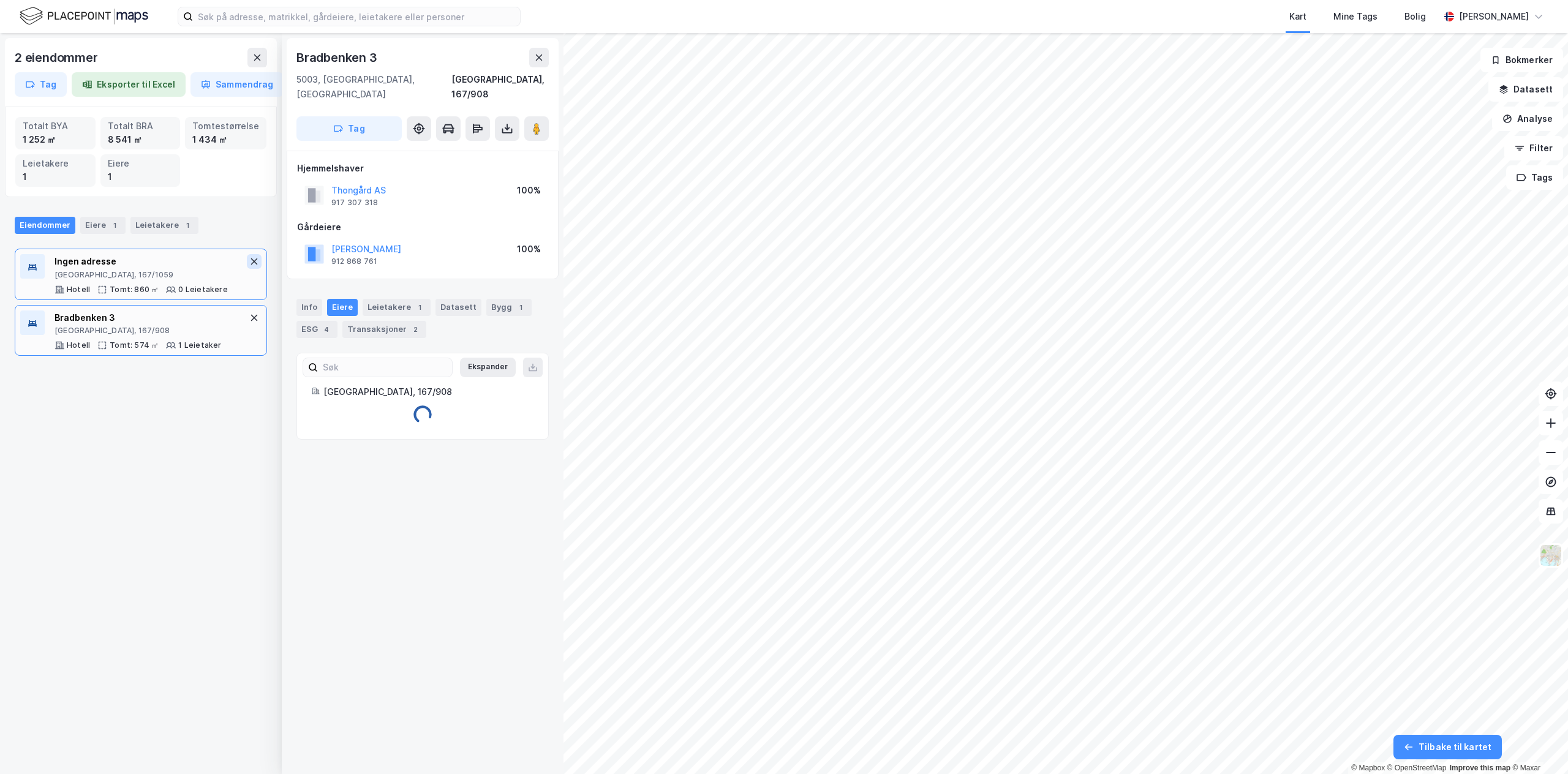
click at [249, 258] on icon at bounding box center [254, 261] width 10 height 10
click at [249, 260] on icon at bounding box center [254, 261] width 10 height 10
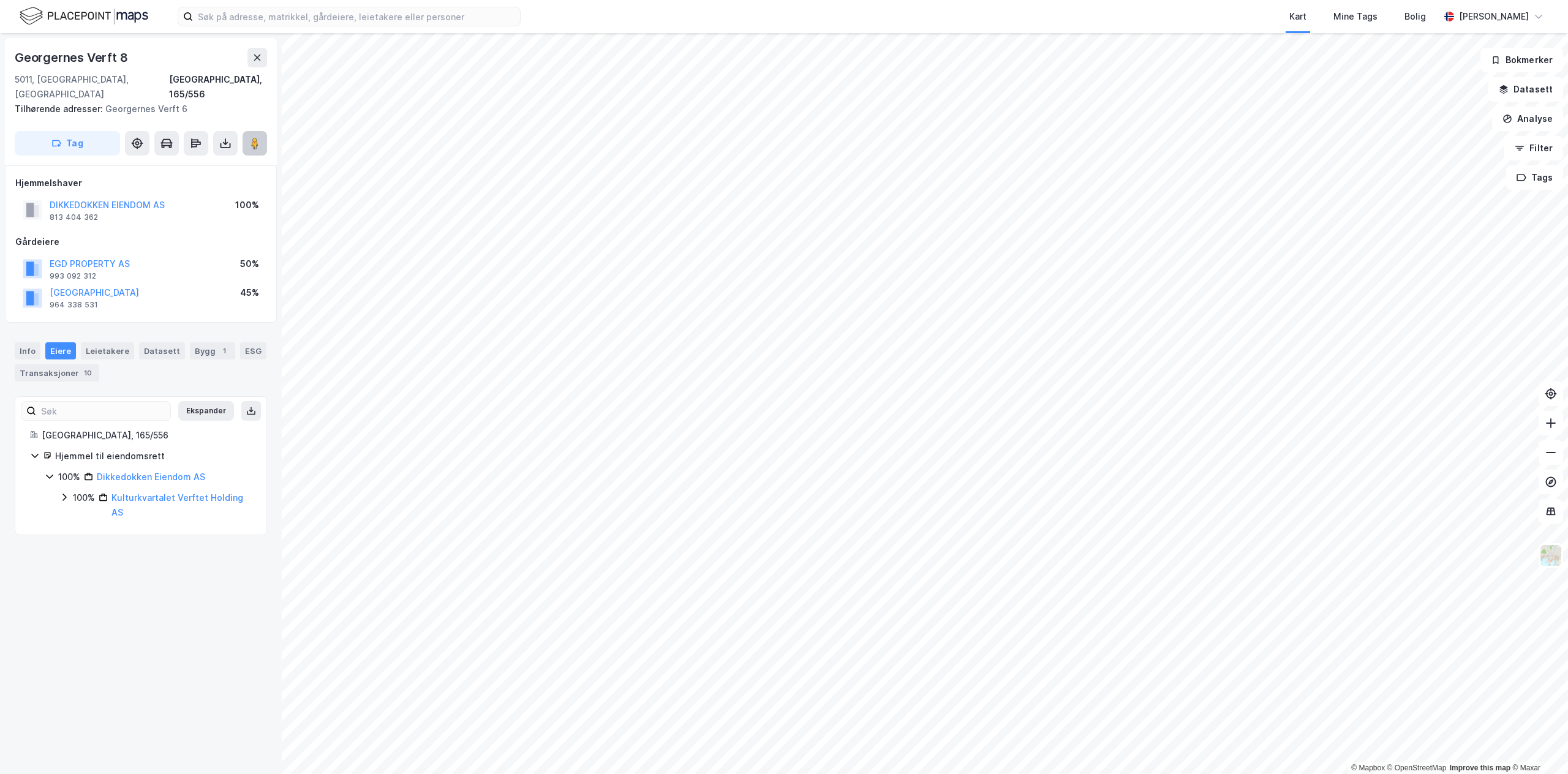
click at [264, 131] on button at bounding box center [254, 143] width 25 height 25
